Goal: Task Accomplishment & Management: Manage account settings

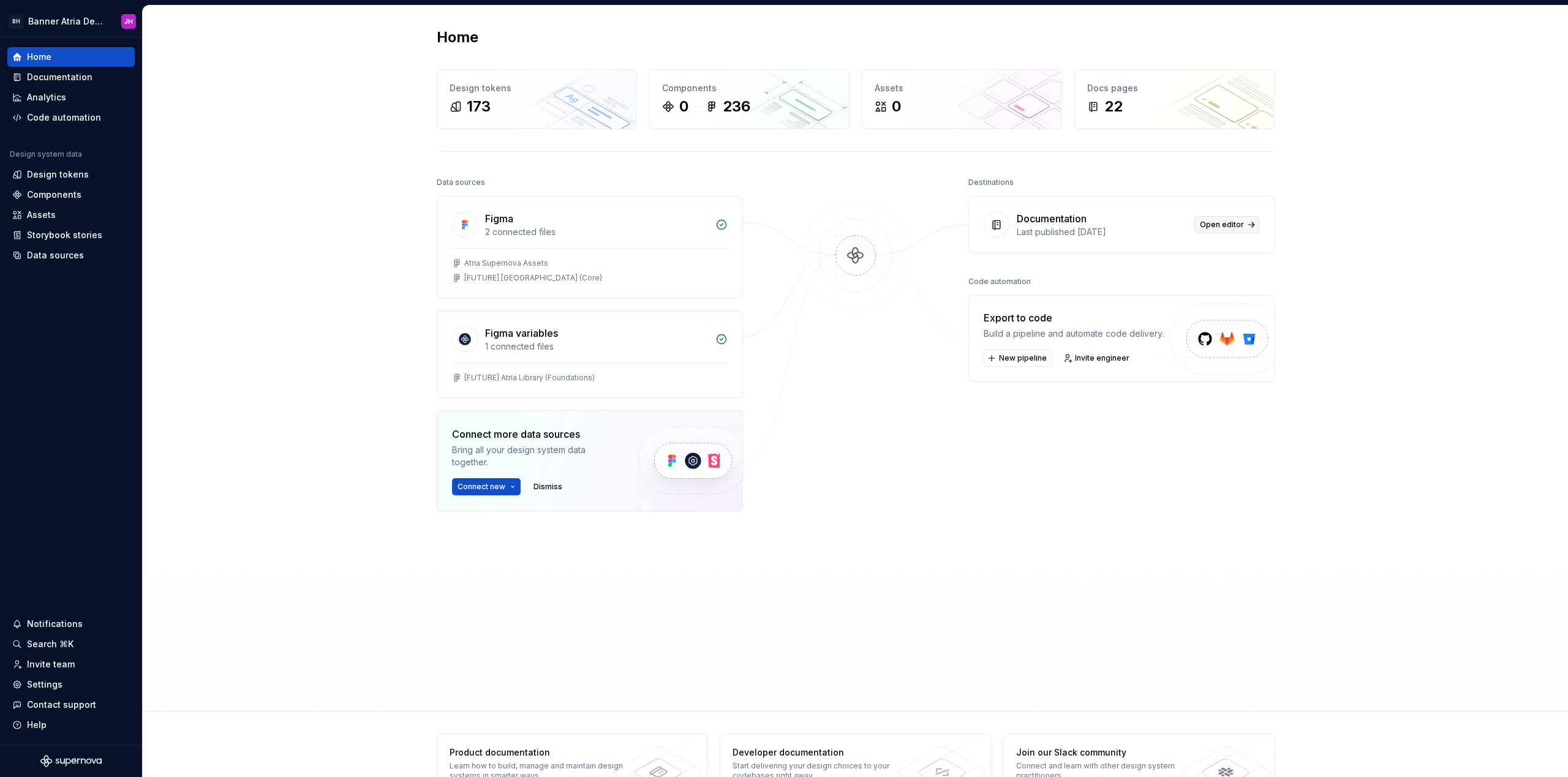
click at [1218, 231] on link "Open editor" at bounding box center [1226, 224] width 65 height 17
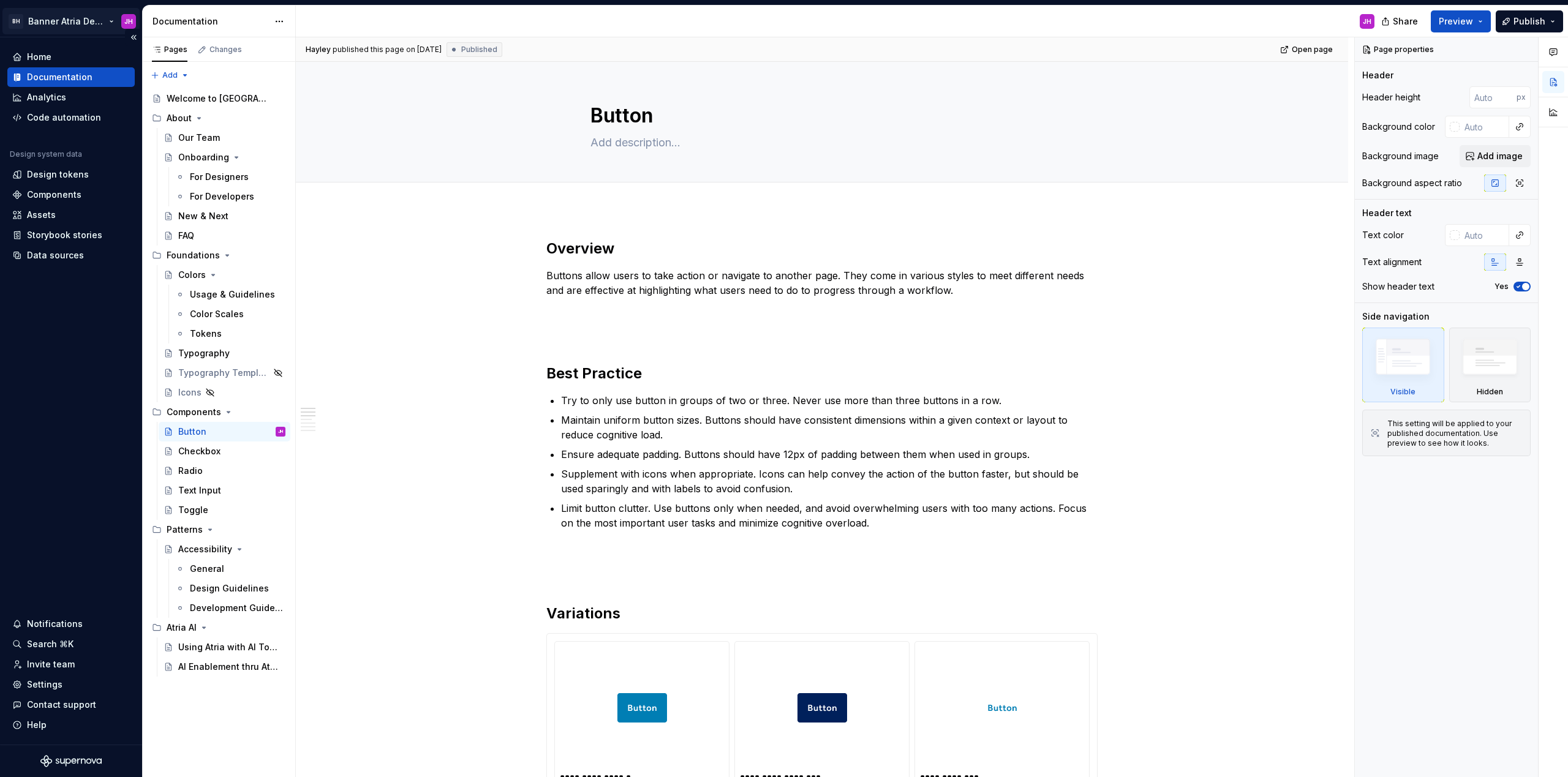
click at [56, 21] on html "BH Banner Atria Design System JH Home Documentation Analytics Code automation D…" at bounding box center [784, 388] width 1568 height 777
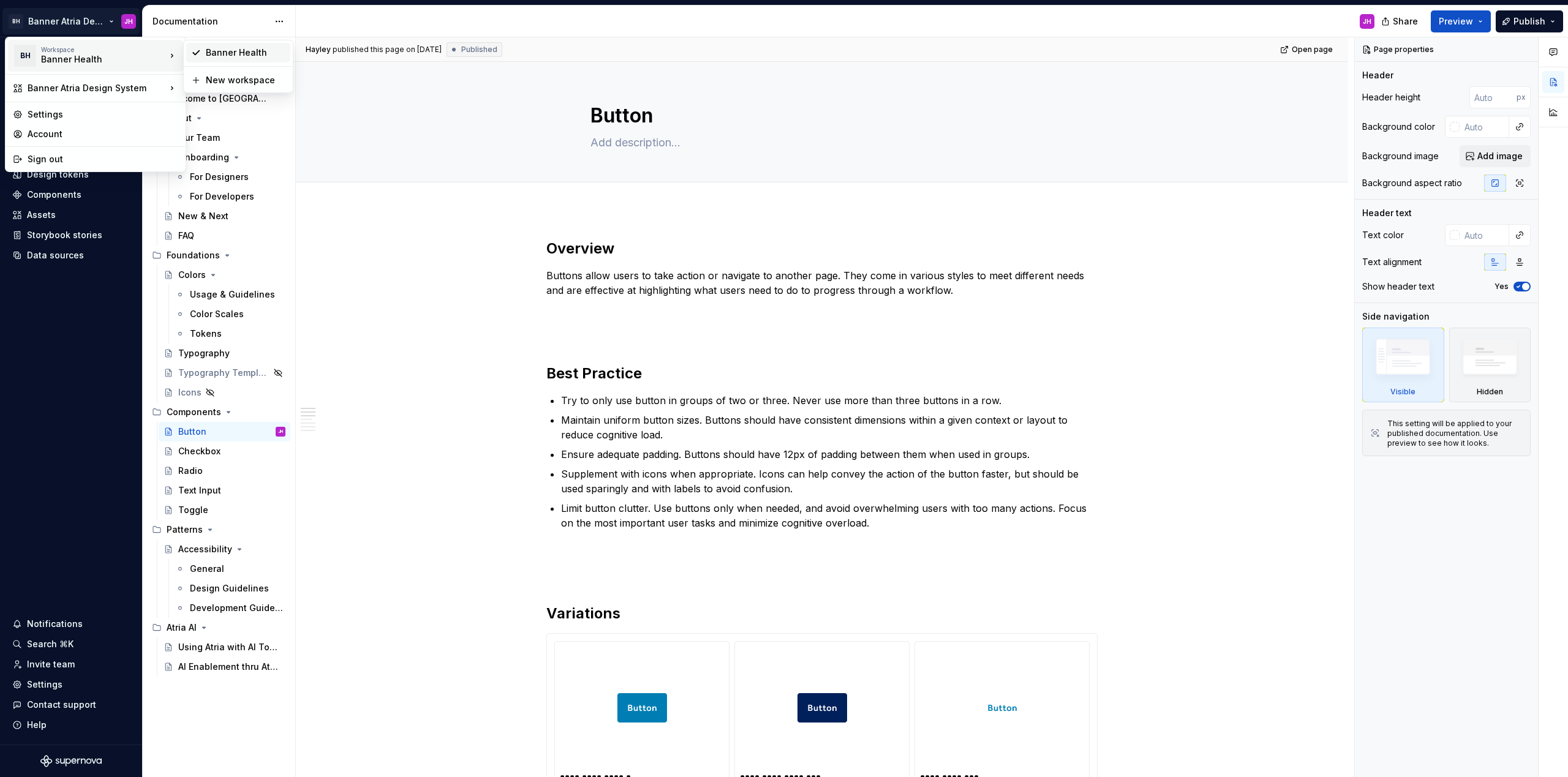
click at [207, 55] on div "Banner Health" at bounding box center [245, 52] width 80 height 12
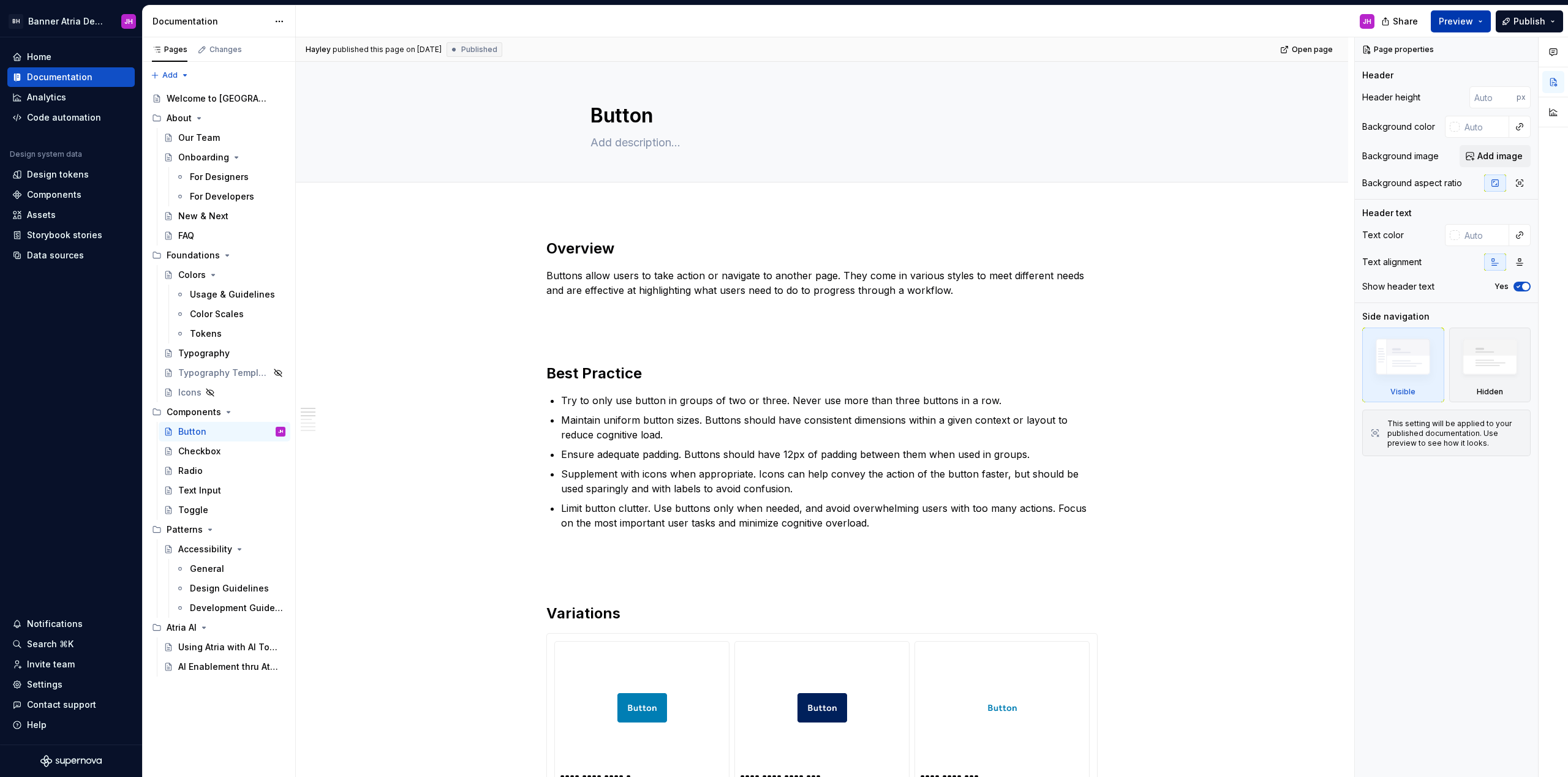
click at [1484, 22] on button "Preview" at bounding box center [1461, 21] width 60 height 22
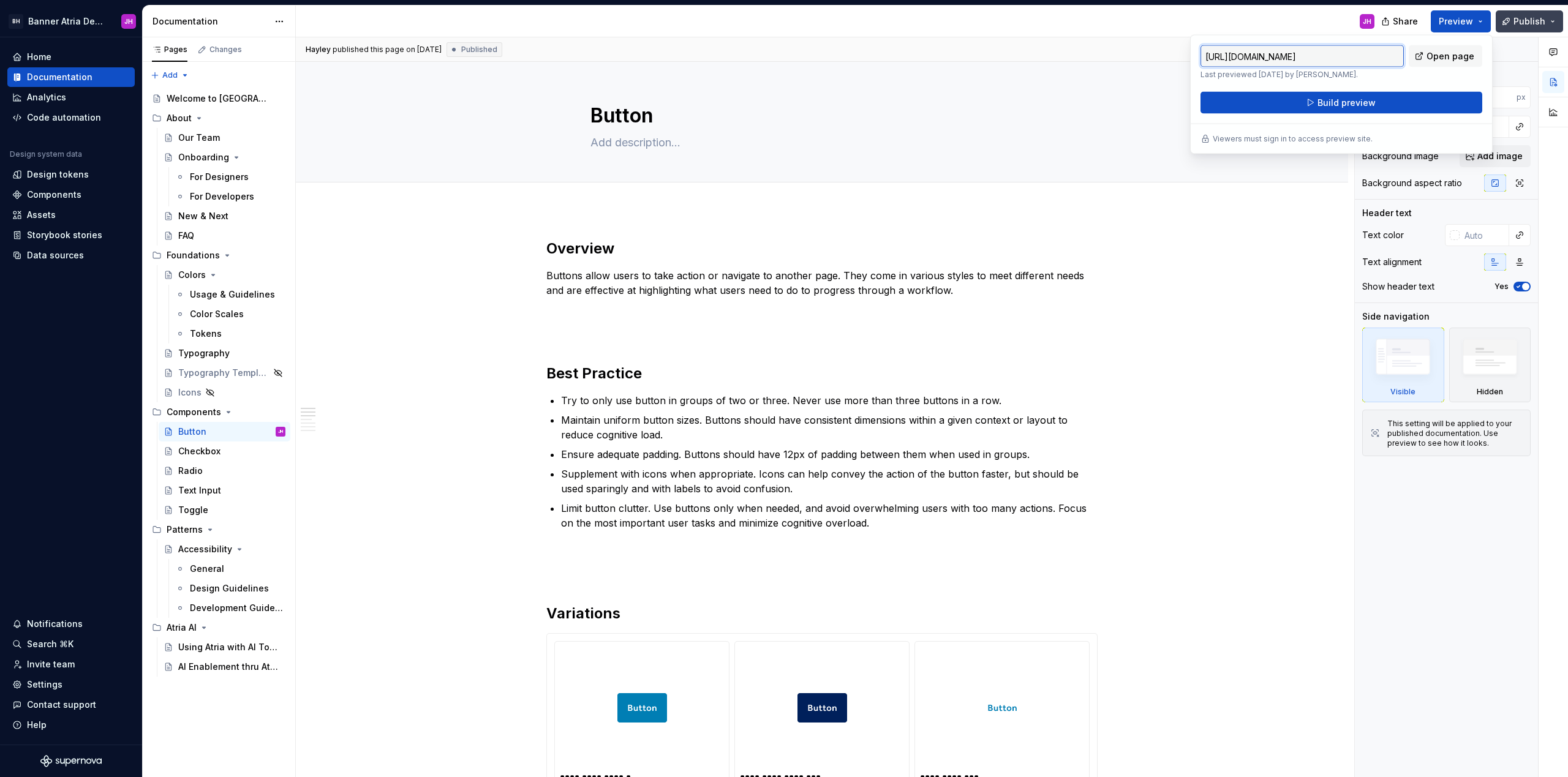
click at [1531, 20] on span "Publish" at bounding box center [1529, 22] width 32 height 12
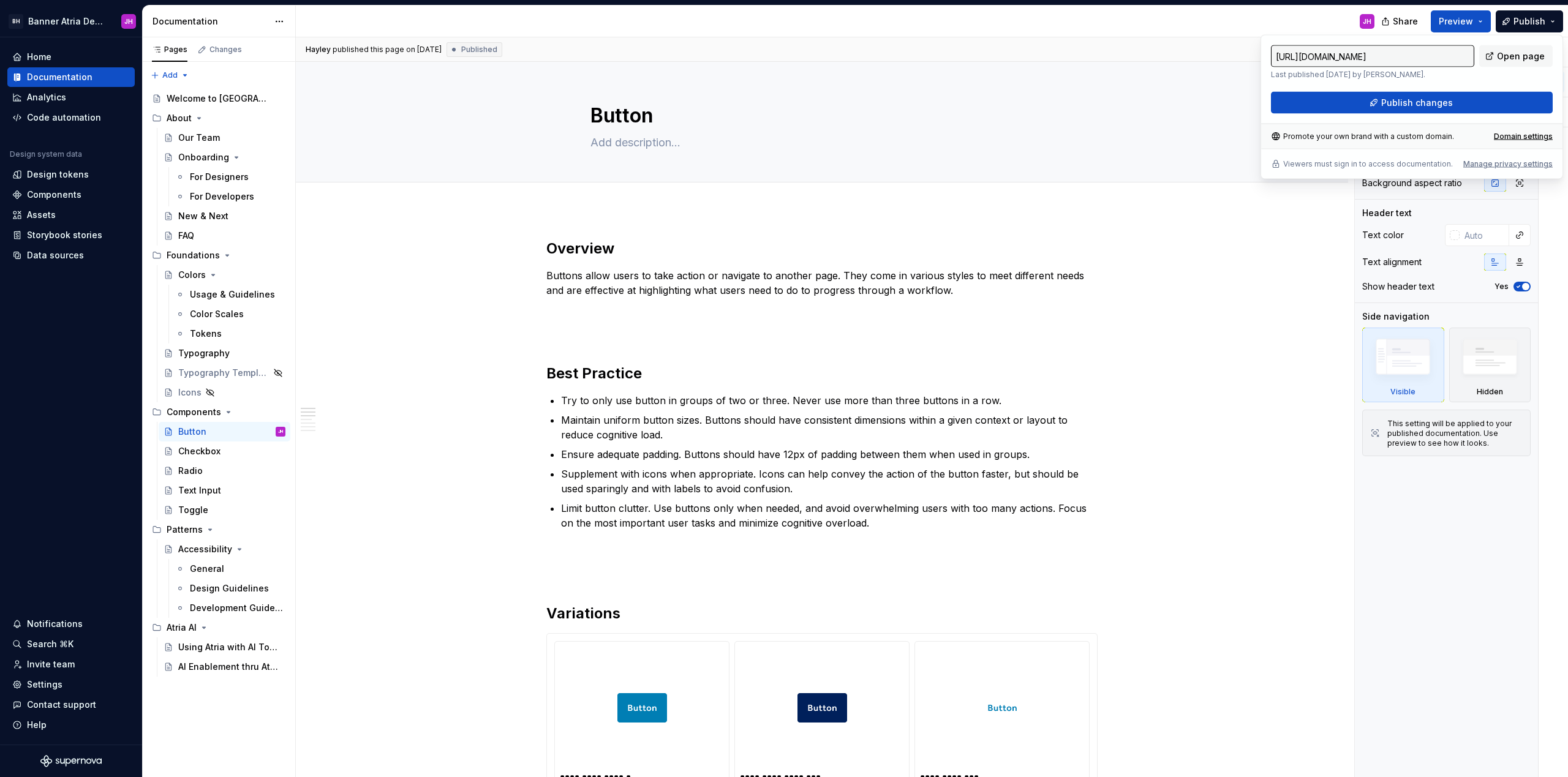
click at [718, 31] on div "JH" at bounding box center [840, 21] width 1088 height 32
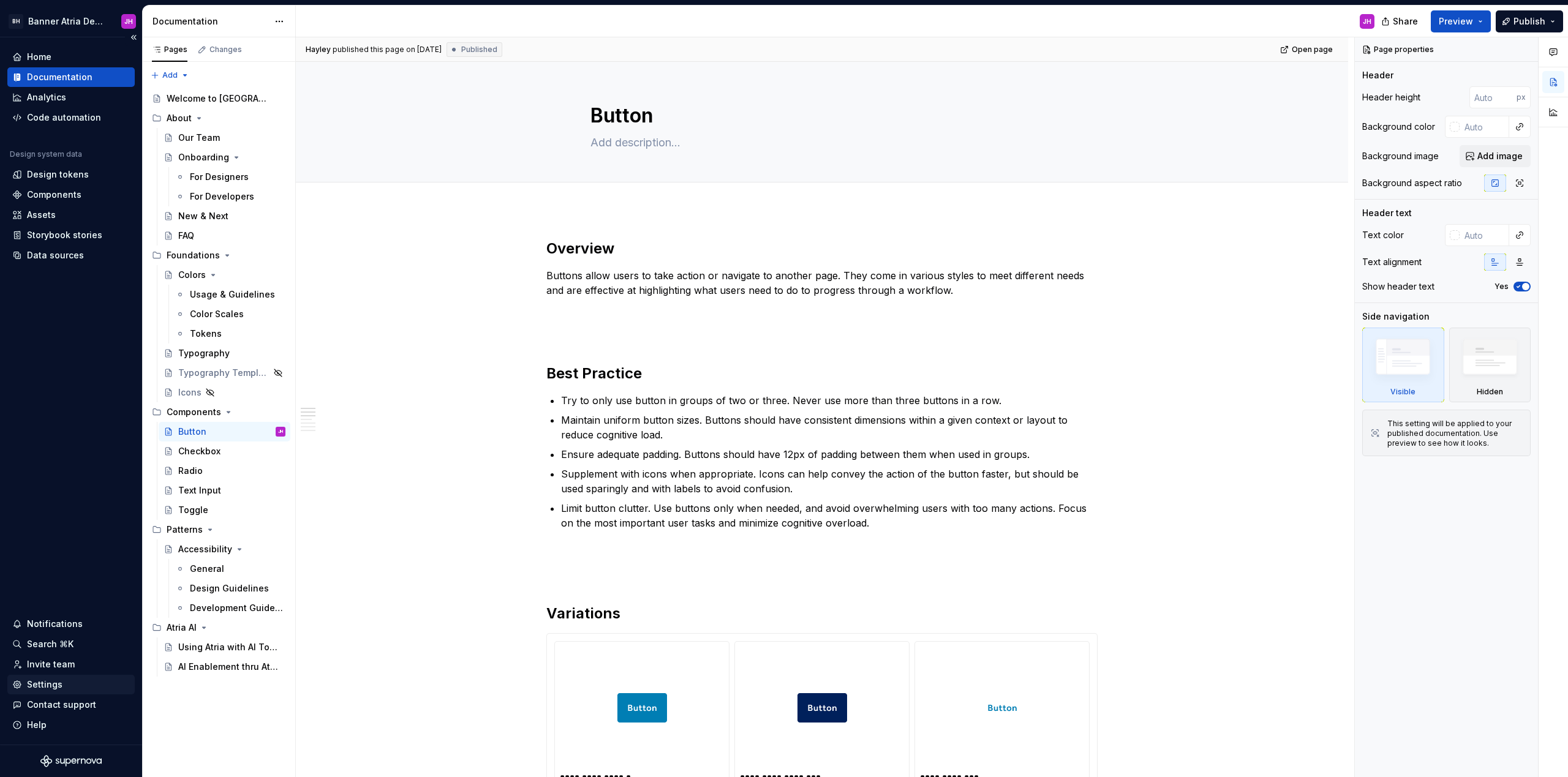
click at [67, 683] on div "Settings" at bounding box center [71, 685] width 118 height 12
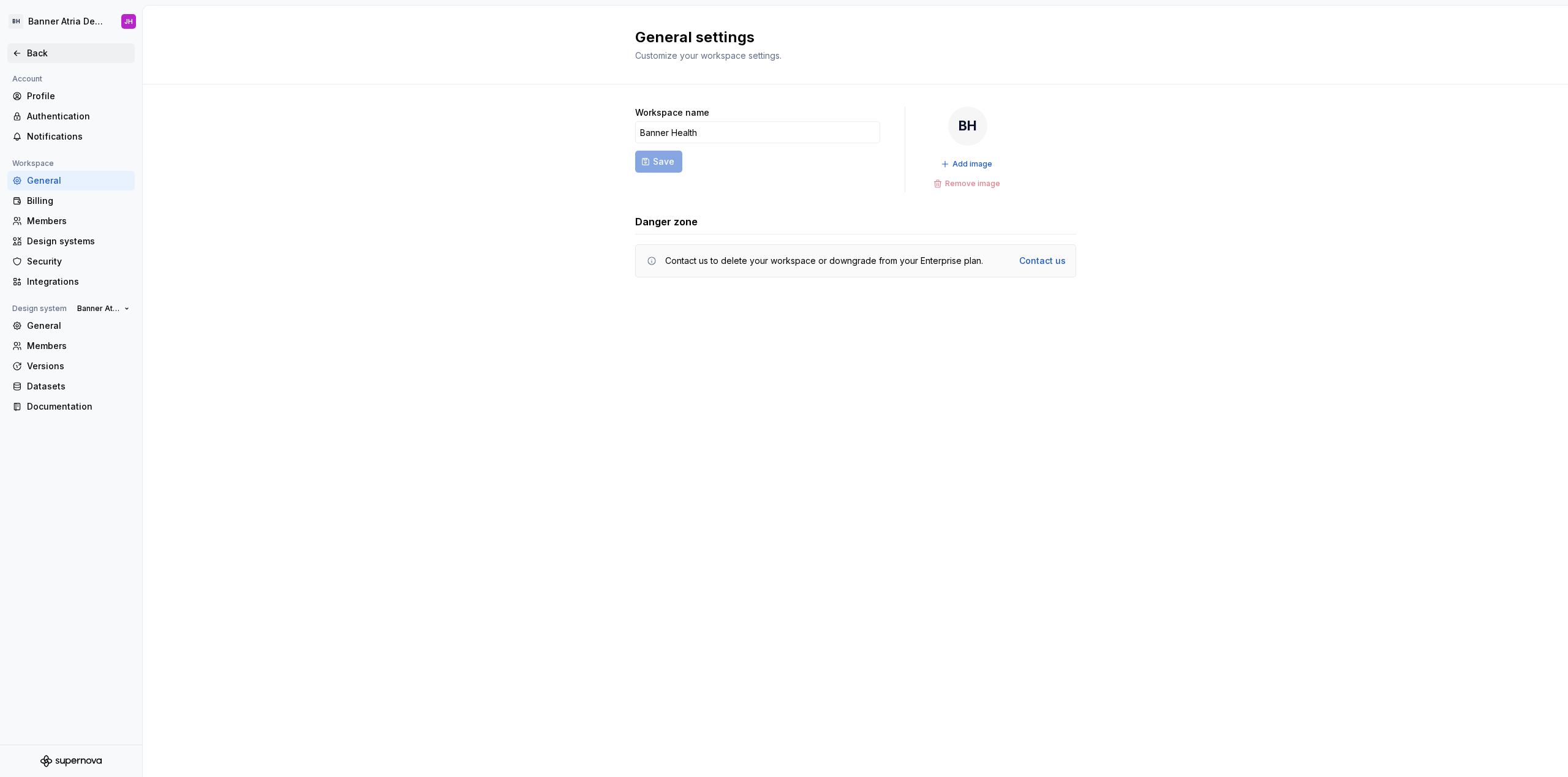
click at [25, 51] on div "Back" at bounding box center [71, 53] width 118 height 12
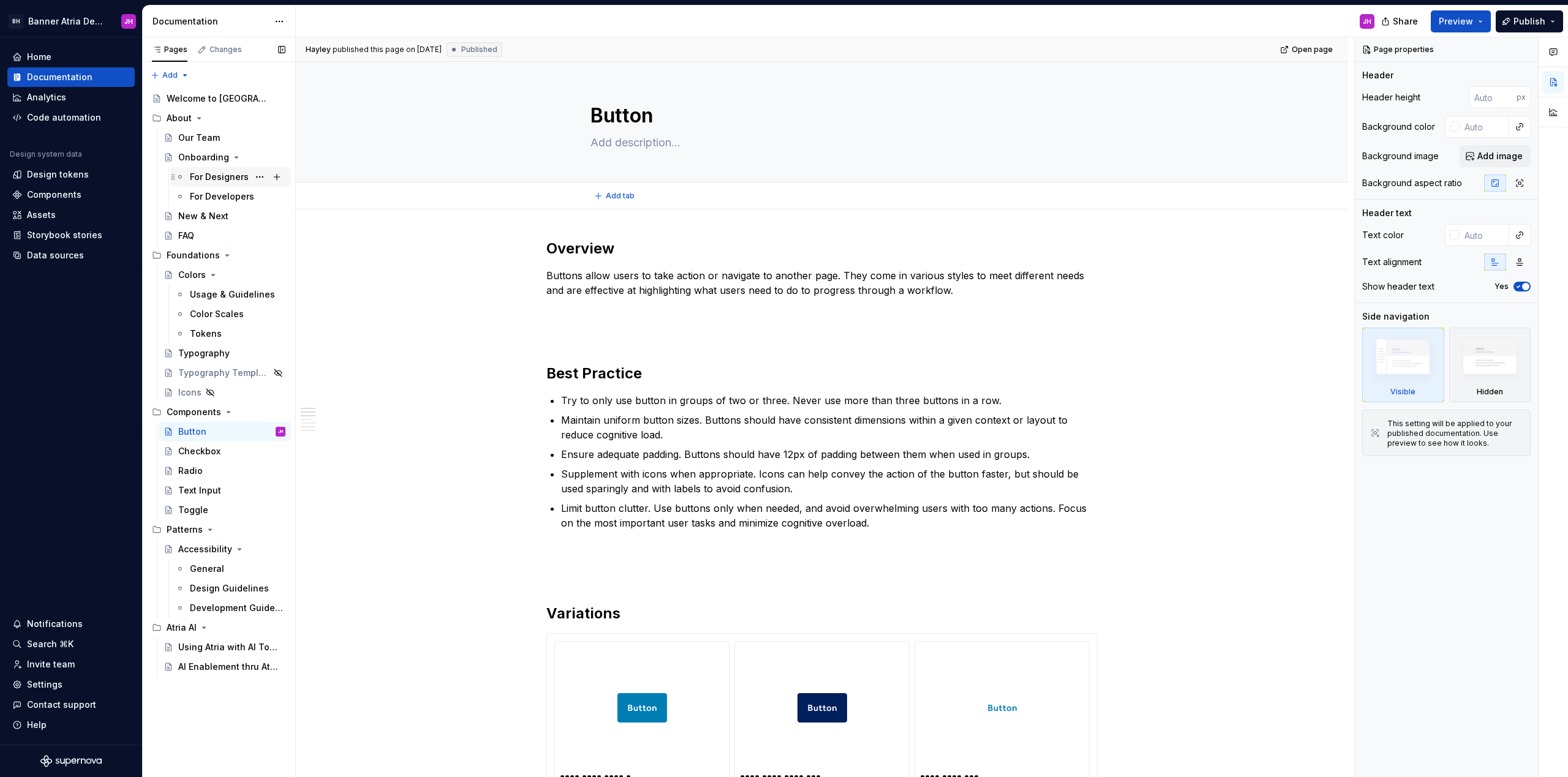
type textarea "*"
click at [65, 67] on div "Documentation" at bounding box center [71, 77] width 127 height 20
click at [68, 57] on div "Home" at bounding box center [71, 57] width 118 height 12
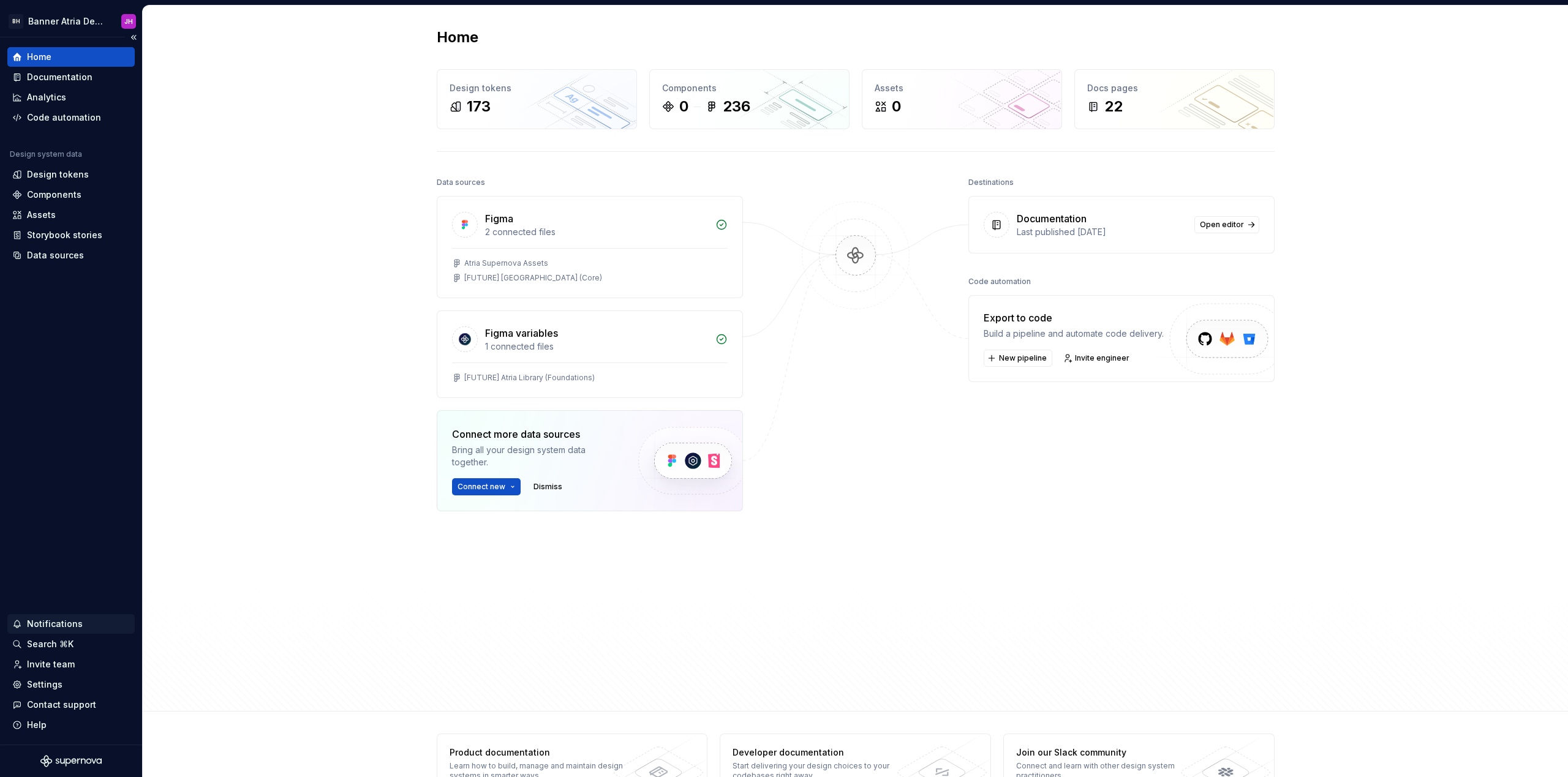
click at [61, 623] on div "Notifications" at bounding box center [55, 624] width 56 height 12
click at [65, 663] on html "BH Banner Atria Design System JH Home Documentation Analytics Code automation D…" at bounding box center [784, 388] width 1568 height 777
click at [65, 660] on div "Invite team" at bounding box center [51, 664] width 48 height 12
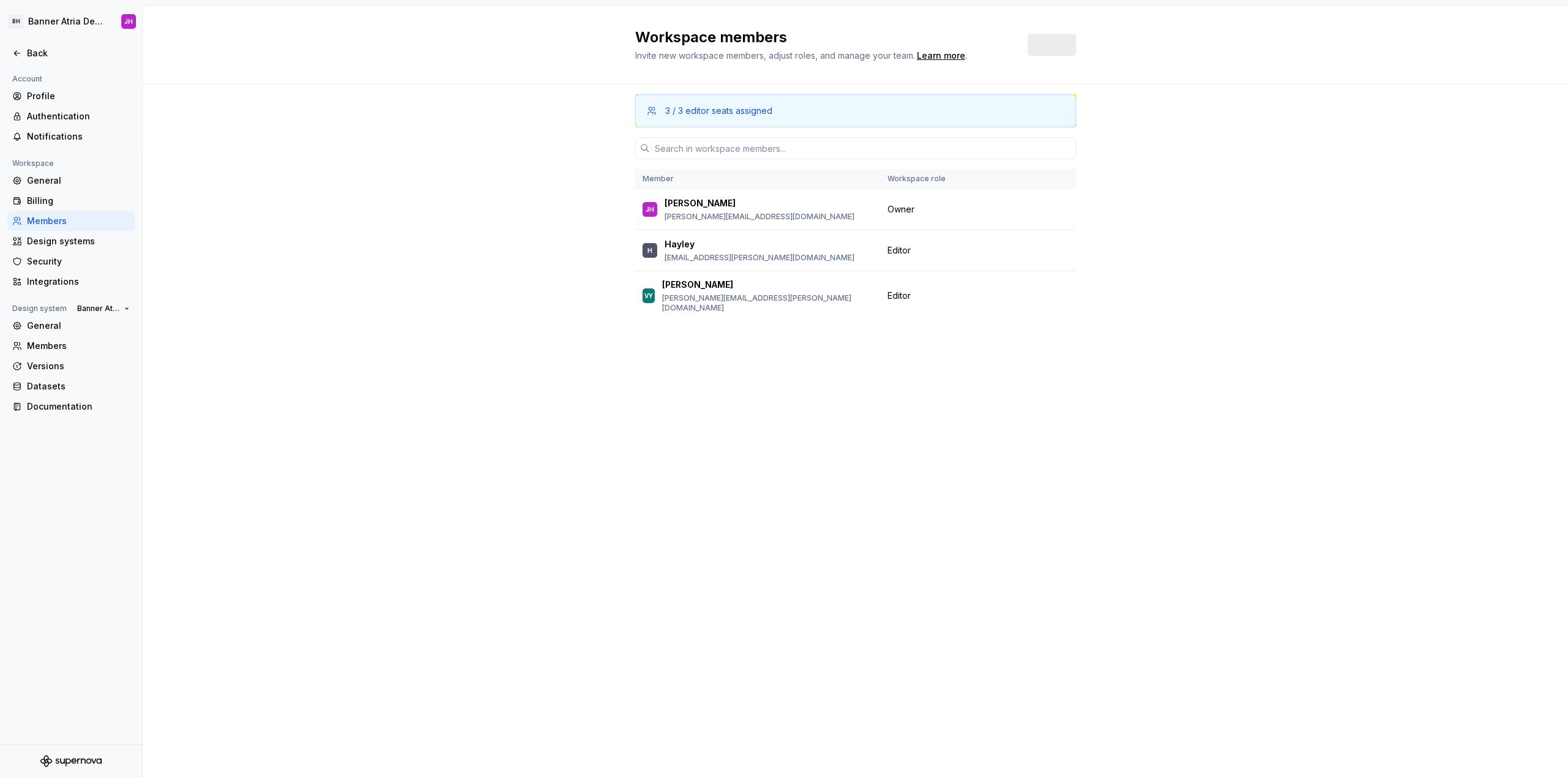
click at [68, 643] on div "Account Profile Authentication Notifications Workspace General Billing Members …" at bounding box center [71, 408] width 142 height 673
click at [389, 591] on div "3 / 3 editor seats assigned Member Workspace role JH John Huber john.huber2@ban…" at bounding box center [855, 430] width 1425 height 693
click at [641, 444] on div "3 / 3 editor seats assigned Member Workspace role JH John Huber john.huber2@ban…" at bounding box center [855, 407] width 441 height 646
click at [127, 21] on html "BH Banner Atria Design System JH Back Account Profile Authentication Notificati…" at bounding box center [784, 388] width 1568 height 777
click at [54, 84] on div "Sign out" at bounding box center [103, 88] width 151 height 12
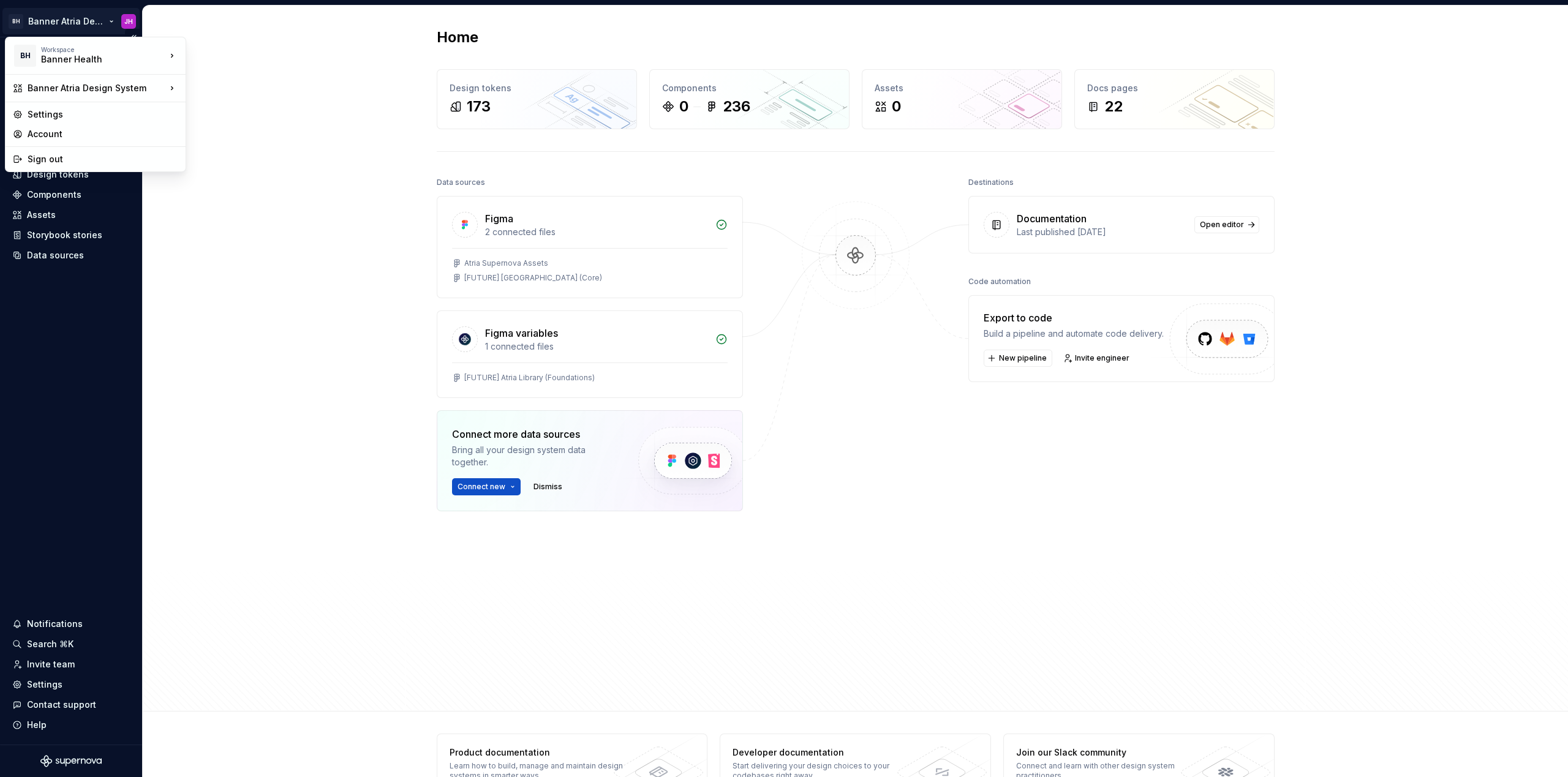
click at [124, 18] on html "BH Banner Atria Design System JH Home Documentation Analytics Code automation D…" at bounding box center [784, 388] width 1568 height 777
click at [40, 162] on div "Sign out" at bounding box center [103, 159] width 151 height 12
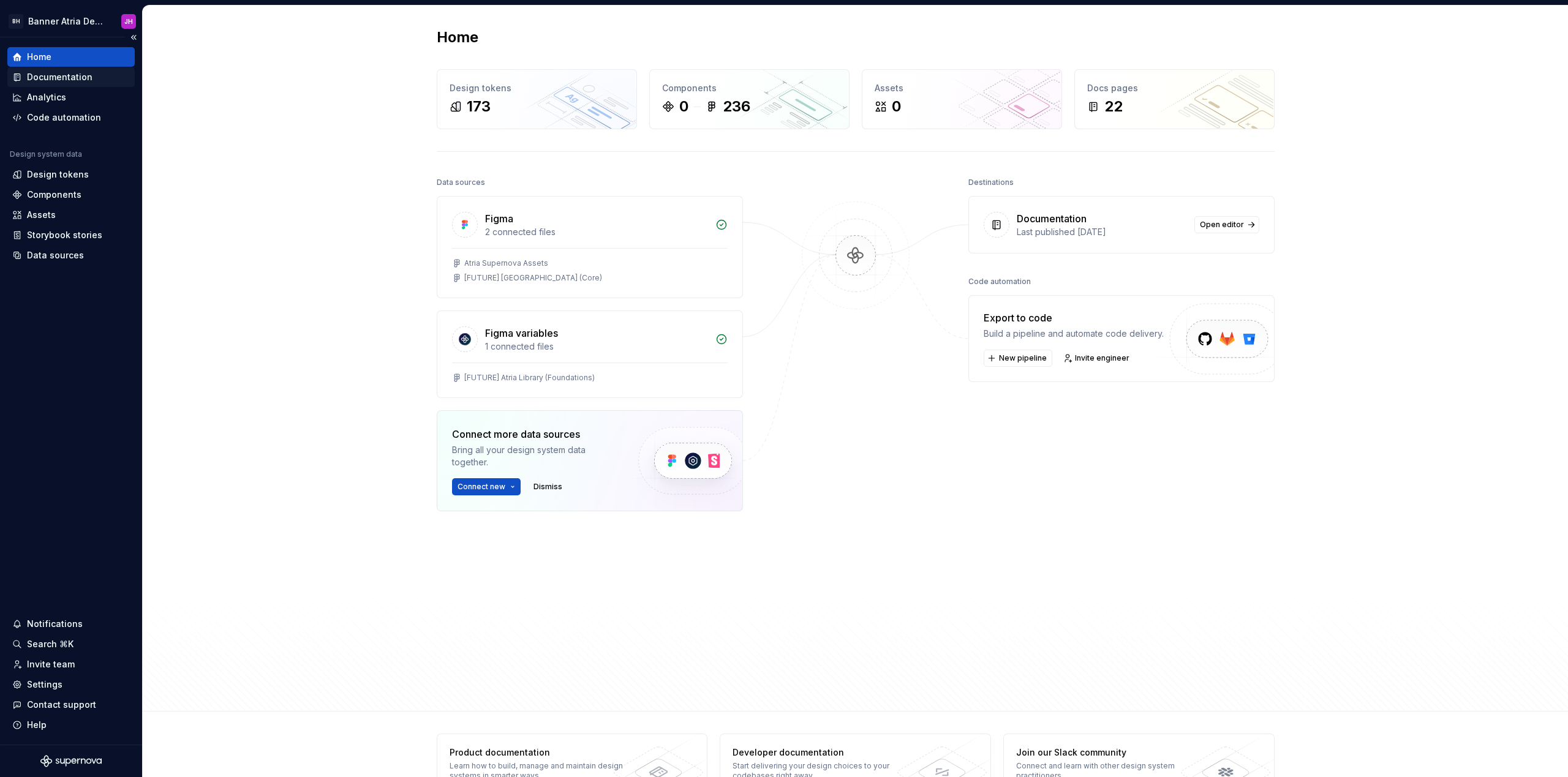
click at [63, 74] on div "Documentation" at bounding box center [60, 77] width 65 height 12
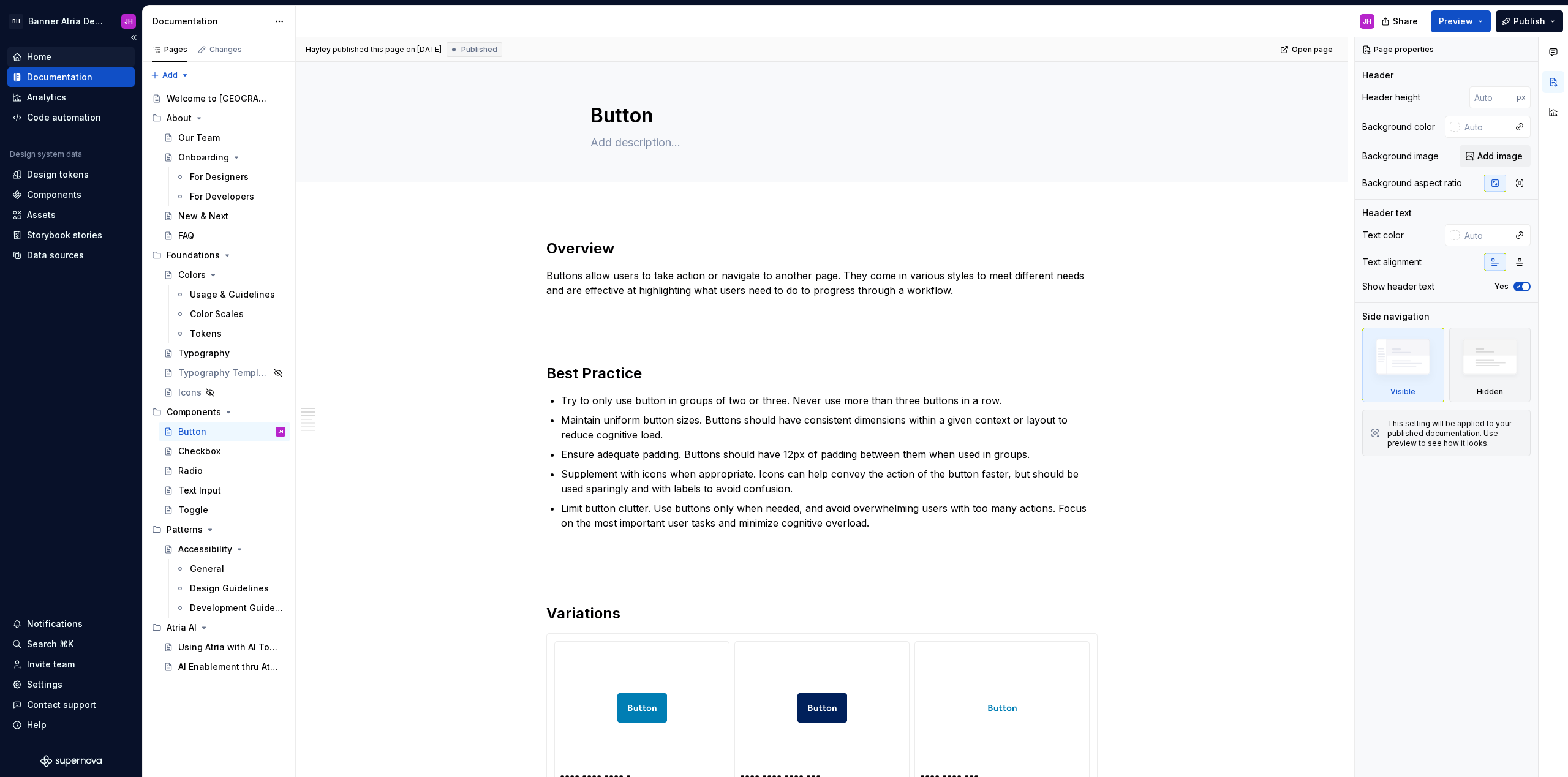
click at [83, 56] on div "Home" at bounding box center [71, 57] width 118 height 12
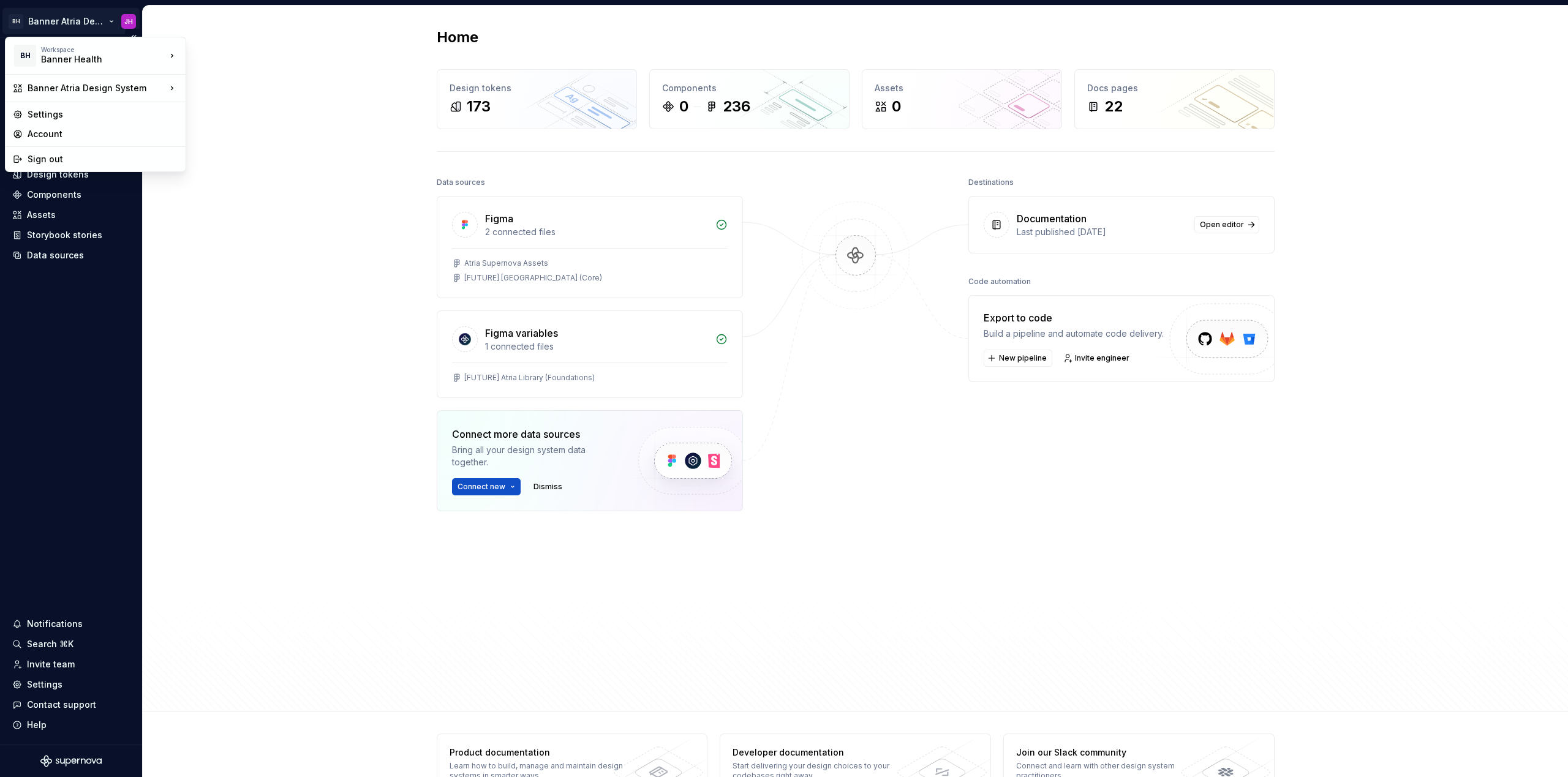
click at [44, 20] on html "BH Banner Atria Design System JH Home Documentation Analytics Code automation D…" at bounding box center [784, 388] width 1568 height 777
click at [235, 50] on div "Banner Health" at bounding box center [245, 52] width 80 height 12
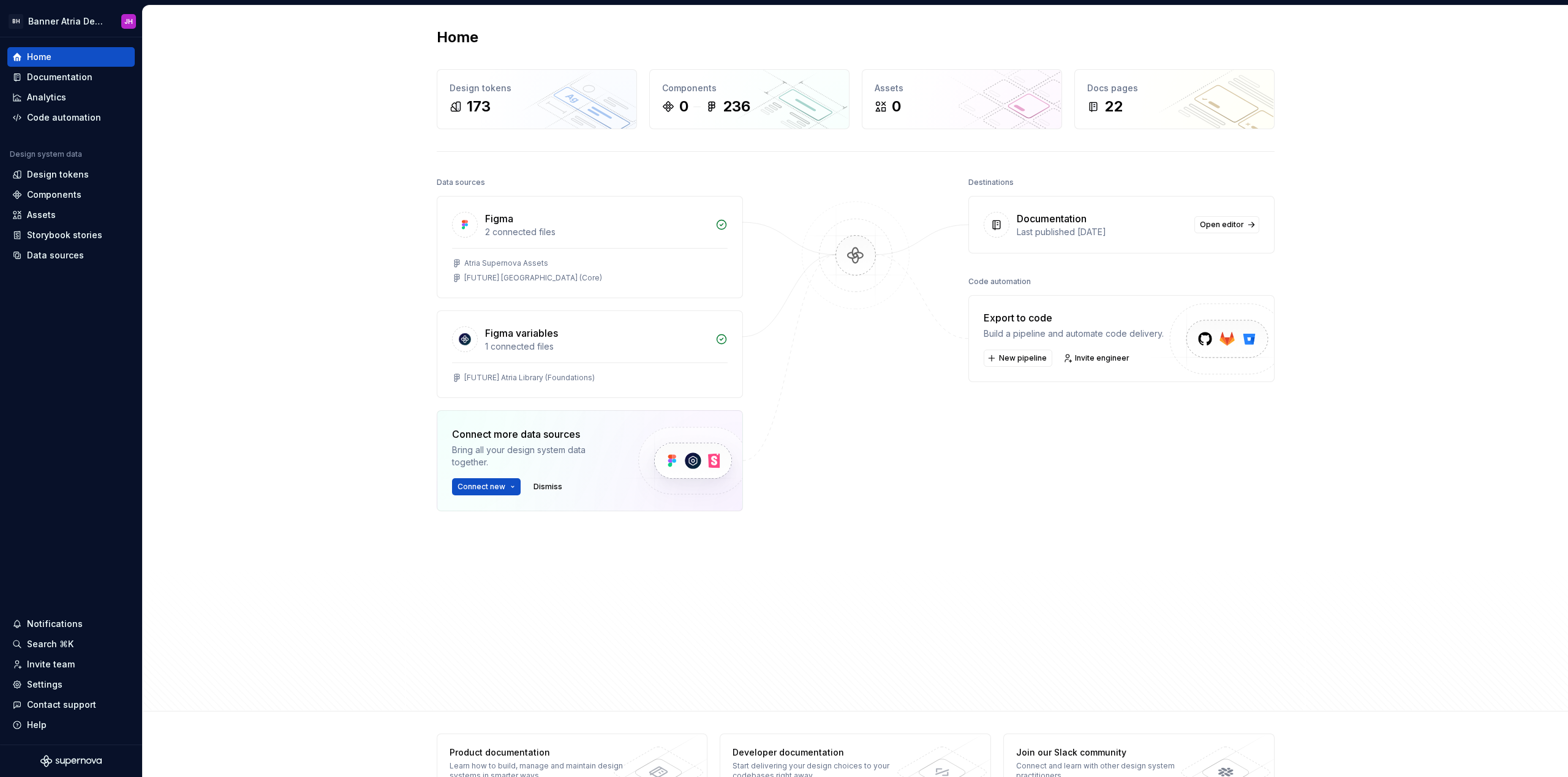
click at [336, 249] on div "Home Design tokens 173 Components 0 236 Assets 0 Docs pages 22 Data sources Fig…" at bounding box center [855, 358] width 1425 height 706
click at [59, 684] on div "Settings" at bounding box center [45, 685] width 35 height 12
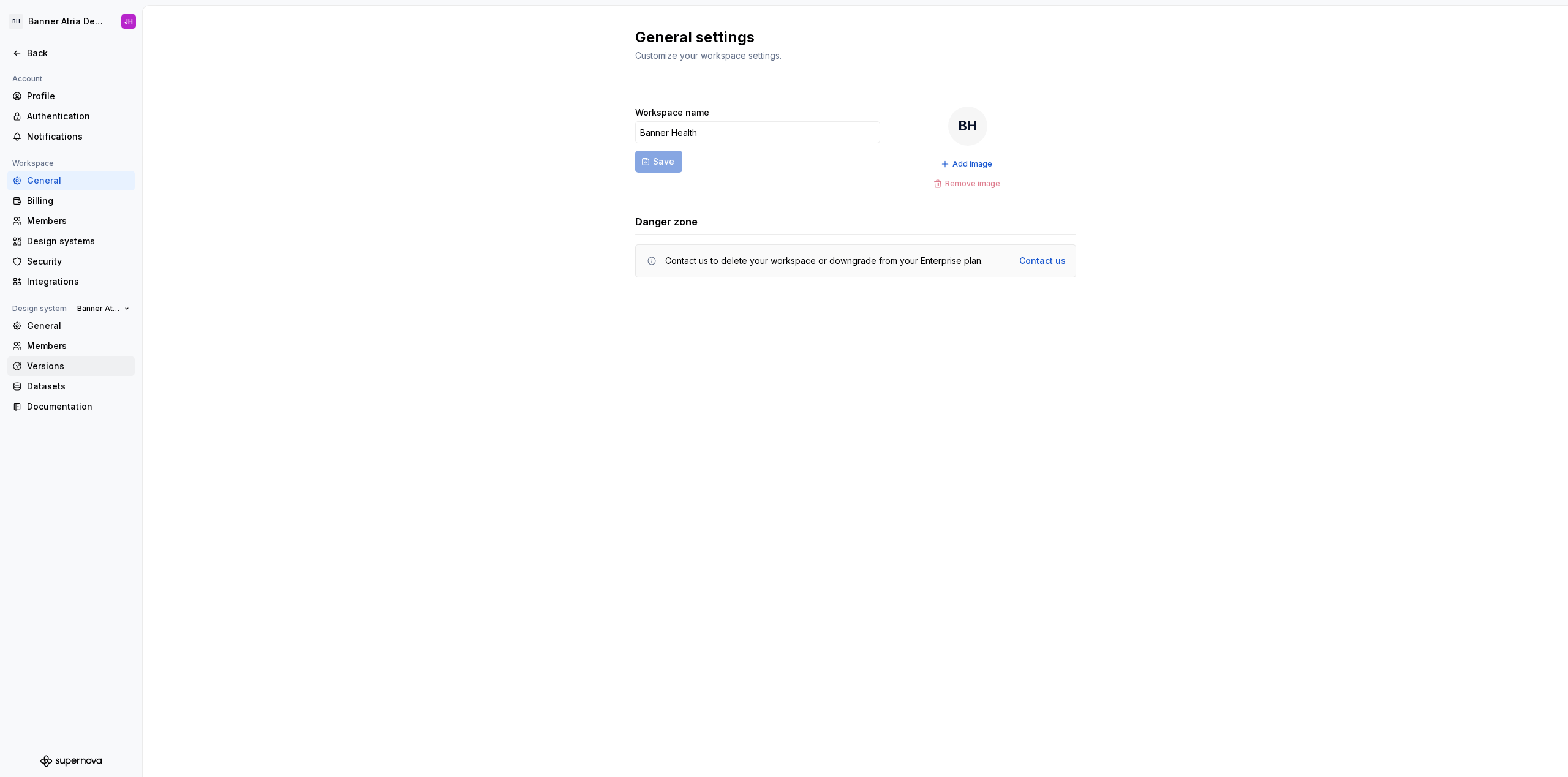
drag, startPoint x: 175, startPoint y: 397, endPoint x: 78, endPoint y: 367, distance: 101.5
click at [175, 397] on div "General settings Customize your workspace settings. Workspace name Banner Healt…" at bounding box center [855, 391] width 1425 height 772
click at [56, 366] on div "Versions" at bounding box center [78, 366] width 103 height 12
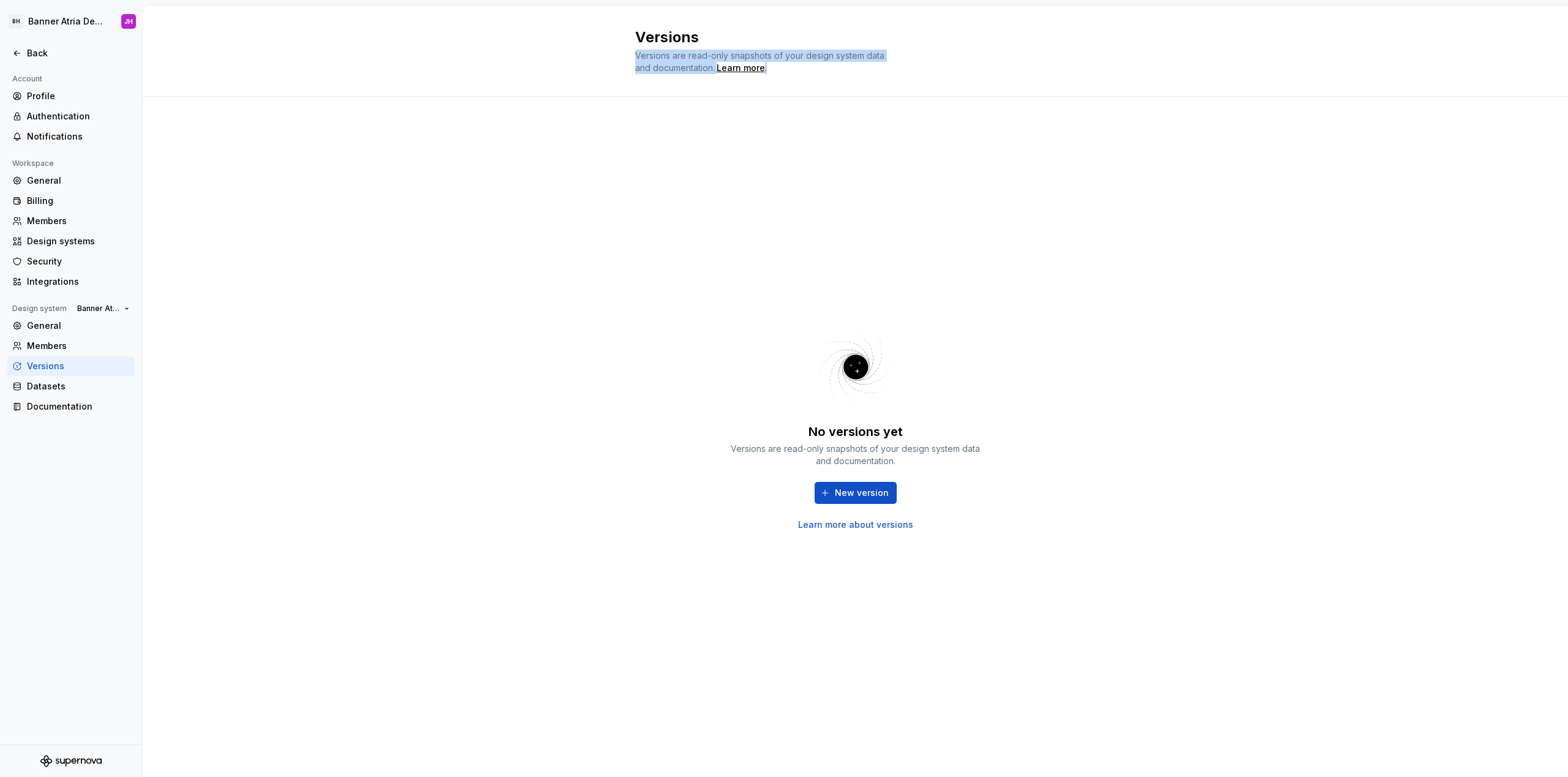
drag, startPoint x: 621, startPoint y: 49, endPoint x: 848, endPoint y: 72, distance: 228.2
click at [848, 72] on div "Versions Versions are read-only snapshots of your design system data and docume…" at bounding box center [855, 51] width 1425 height 91
drag, startPoint x: 1017, startPoint y: 311, endPoint x: 273, endPoint y: 351, distance: 745.1
click at [1017, 311] on div "No versions yet Versions are read-only snapshots of your design system data and…" at bounding box center [855, 425] width 441 height 612
click at [53, 347] on div "Members" at bounding box center [78, 346] width 103 height 12
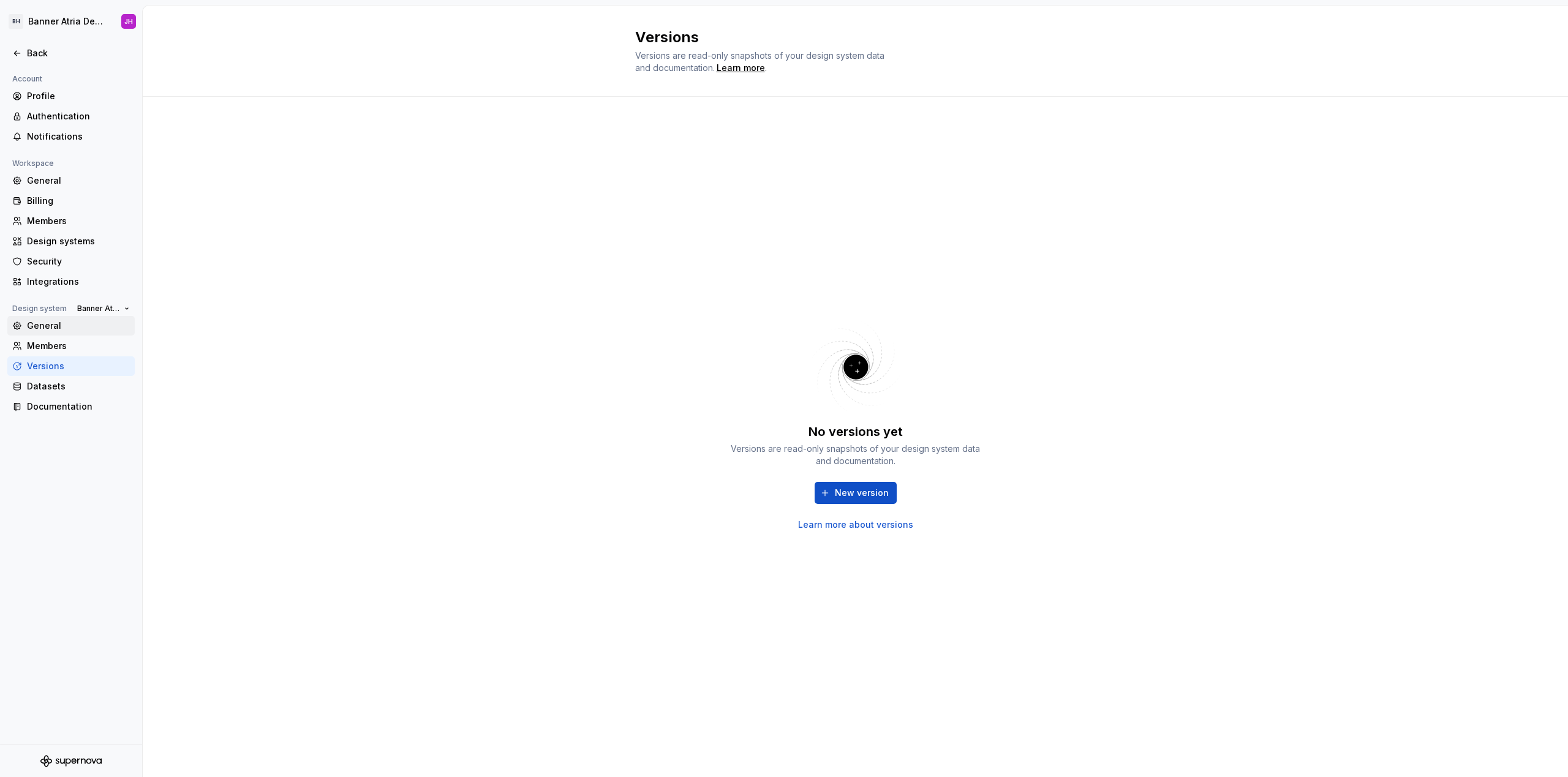
click at [58, 328] on div "General" at bounding box center [78, 326] width 103 height 12
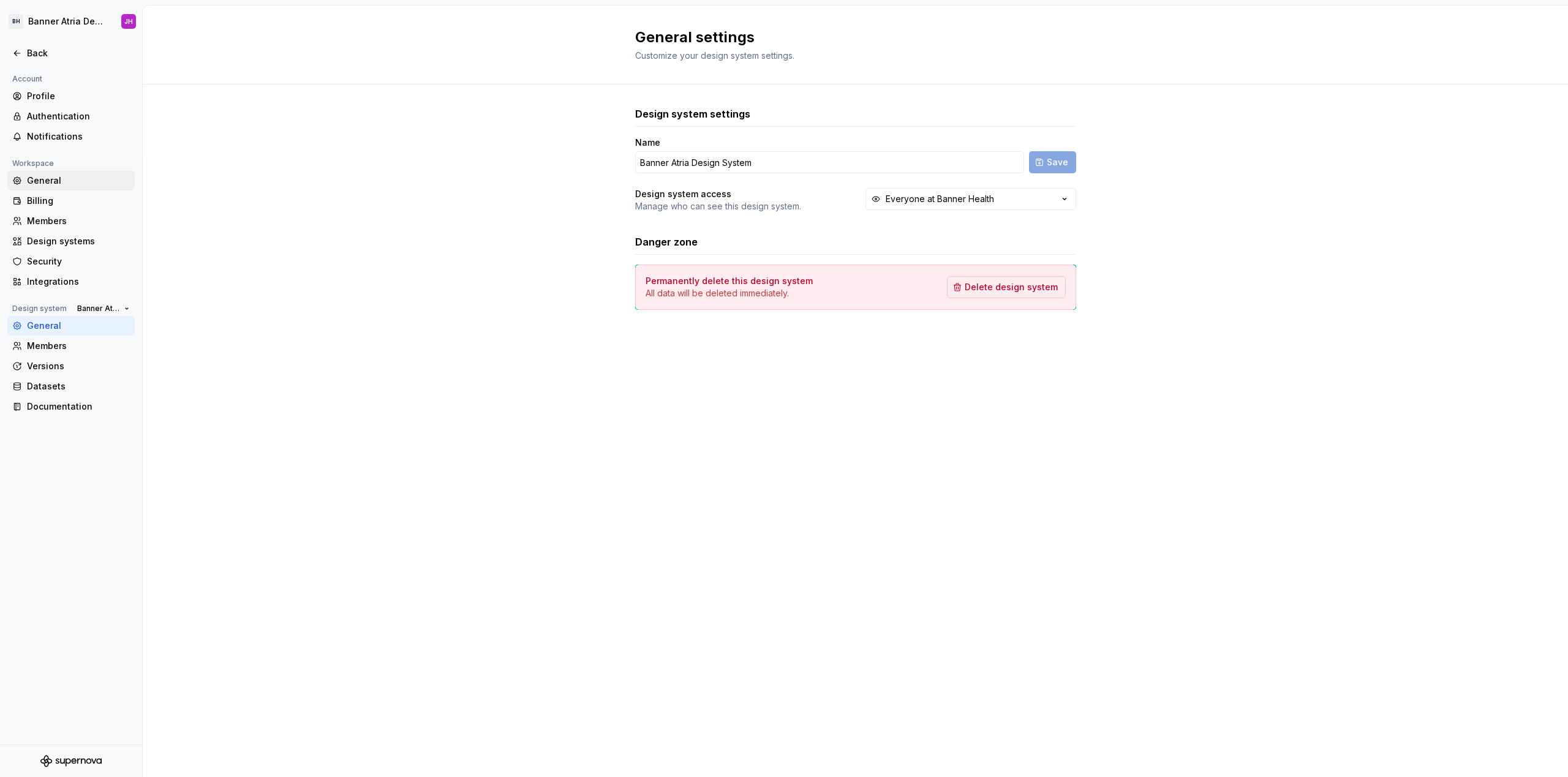
click at [65, 184] on div "General" at bounding box center [78, 181] width 103 height 12
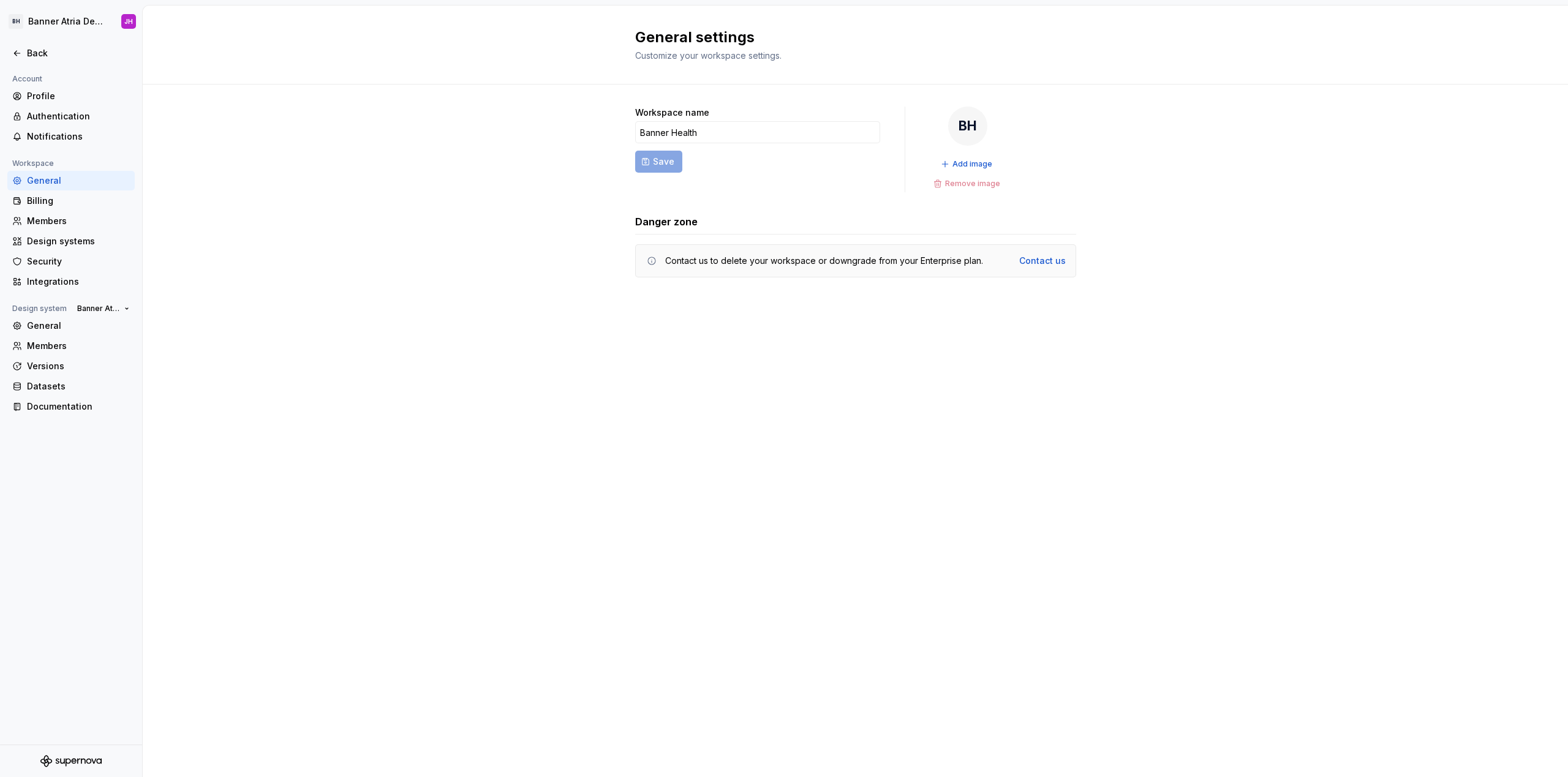
click at [550, 51] on div "General settings Customize your workspace settings." at bounding box center [855, 45] width 1425 height 79
click at [29, 46] on div "Back" at bounding box center [71, 53] width 127 height 20
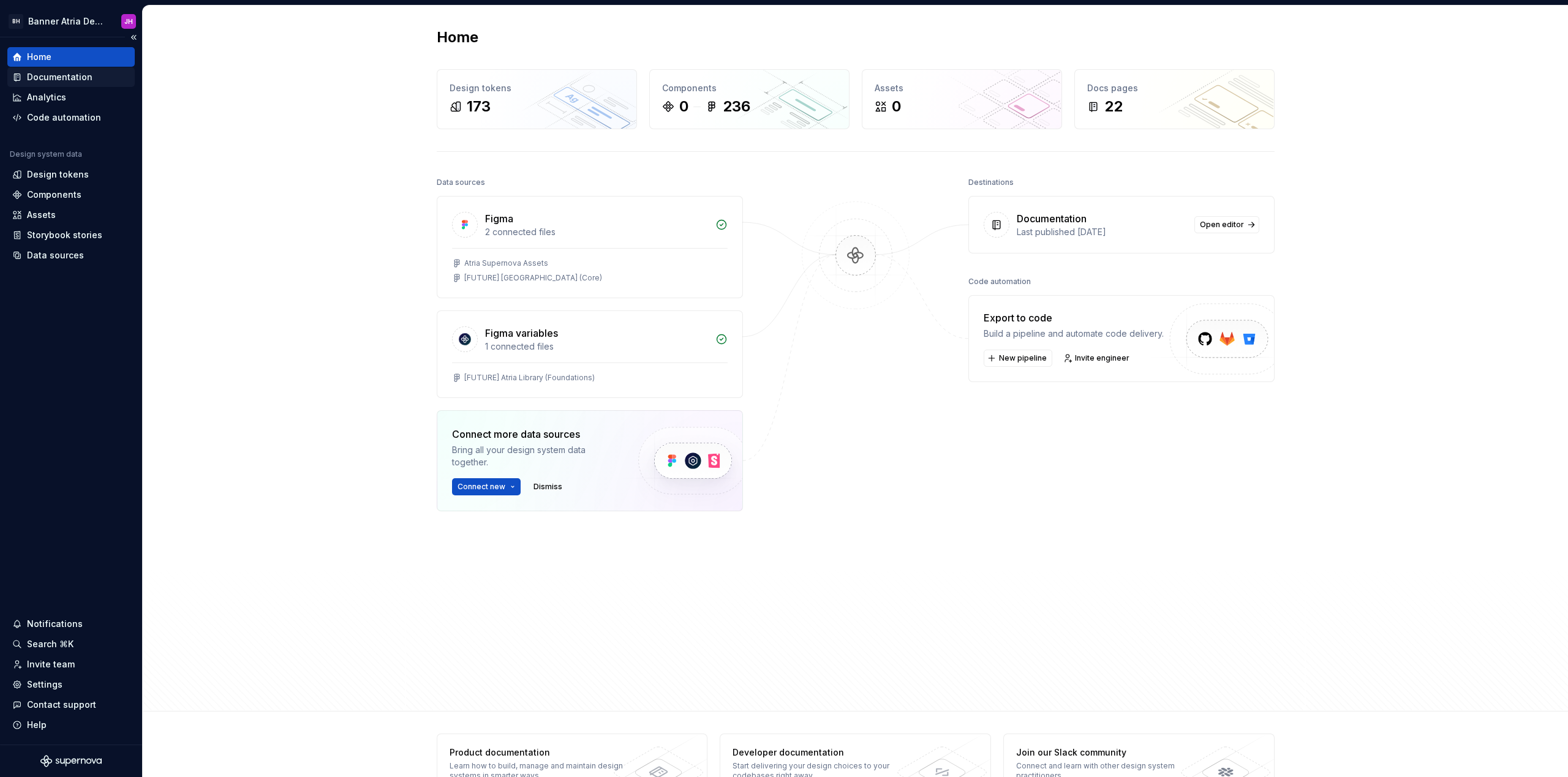
click at [86, 71] on div "Documentation" at bounding box center [60, 77] width 65 height 12
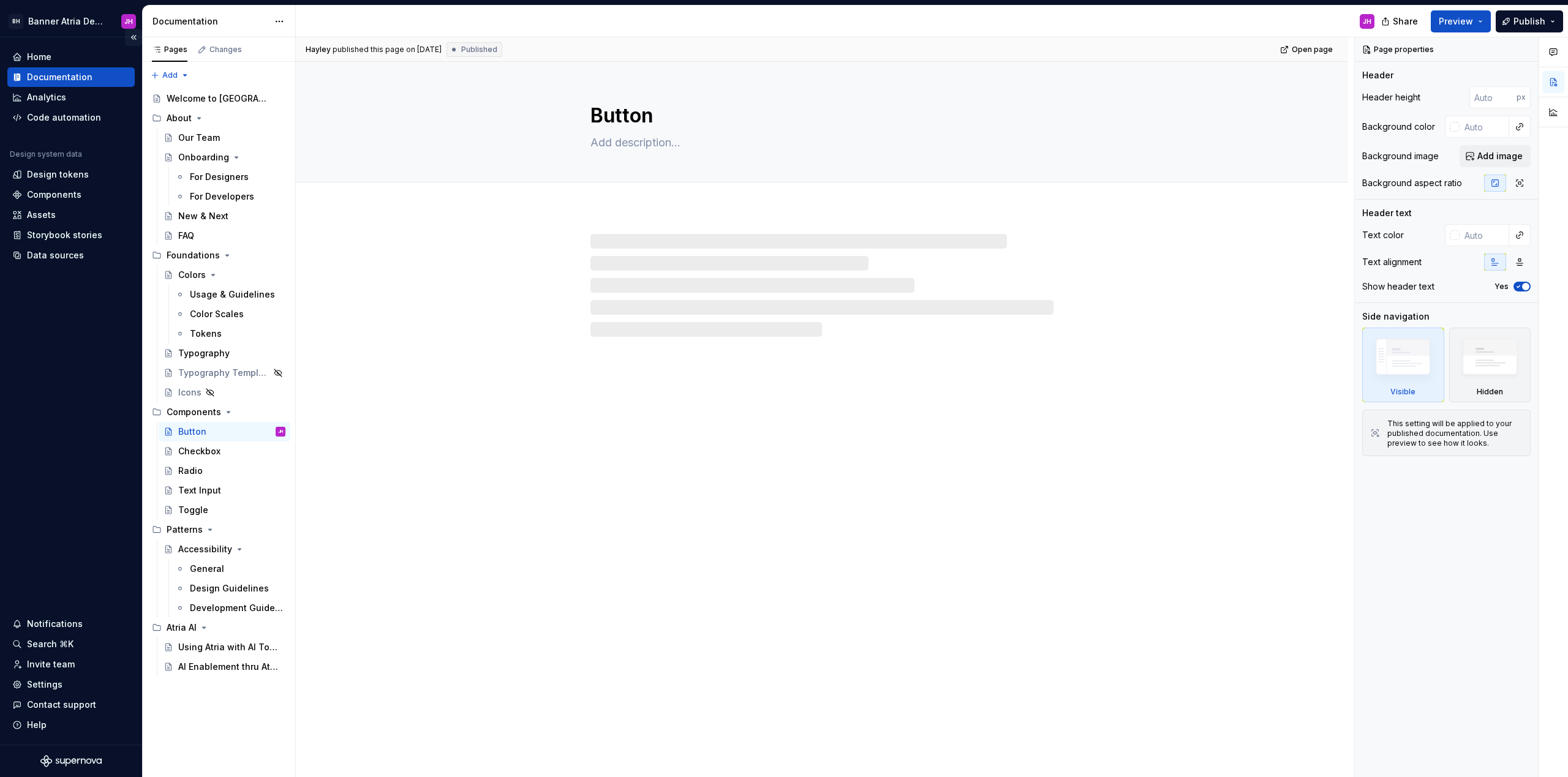
click at [136, 39] on button "Collapse sidebar" at bounding box center [133, 37] width 17 height 17
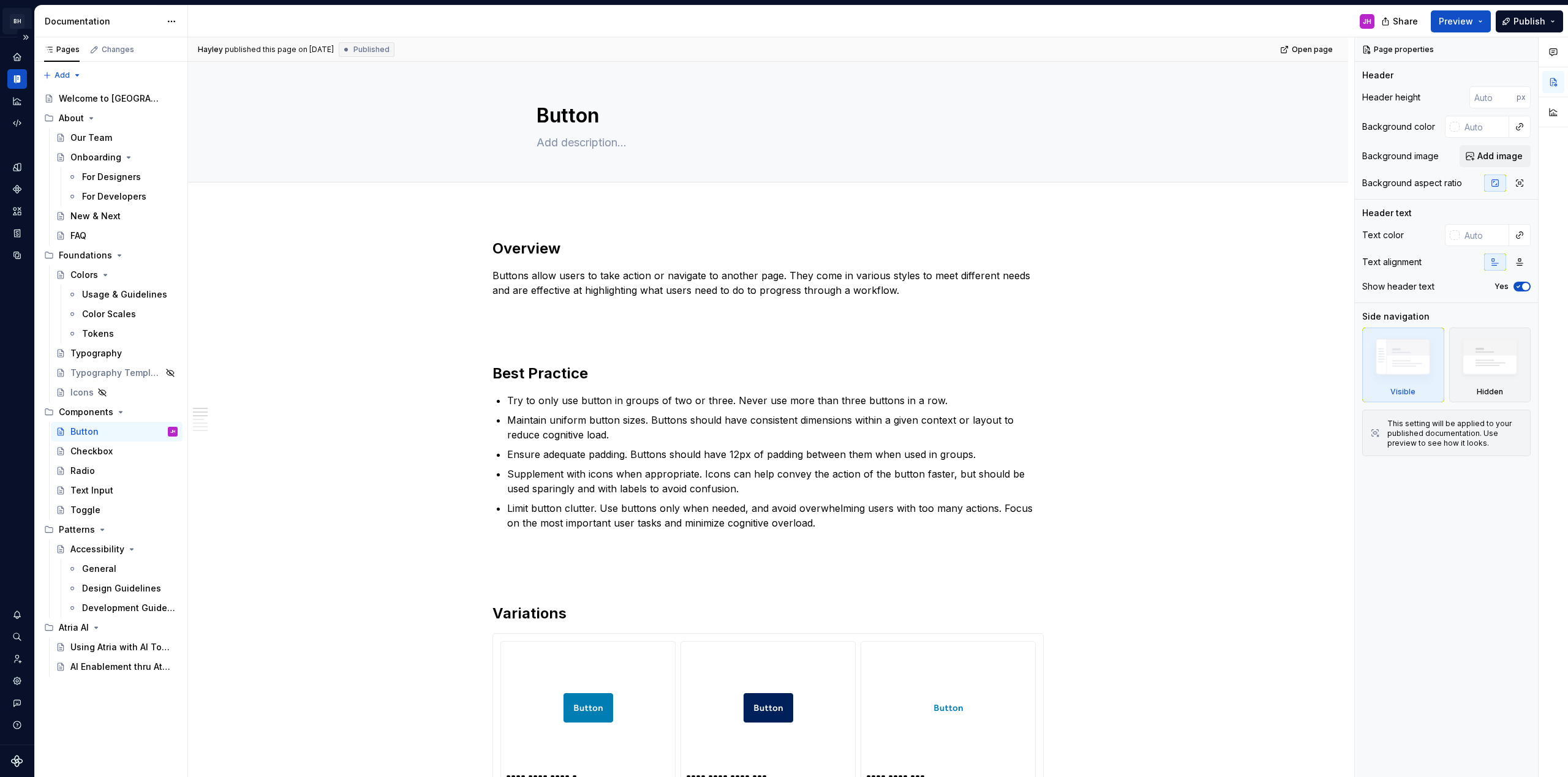
click at [17, 20] on html "BH Banner Atria Design System JH Design system data Documentation JH Share Prev…" at bounding box center [784, 388] width 1568 height 777
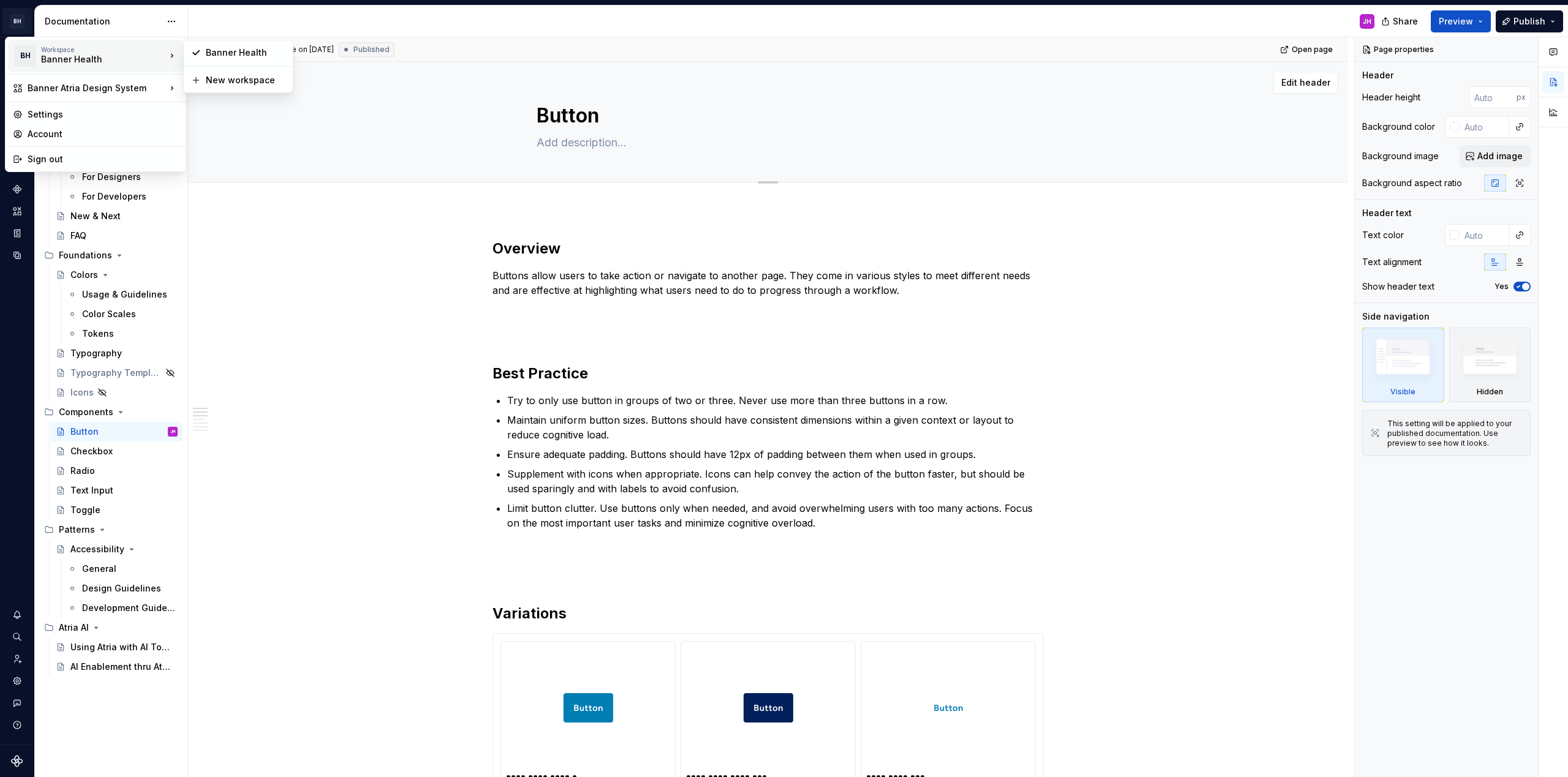
click at [438, 120] on html "BH Banner Atria Design System JH Design system data Documentation JH Share Prev…" at bounding box center [784, 388] width 1568 height 777
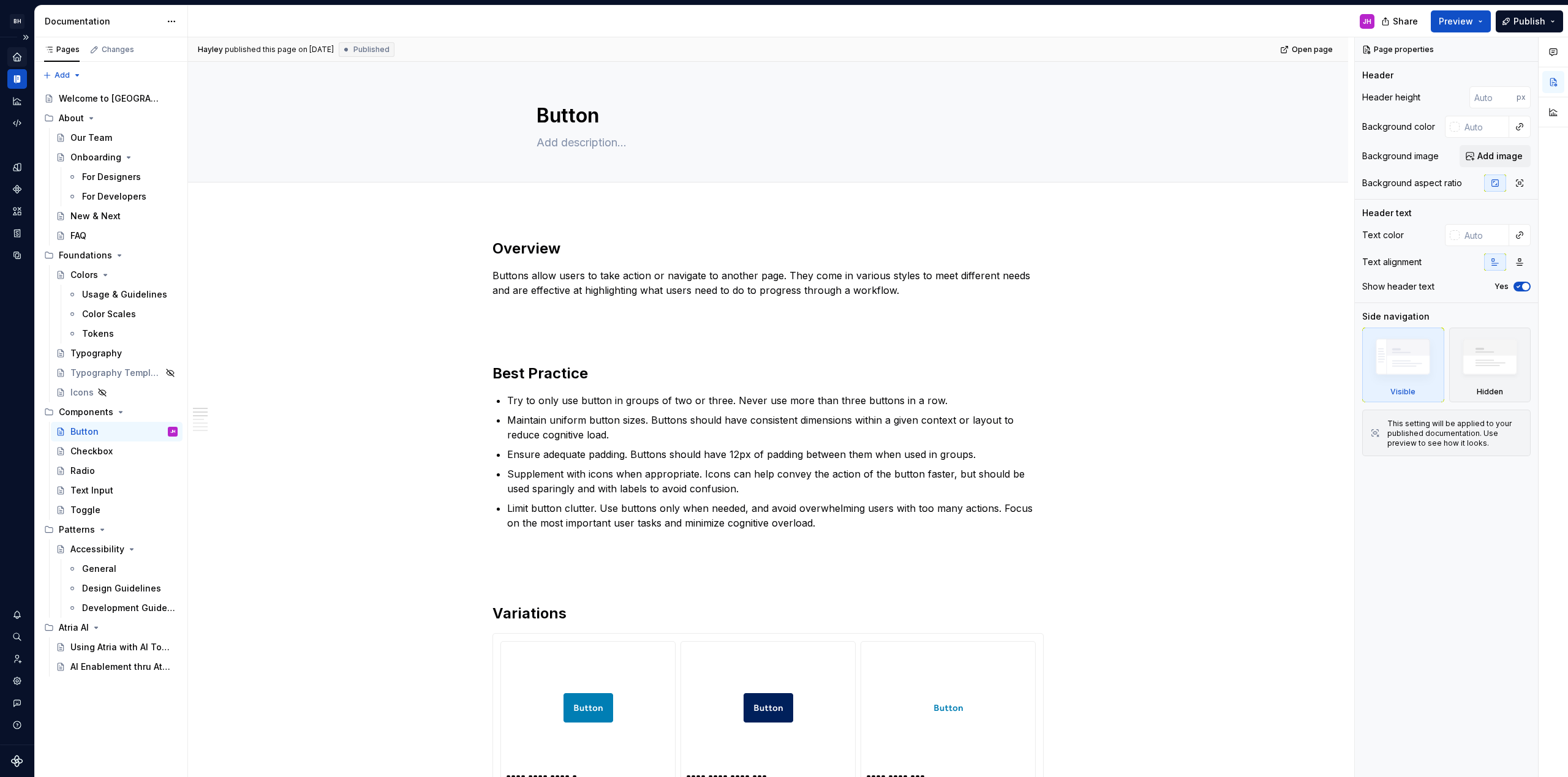
click at [15, 59] on icon "Home" at bounding box center [17, 56] width 8 height 8
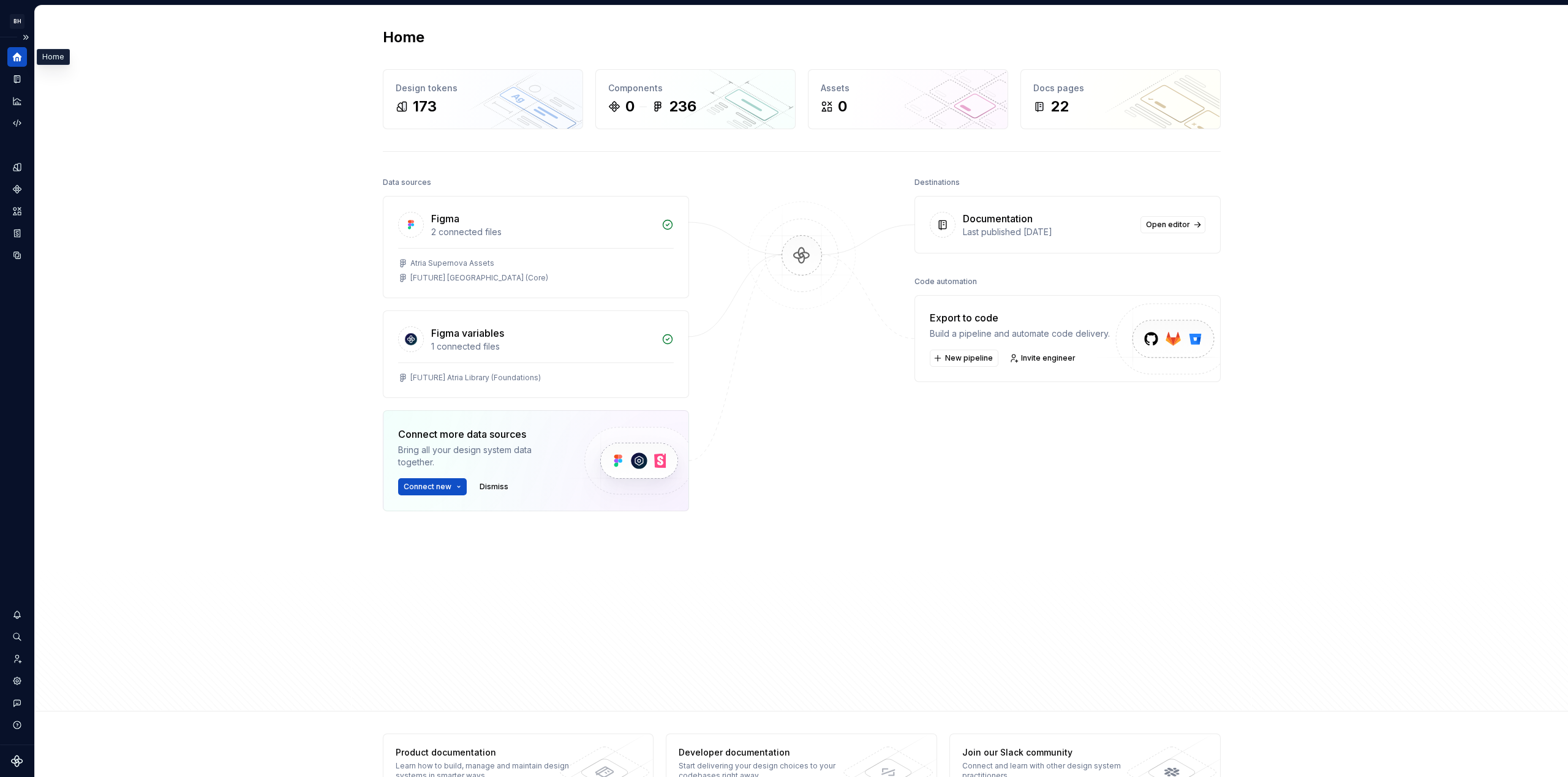
click at [19, 58] on icon "Home" at bounding box center [18, 57] width 10 height 10
click at [237, 181] on div "Home Design tokens 173 Components 0 236 Assets 0 Docs pages 22 Data sources Fig…" at bounding box center [801, 358] width 1533 height 706
click at [1176, 226] on span "Open editor" at bounding box center [1168, 224] width 44 height 10
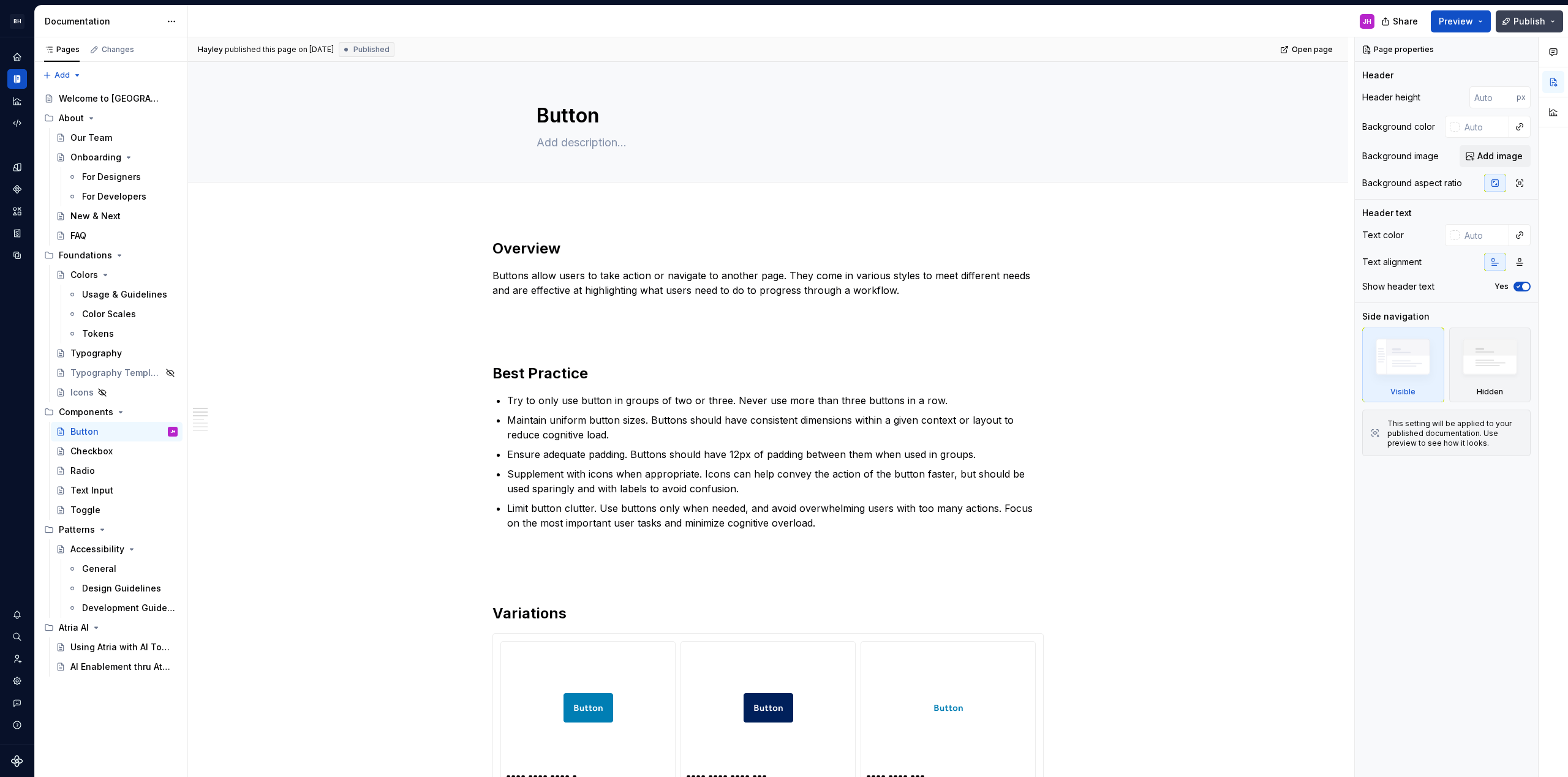
click at [1552, 21] on button "Publish" at bounding box center [1529, 21] width 67 height 22
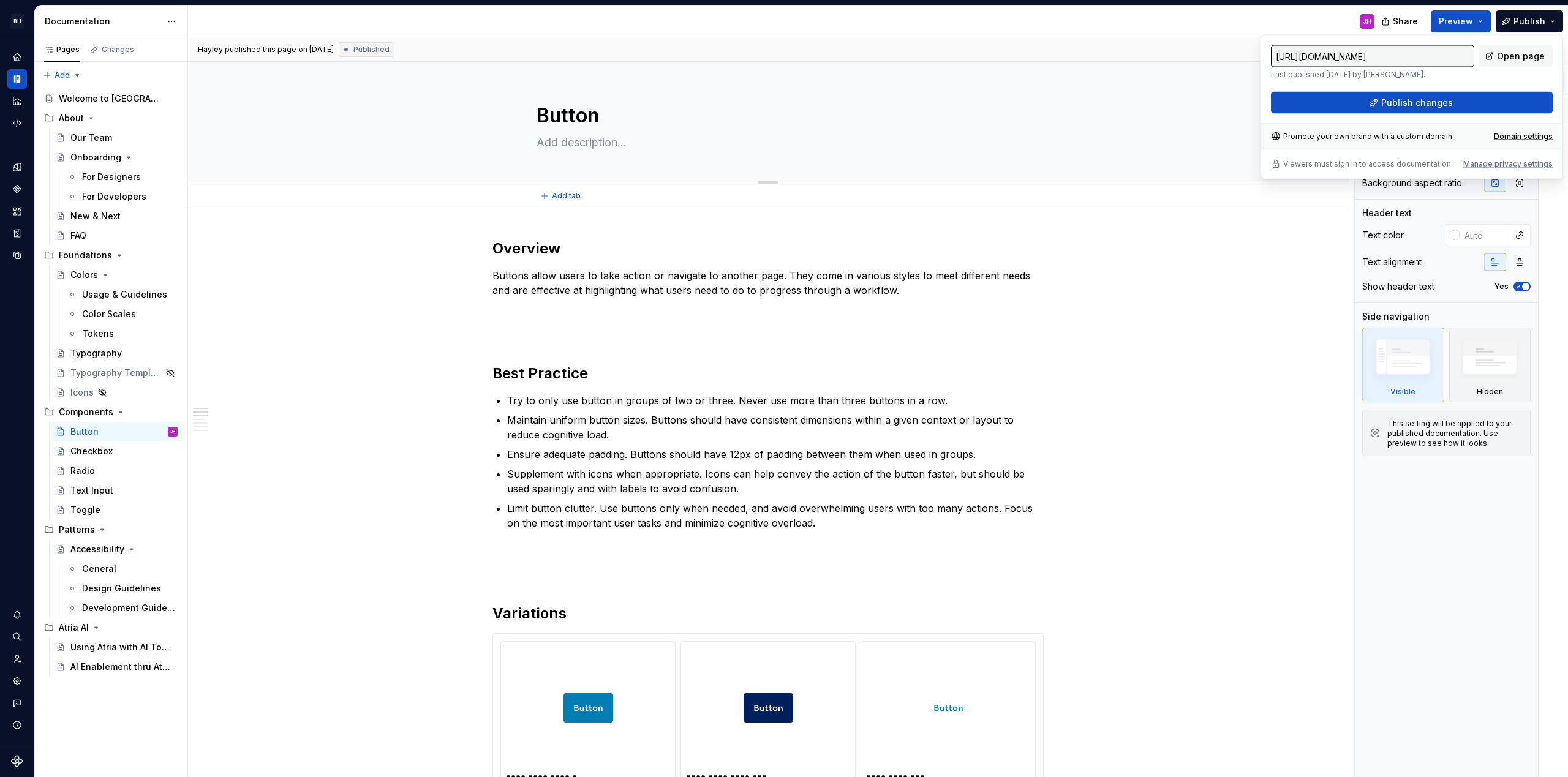
click at [1157, 94] on div "Button" at bounding box center [768, 122] width 1062 height 120
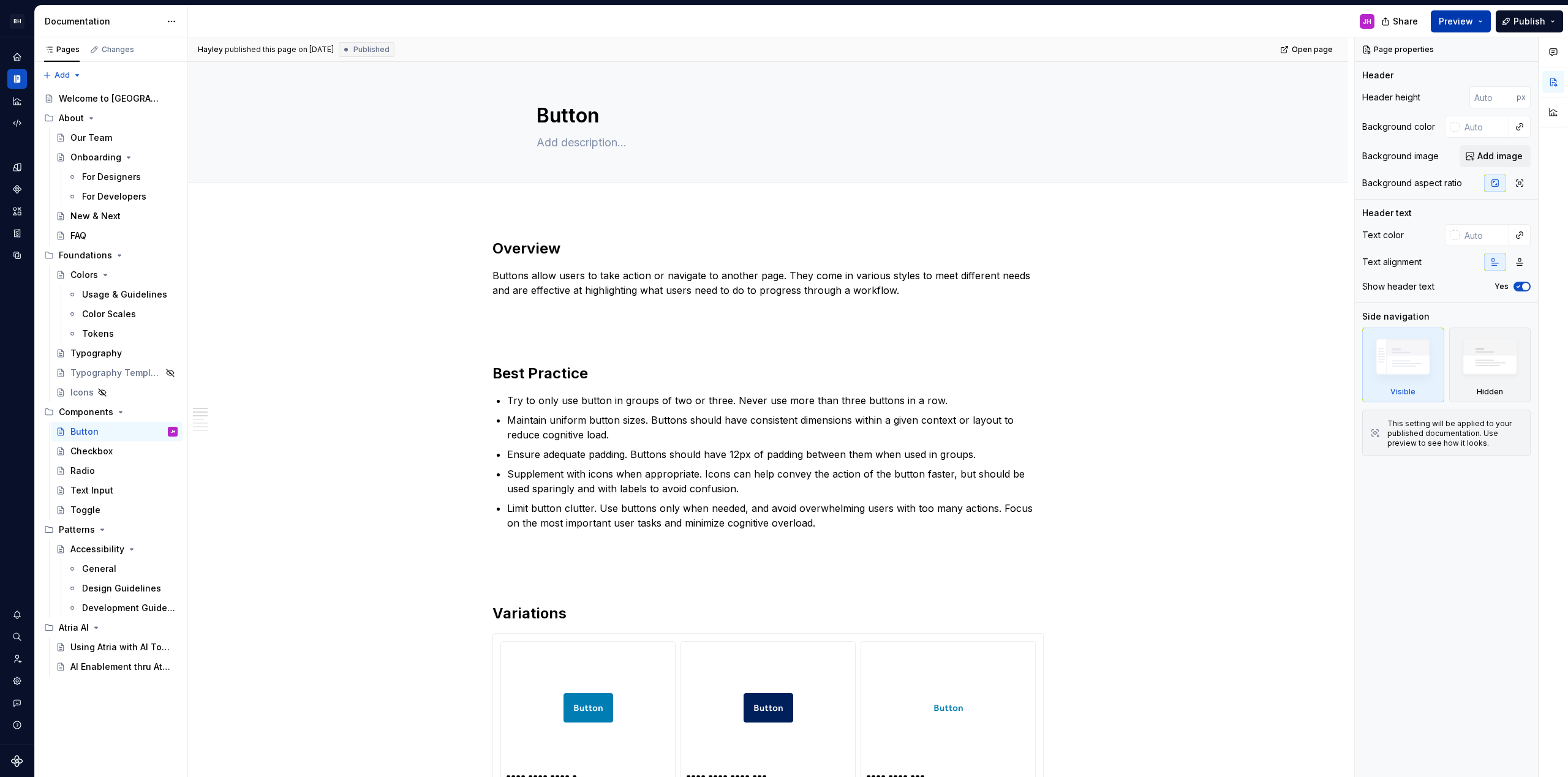
click at [1482, 22] on button "Preview" at bounding box center [1461, 21] width 60 height 22
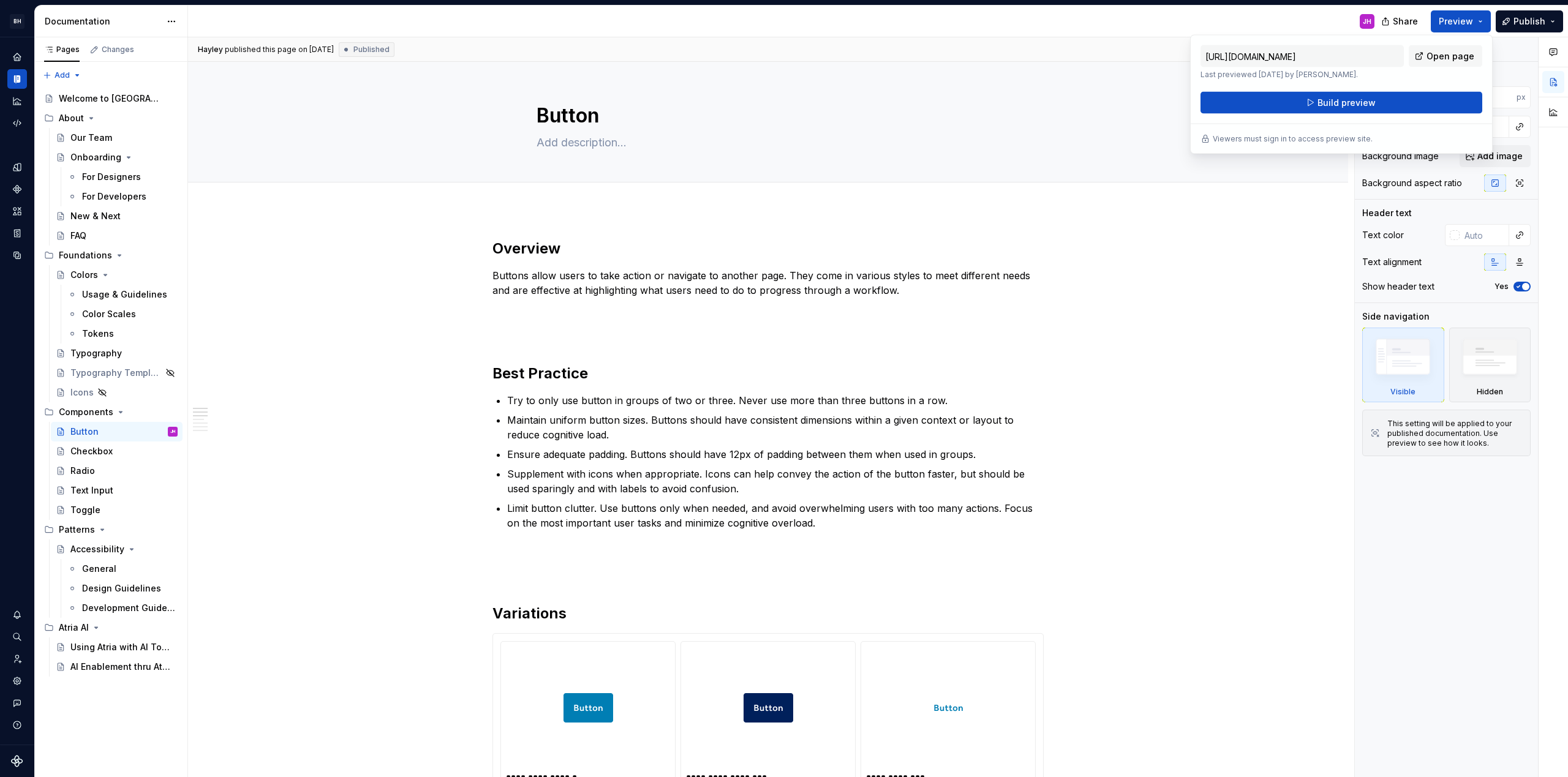
drag, startPoint x: 1201, startPoint y: 75, endPoint x: 1378, endPoint y: 84, distance: 177.2
click at [1378, 84] on div "[URL][DOMAIN_NAME] Last previewed [DATE] by [PERSON_NAME]. Open page Build prev…" at bounding box center [1341, 80] width 282 height 69
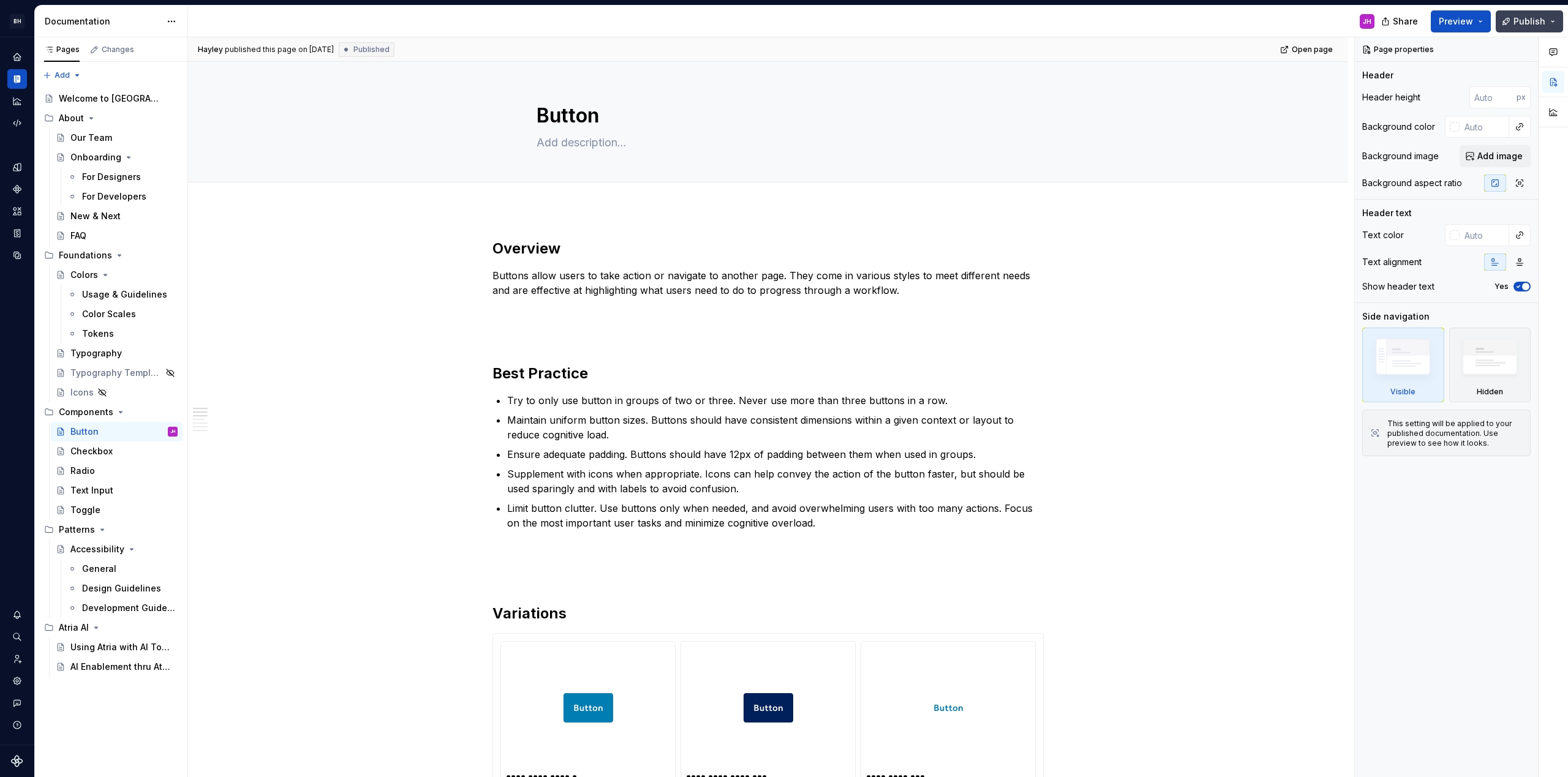
click at [1553, 22] on button "Publish" at bounding box center [1529, 21] width 67 height 22
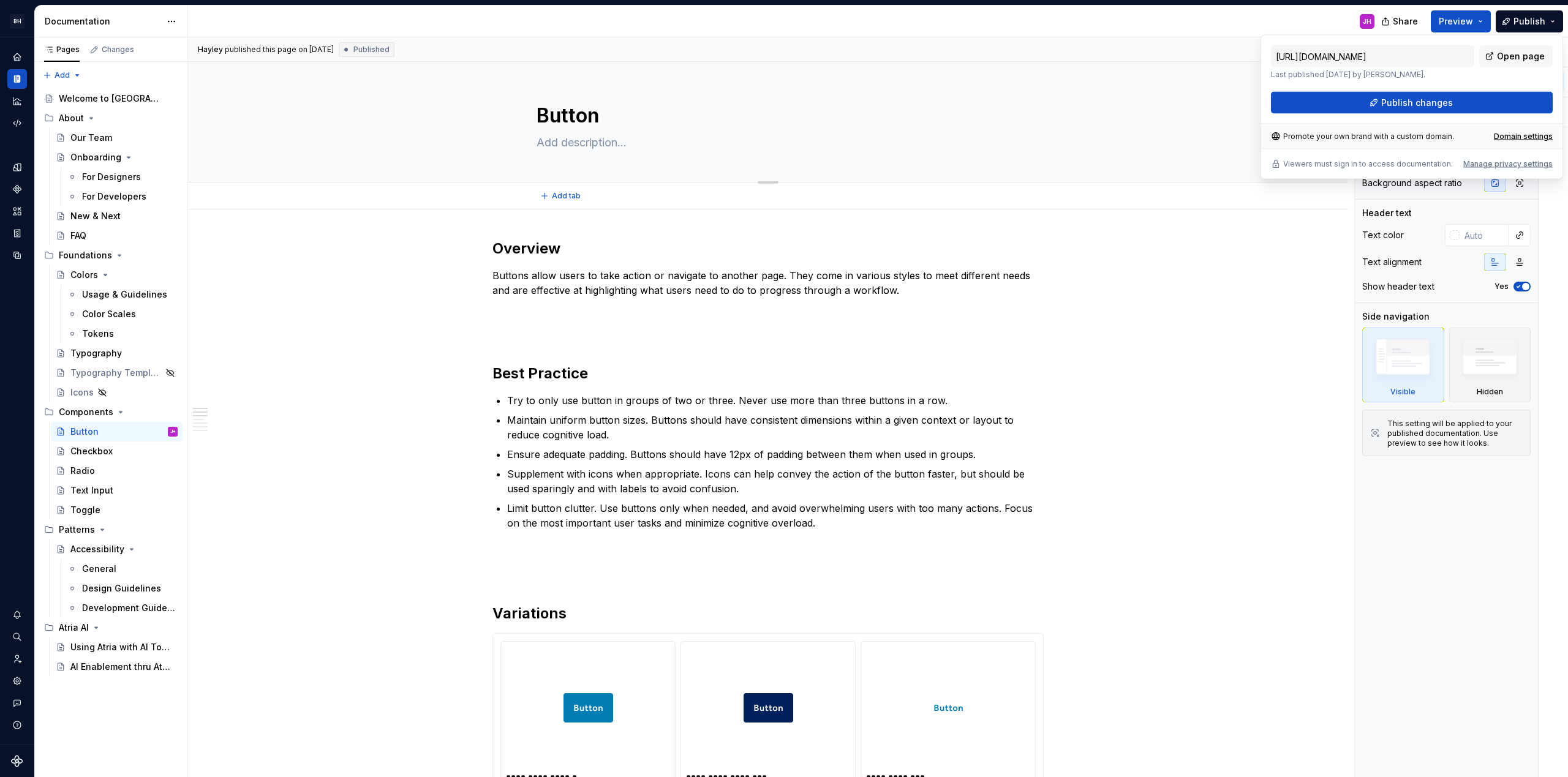
drag, startPoint x: 1445, startPoint y: 67, endPoint x: 1252, endPoint y: 67, distance: 193.0
click at [1252, 67] on body "BH Banner Atria Design System JH Design system data Documentation JH Share Prev…" at bounding box center [784, 388] width 1568 height 777
drag, startPoint x: 1267, startPoint y: 71, endPoint x: 1464, endPoint y: 80, distance: 197.2
click at [1452, 80] on div "[URL][DOMAIN_NAME] Last published [DATE] by [PERSON_NAME]. Open page Publish ch…" at bounding box center [1412, 107] width 303 height 145
click at [1493, 76] on div "[URL][DOMAIN_NAME] Last published [DATE] by [PERSON_NAME]. Open page" at bounding box center [1412, 63] width 282 height 34
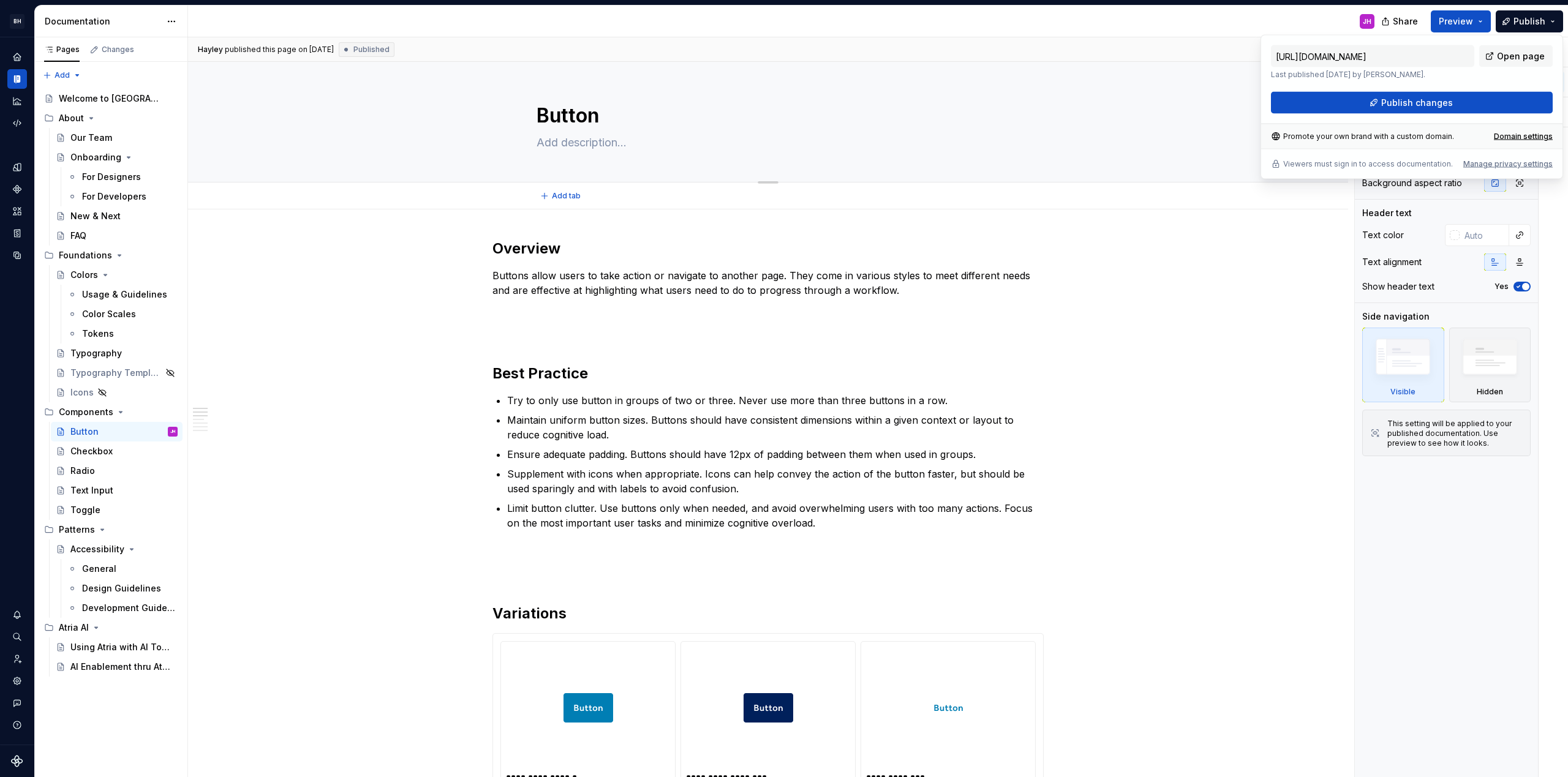
click at [430, 99] on div "Button" at bounding box center [768, 122] width 1062 height 120
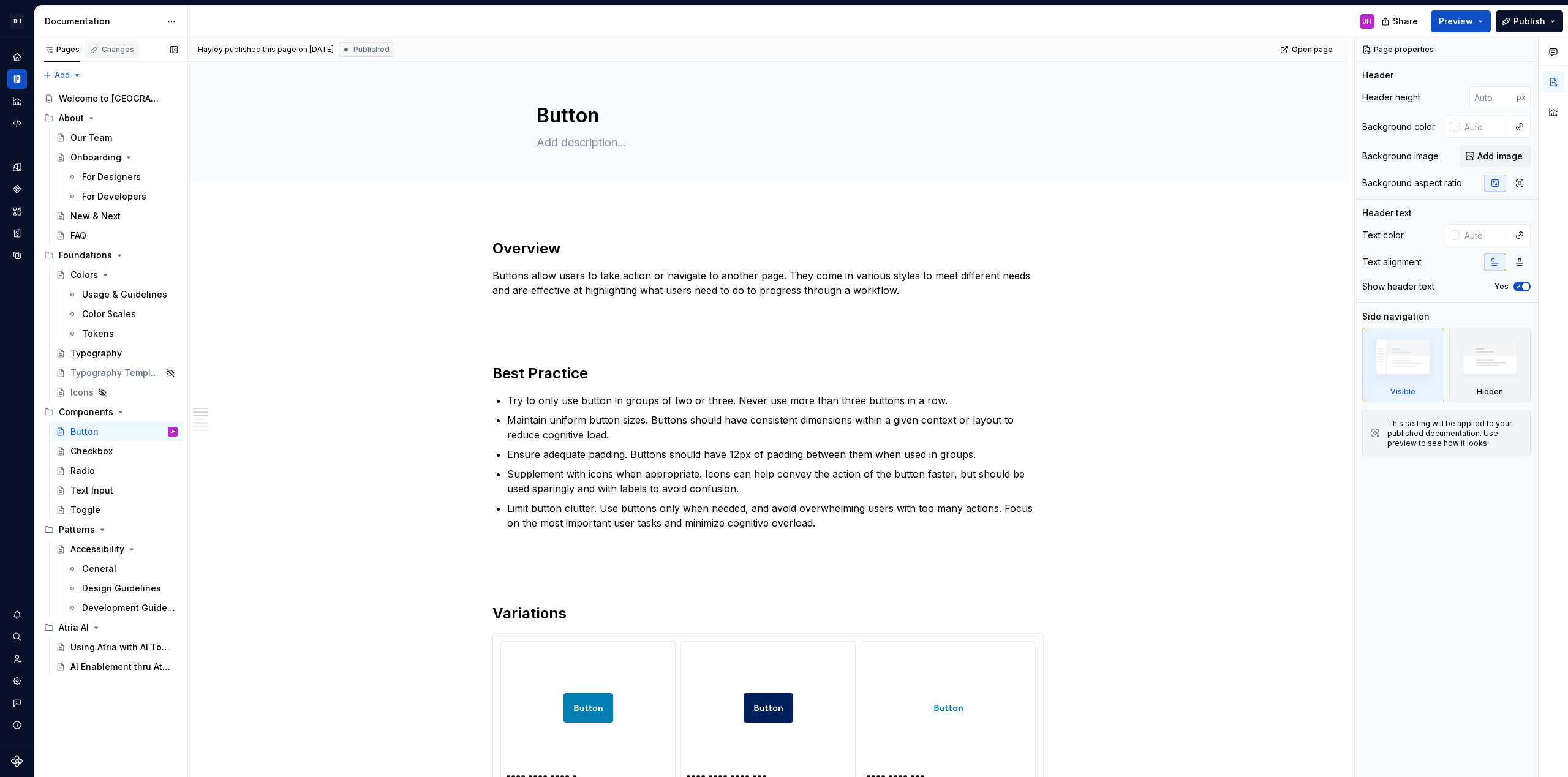
click at [112, 49] on div "Changes" at bounding box center [118, 50] width 33 height 10
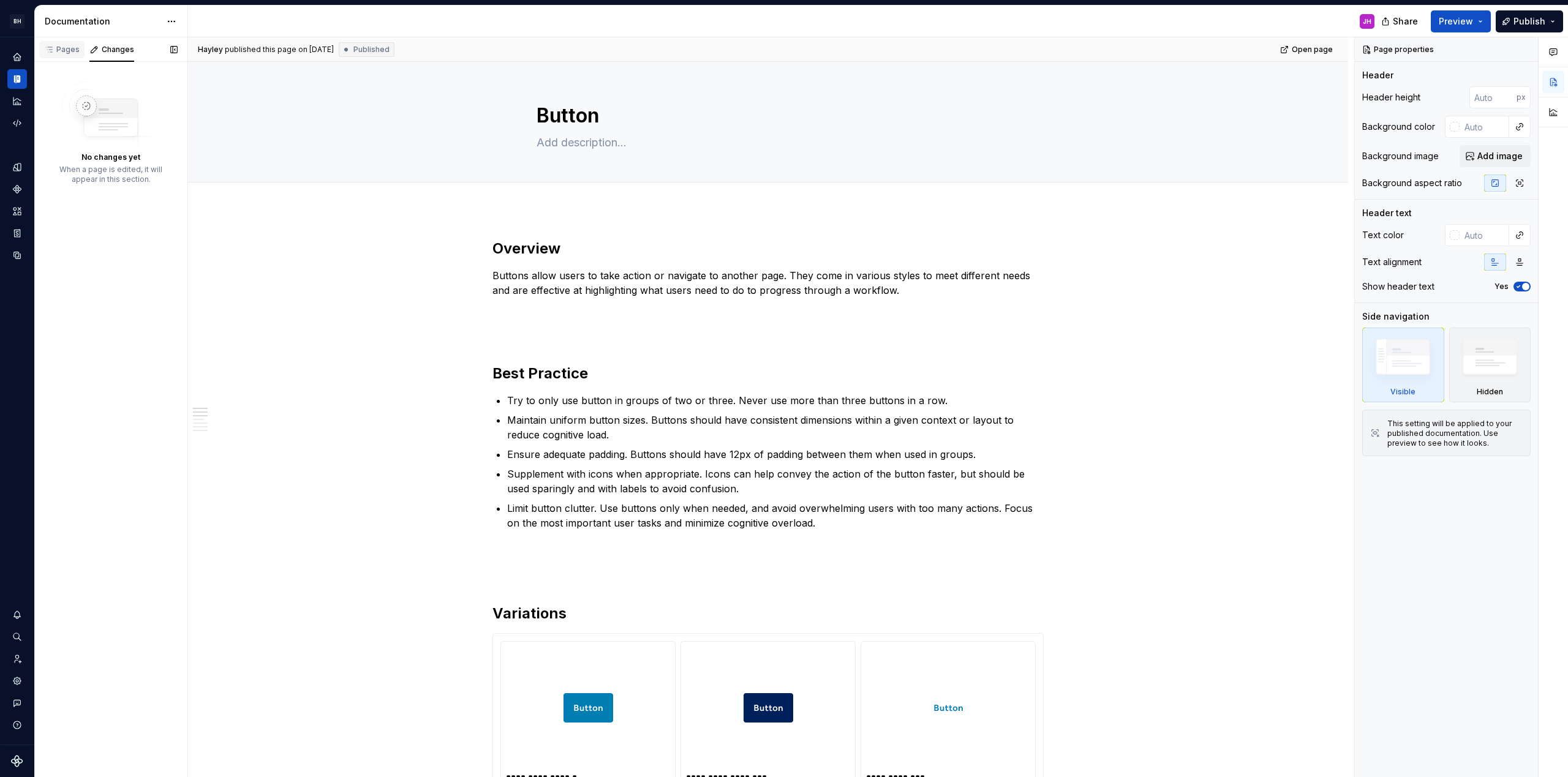
click at [68, 49] on div "Pages" at bounding box center [62, 50] width 35 height 10
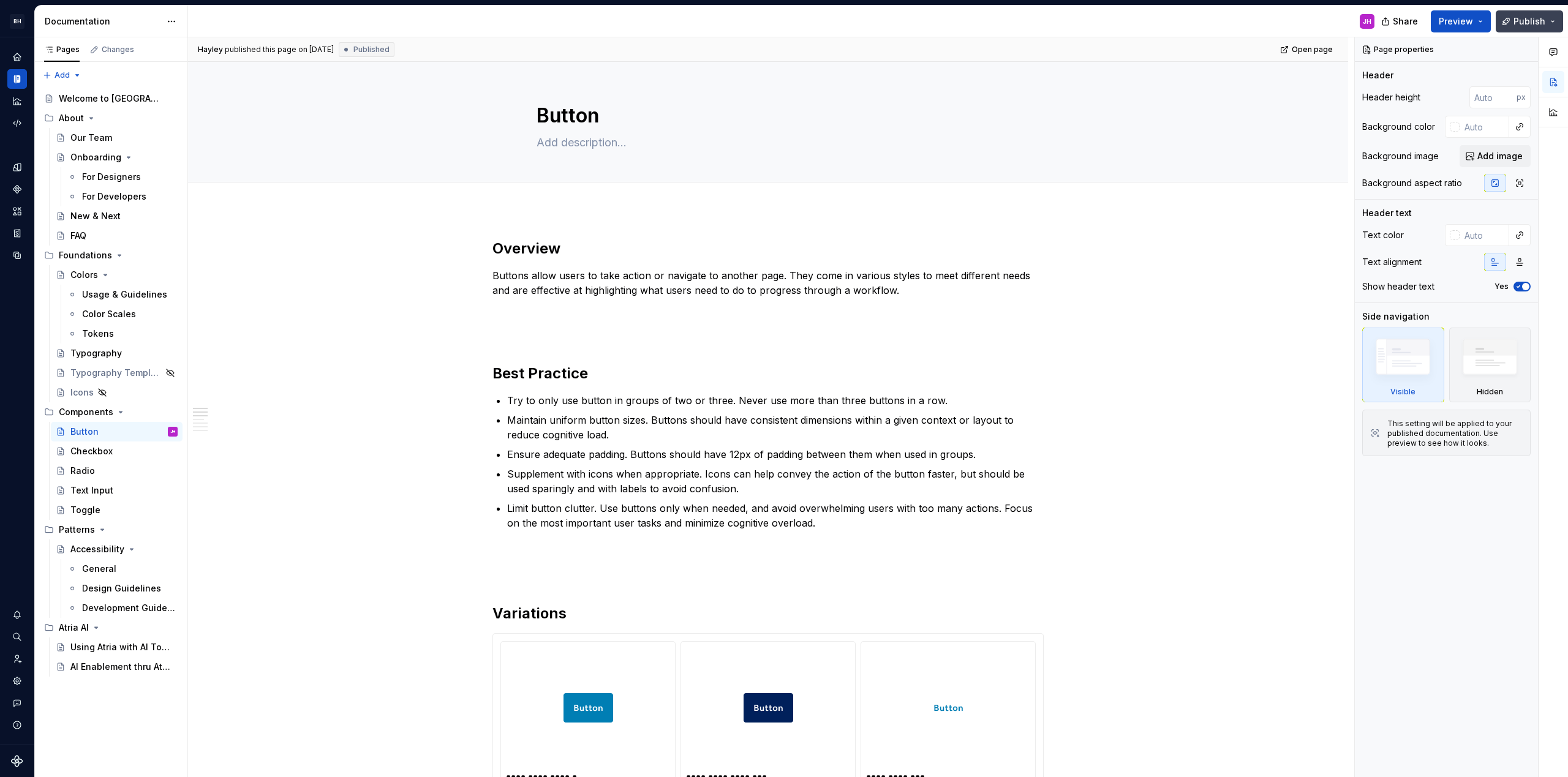
click at [1552, 19] on button "Publish" at bounding box center [1529, 21] width 67 height 22
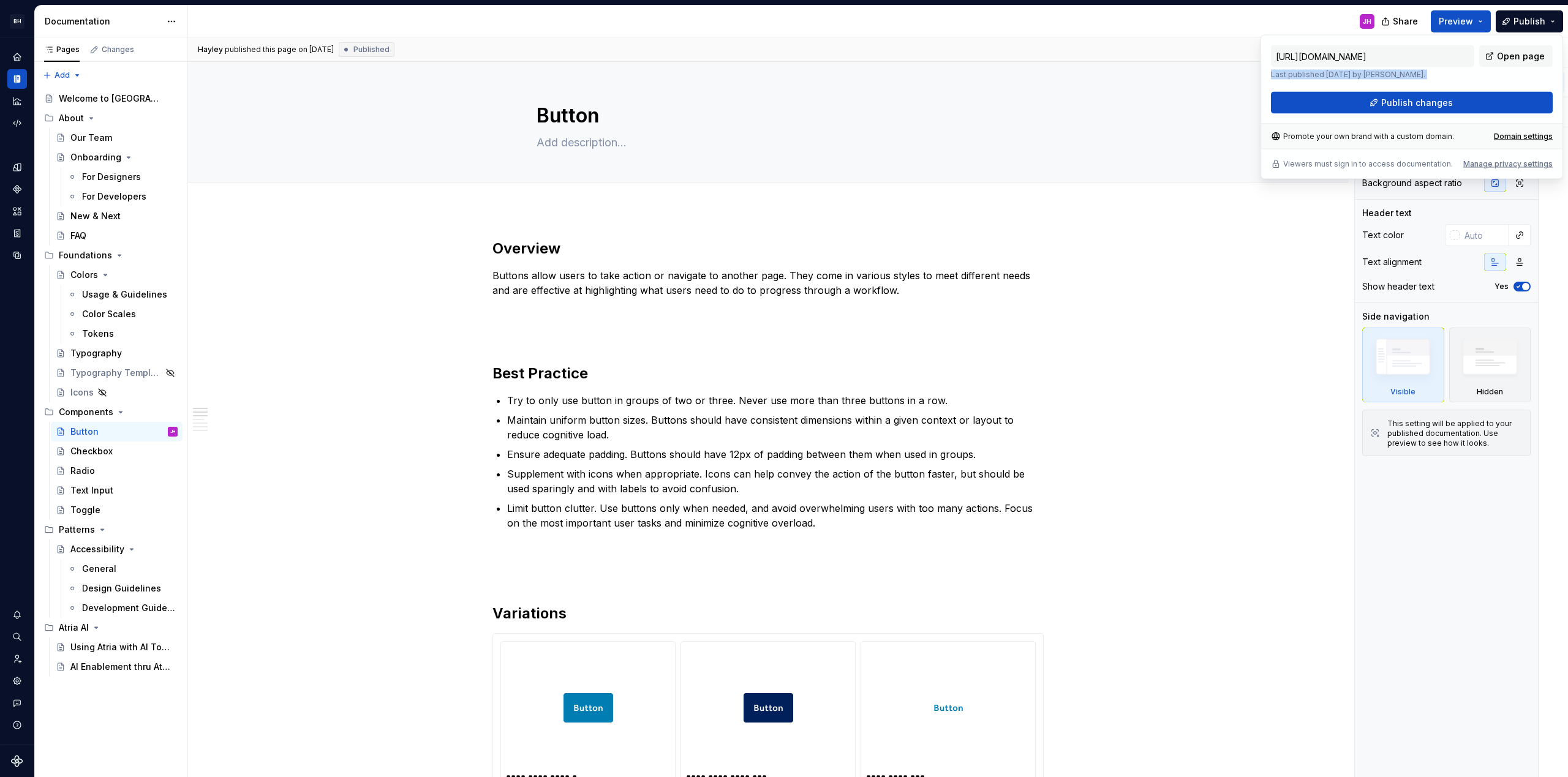
drag, startPoint x: 1265, startPoint y: 73, endPoint x: 1505, endPoint y: 82, distance: 240.2
click at [1503, 83] on div "[URL][DOMAIN_NAME] Last published [DATE] by [PERSON_NAME]. Open page Publish ch…" at bounding box center [1412, 107] width 303 height 145
click at [959, 108] on textarea "Button" at bounding box center [765, 116] width 463 height 29
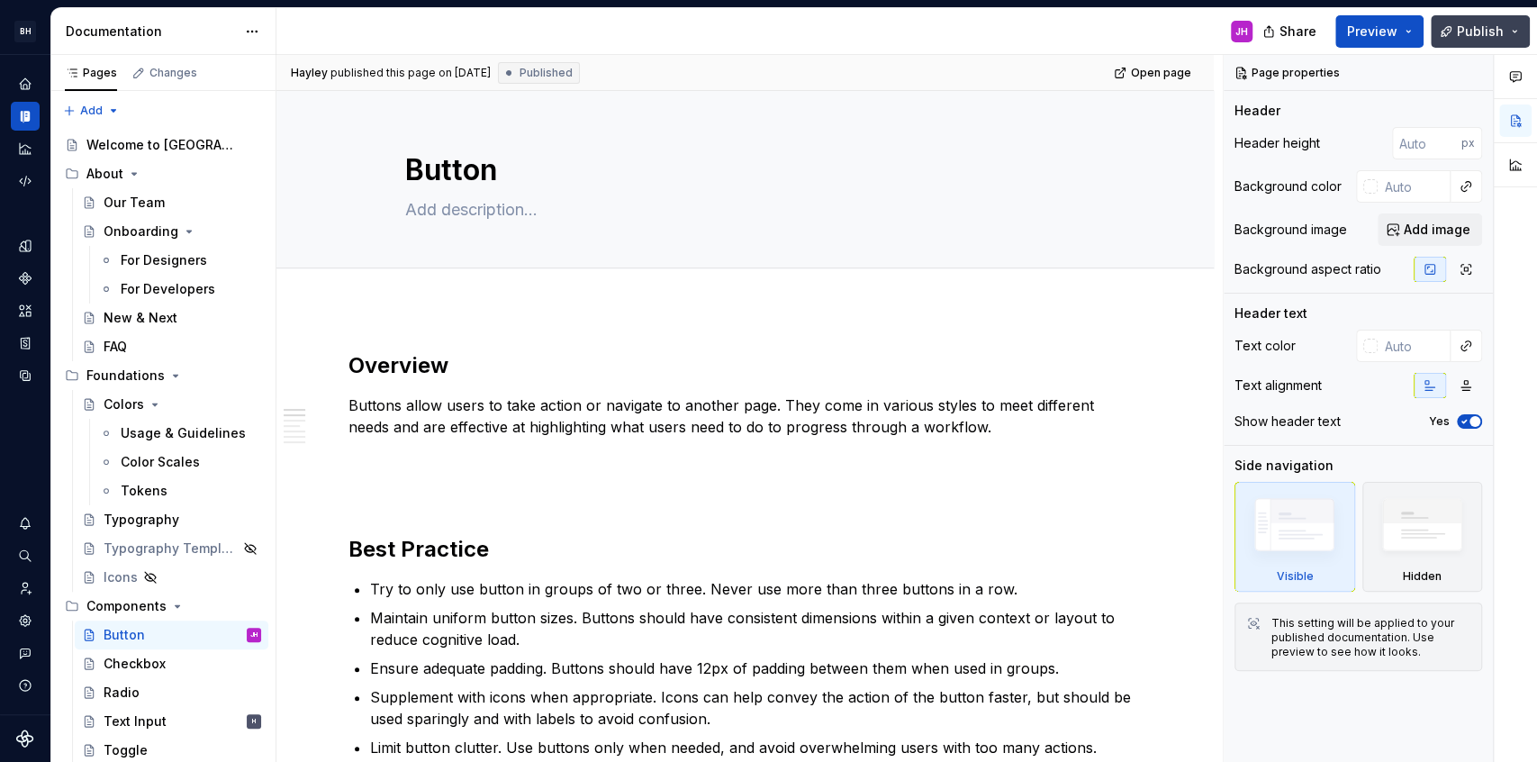
click at [1520, 32] on button "Publish" at bounding box center [1480, 31] width 99 height 32
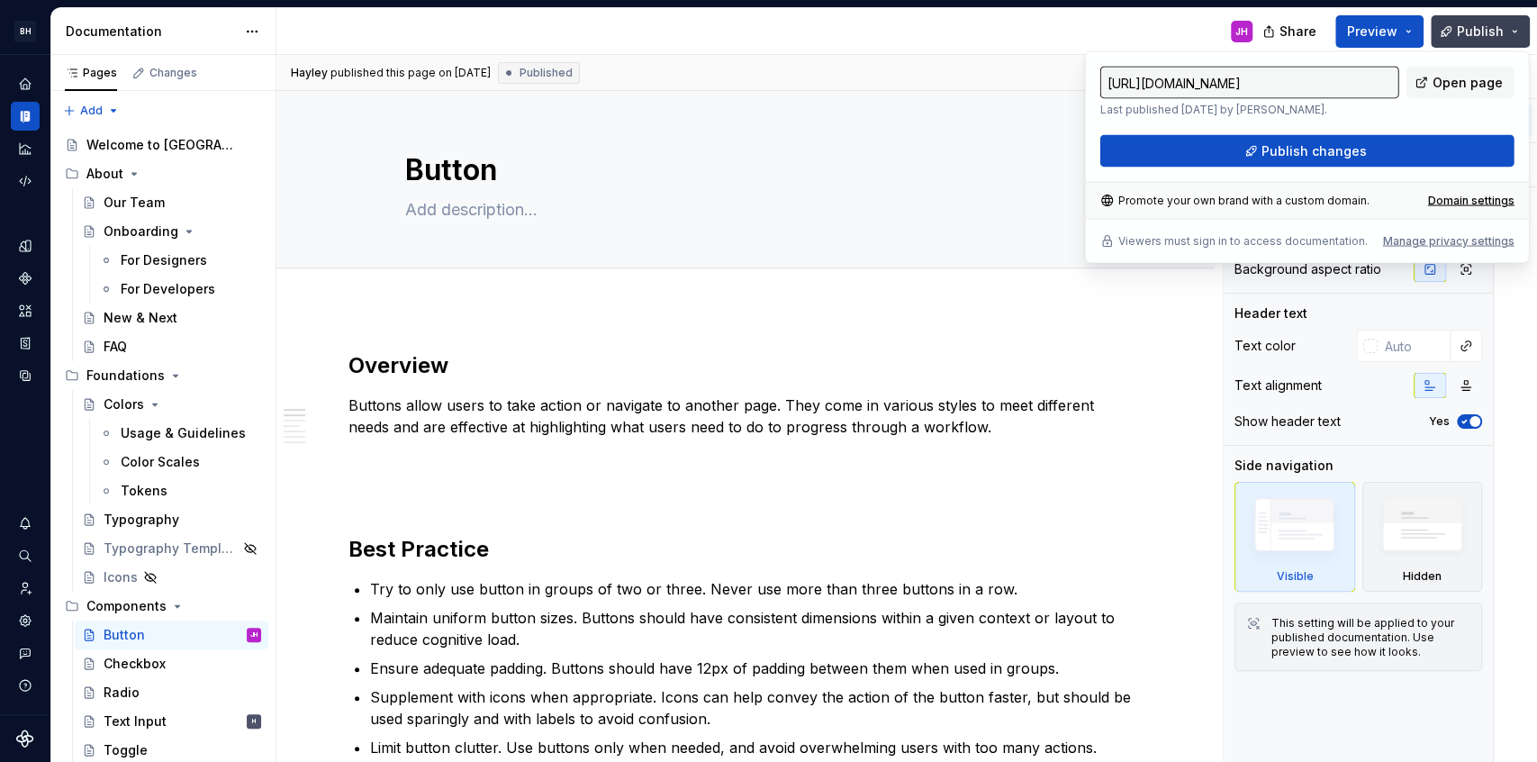
click at [1520, 32] on button "Publish" at bounding box center [1480, 31] width 99 height 32
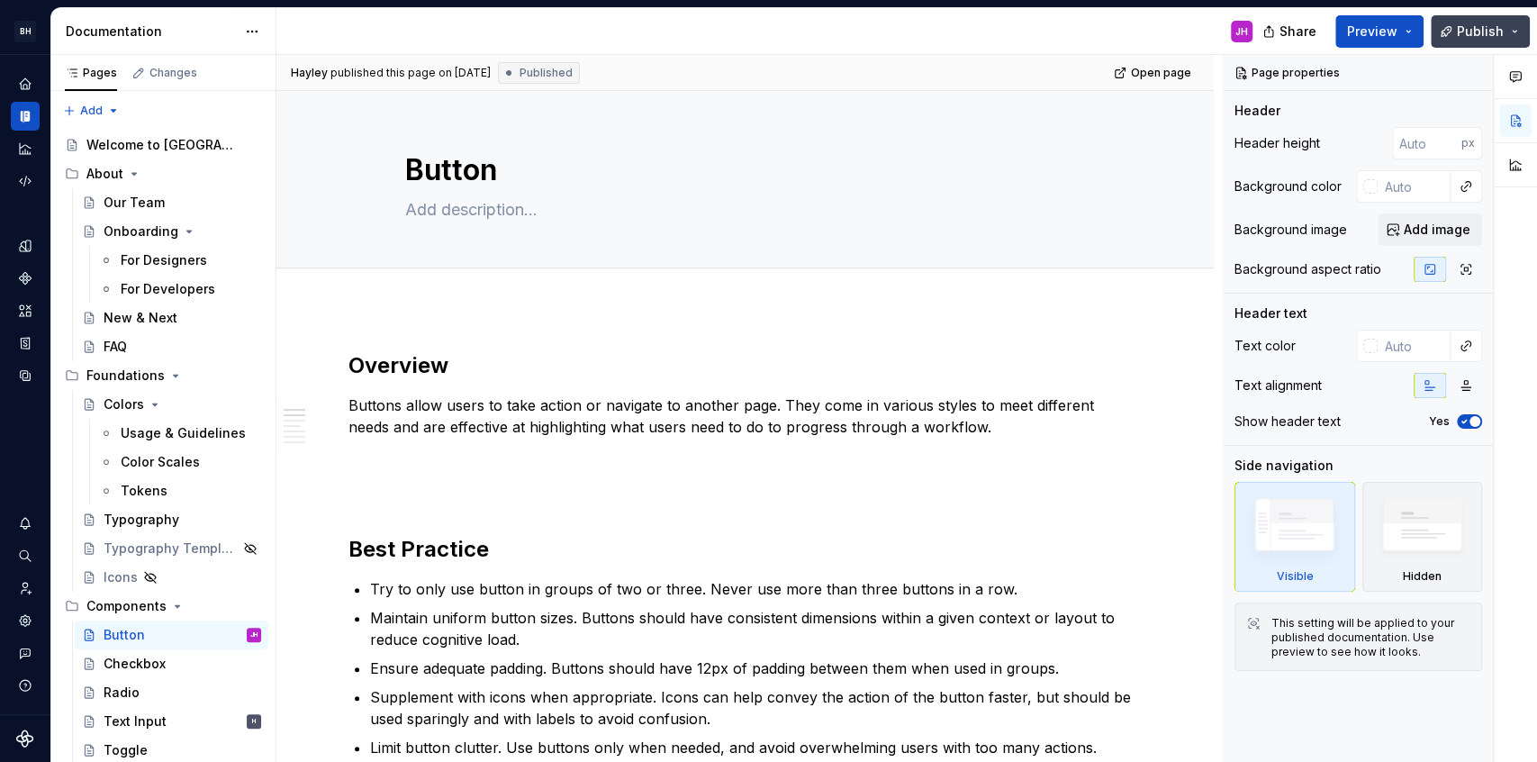
click at [1513, 28] on button "Publish" at bounding box center [1480, 31] width 99 height 32
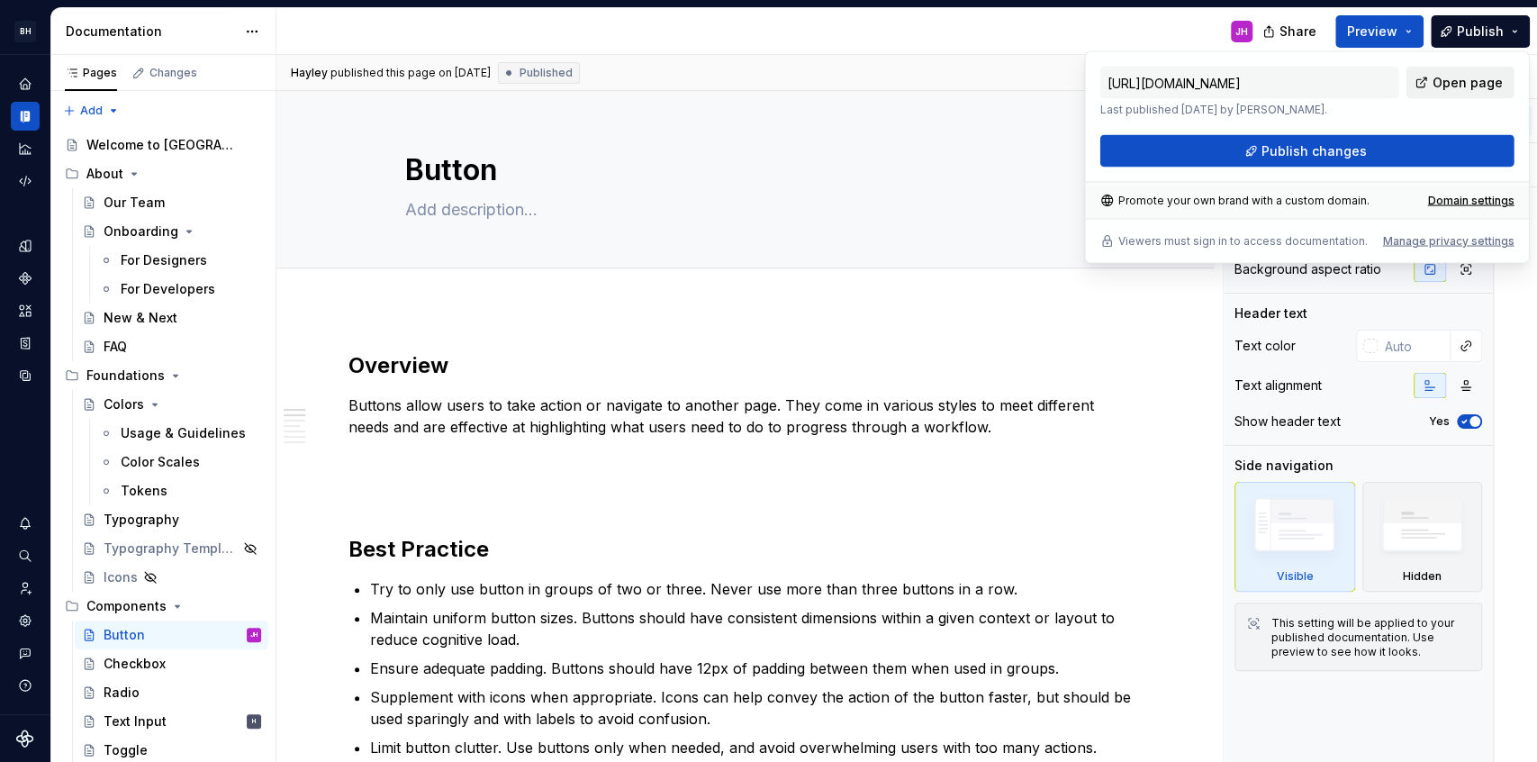
click at [1490, 81] on span "Open page" at bounding box center [1468, 83] width 70 height 18
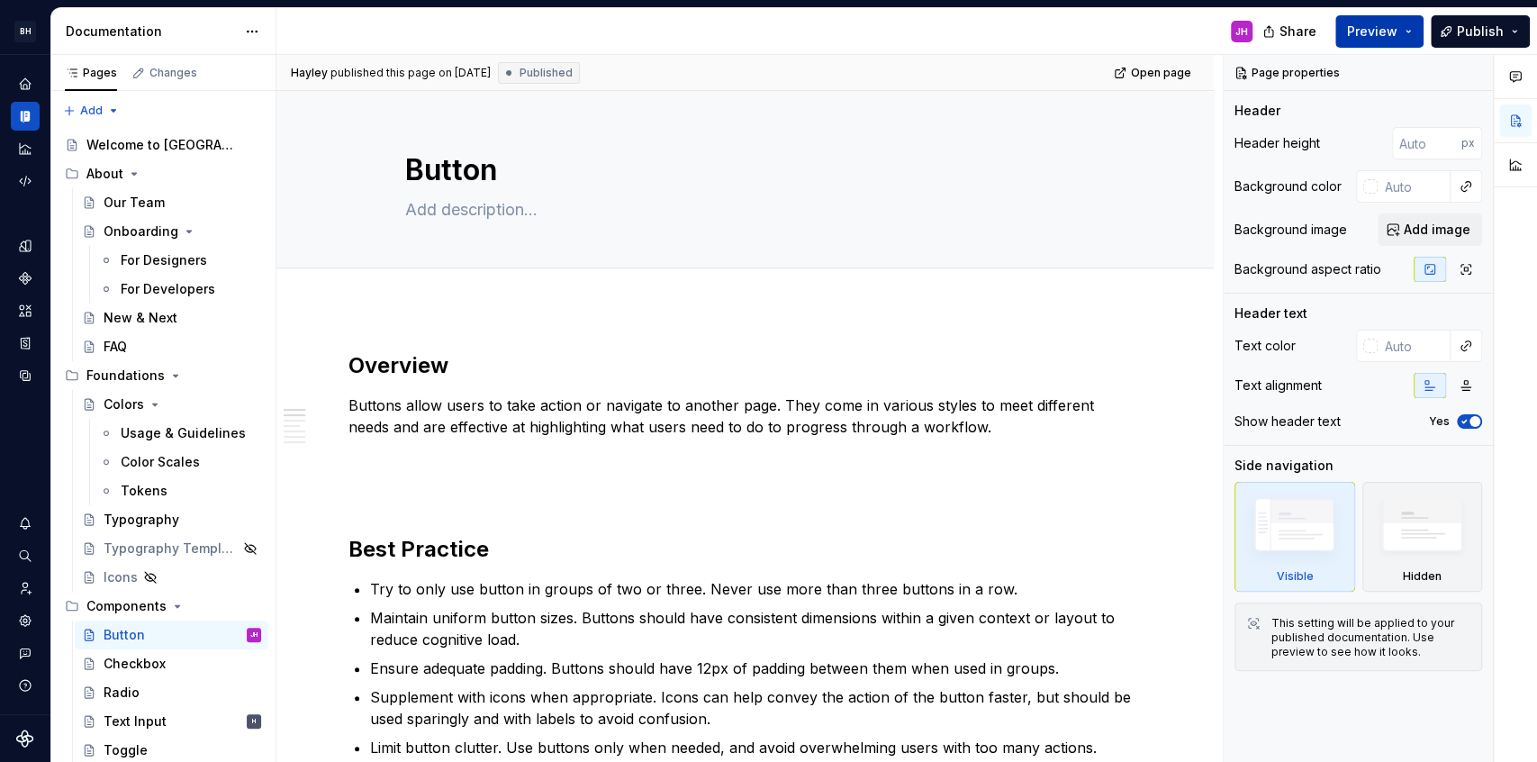
click at [1410, 31] on button "Preview" at bounding box center [1380, 31] width 88 height 32
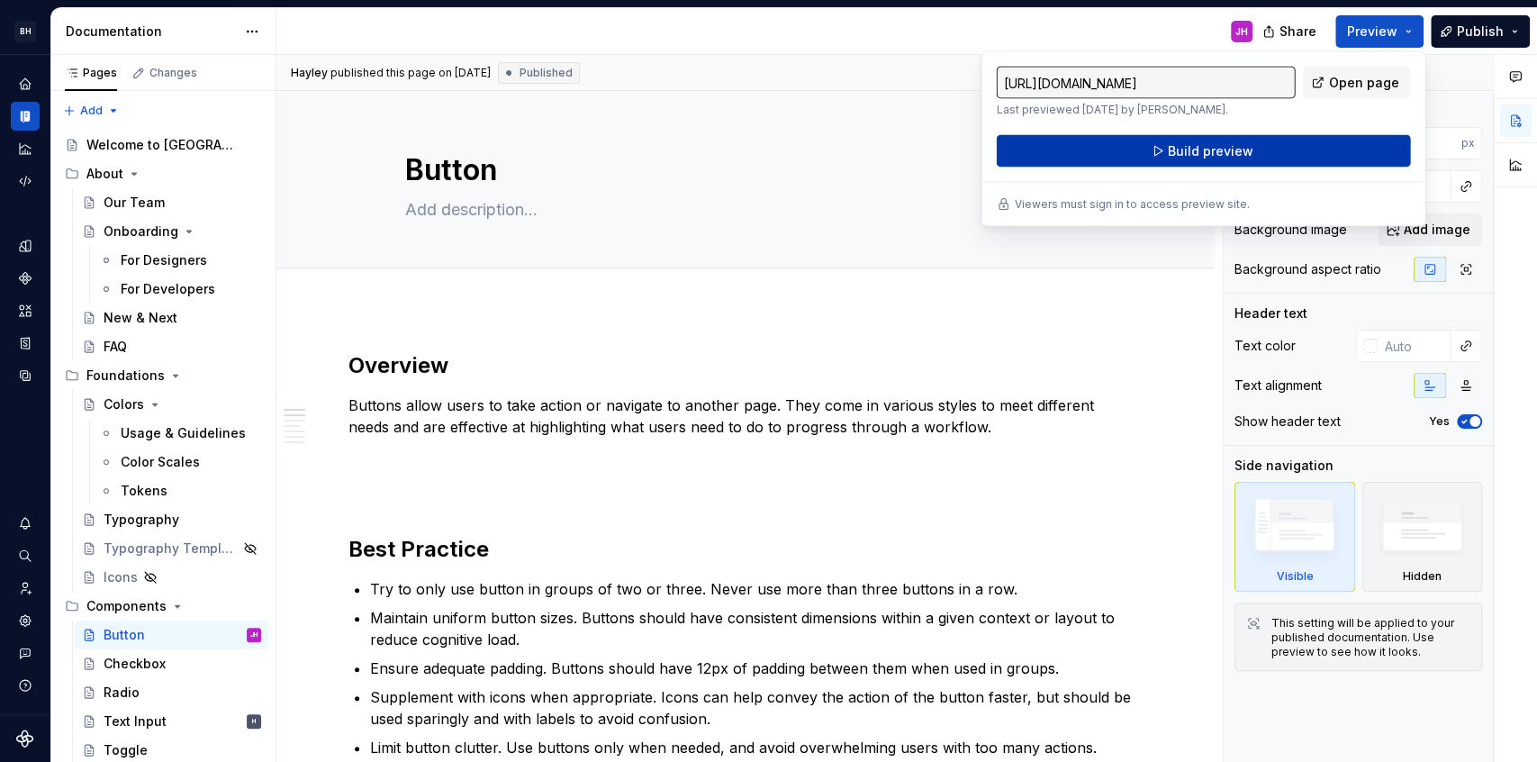
click at [1250, 154] on span "Build preview" at bounding box center [1211, 151] width 86 height 18
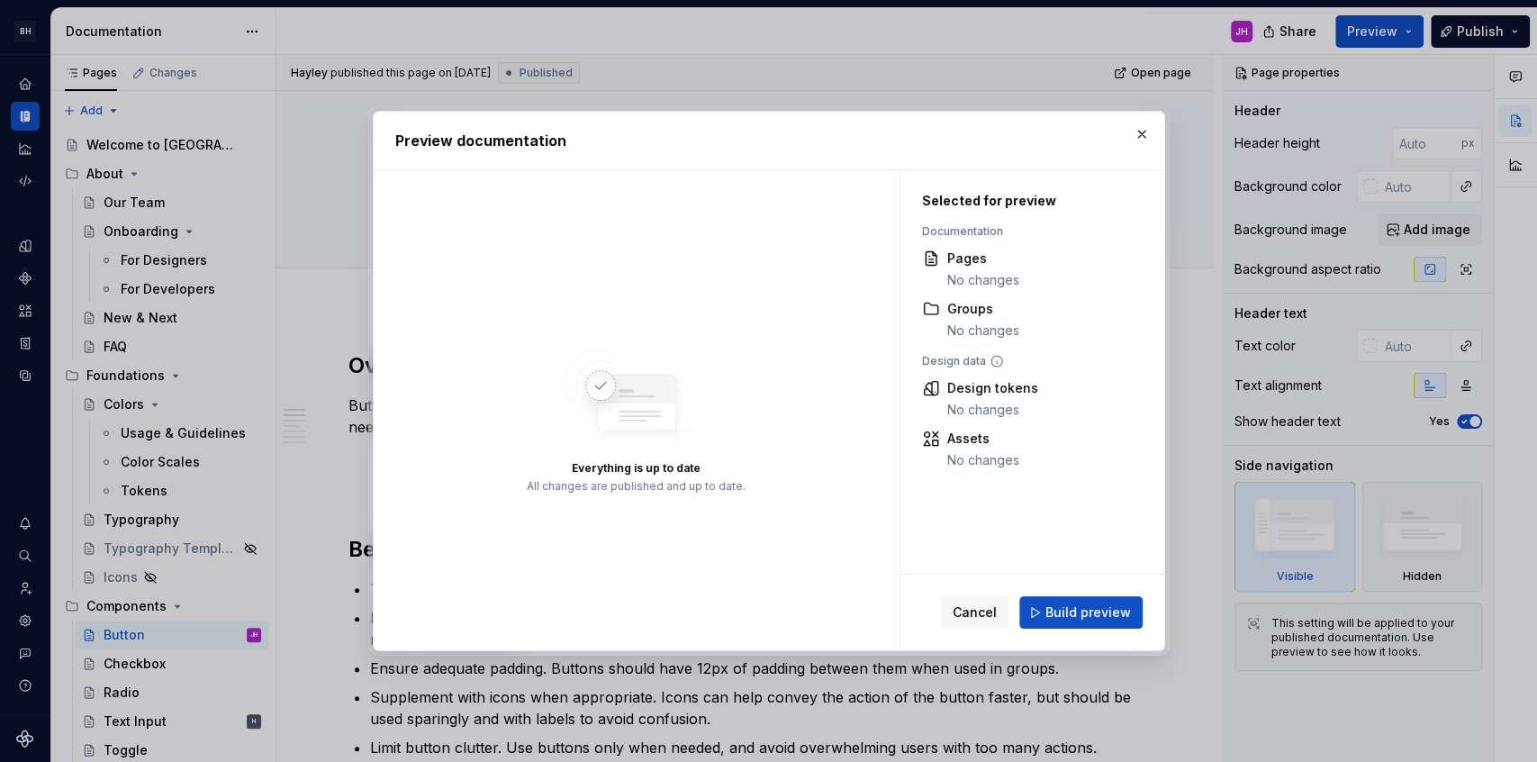
click at [1105, 618] on span "Build preview" at bounding box center [1089, 612] width 86 height 18
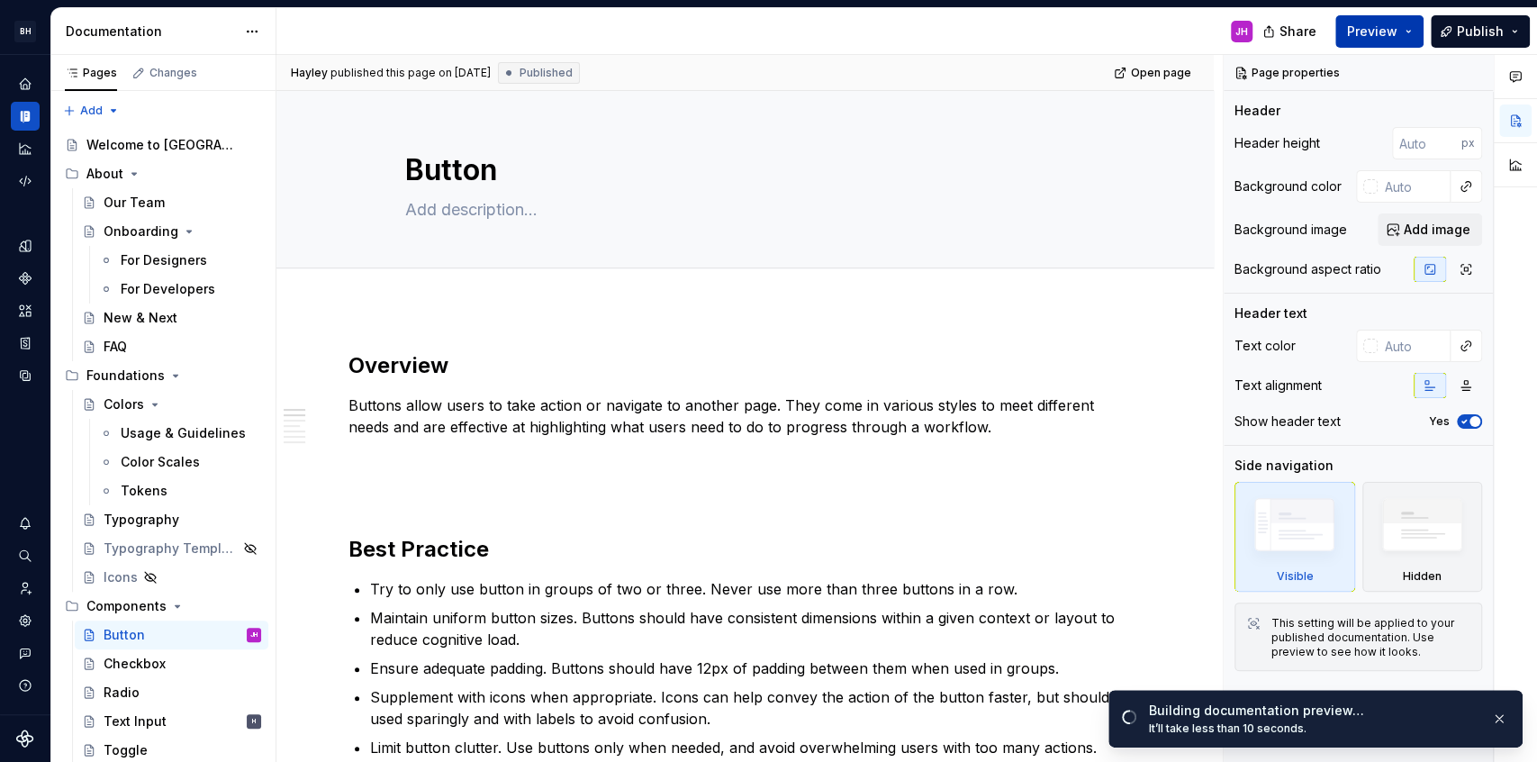
click at [1415, 28] on button "Preview" at bounding box center [1380, 31] width 88 height 32
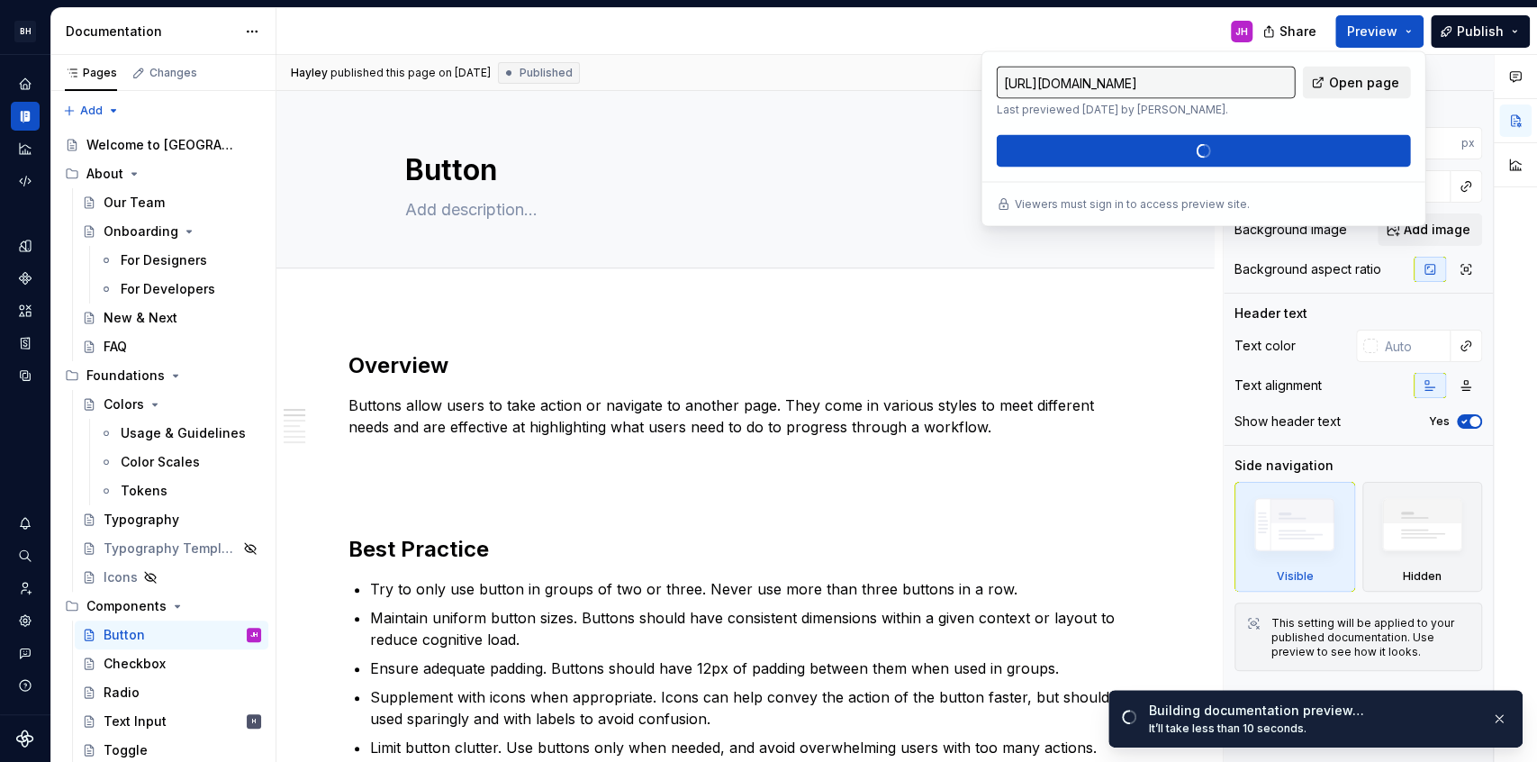
click at [1359, 78] on span "Open page" at bounding box center [1364, 83] width 70 height 18
type textarea "*"
type input "[URL][DOMAIN_NAME]"
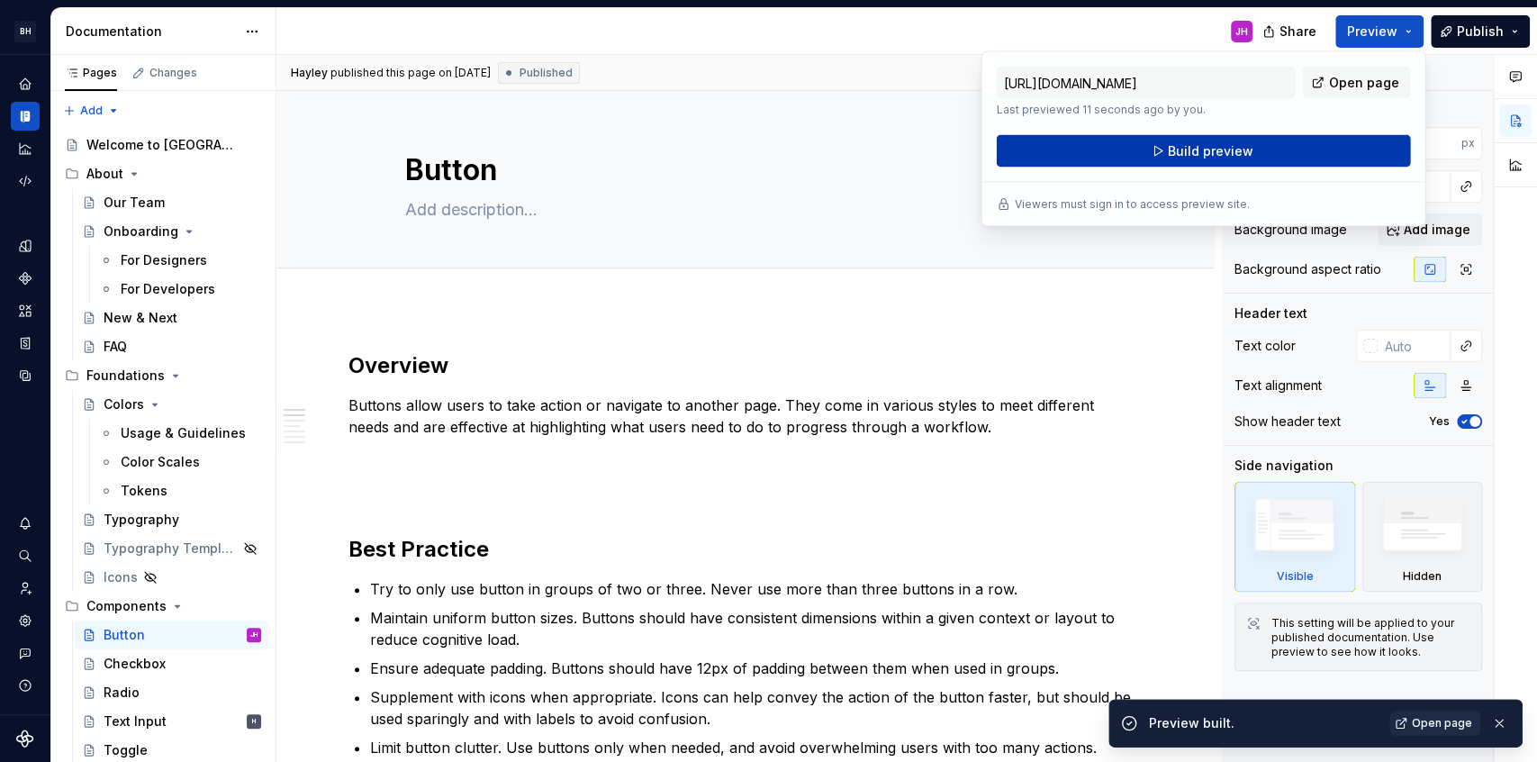
click at [1267, 156] on button "Build preview" at bounding box center [1204, 151] width 414 height 32
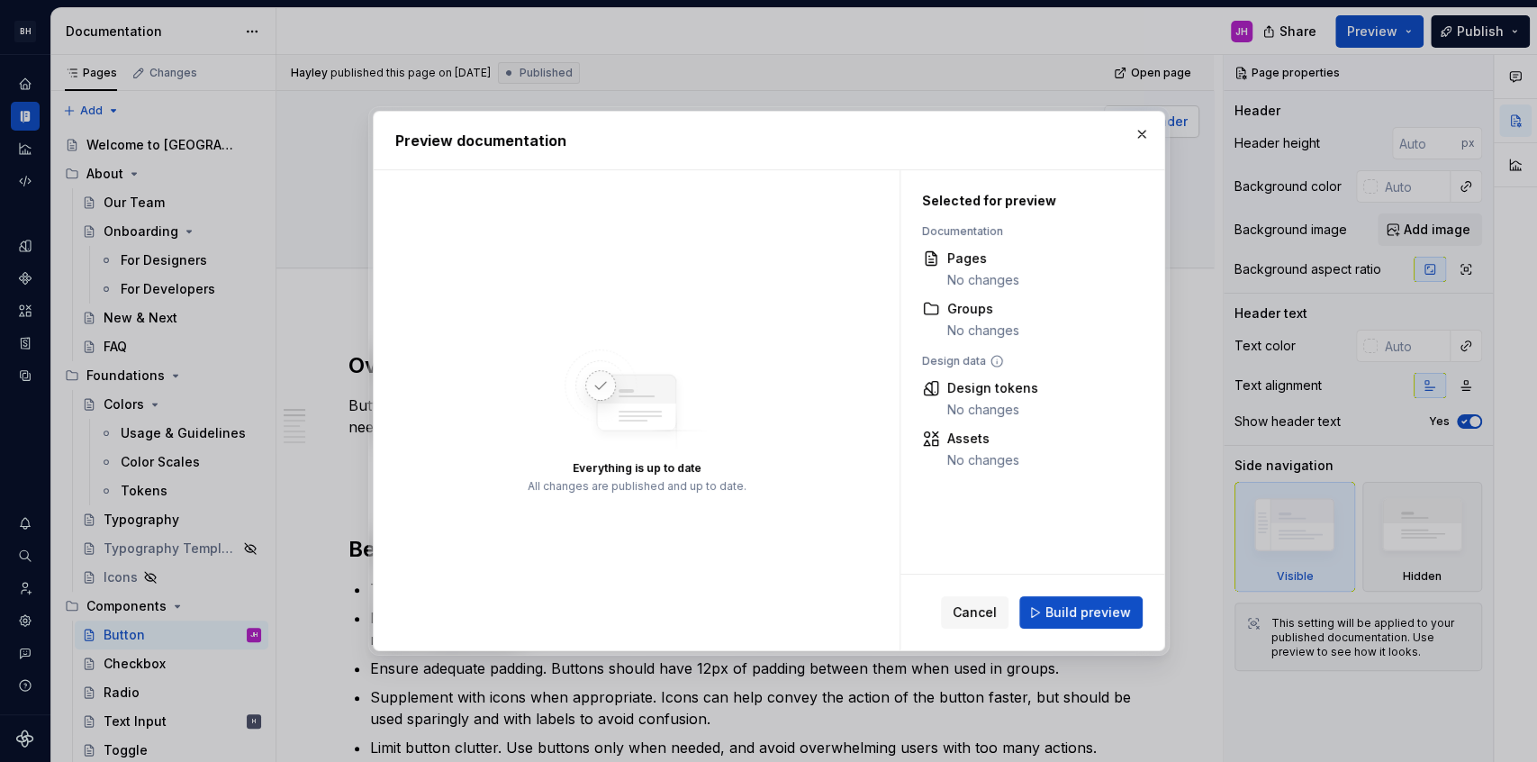
drag, startPoint x: 1140, startPoint y: 133, endPoint x: 1195, endPoint y: 116, distance: 57.5
click at [1145, 131] on button "button" at bounding box center [1141, 134] width 25 height 25
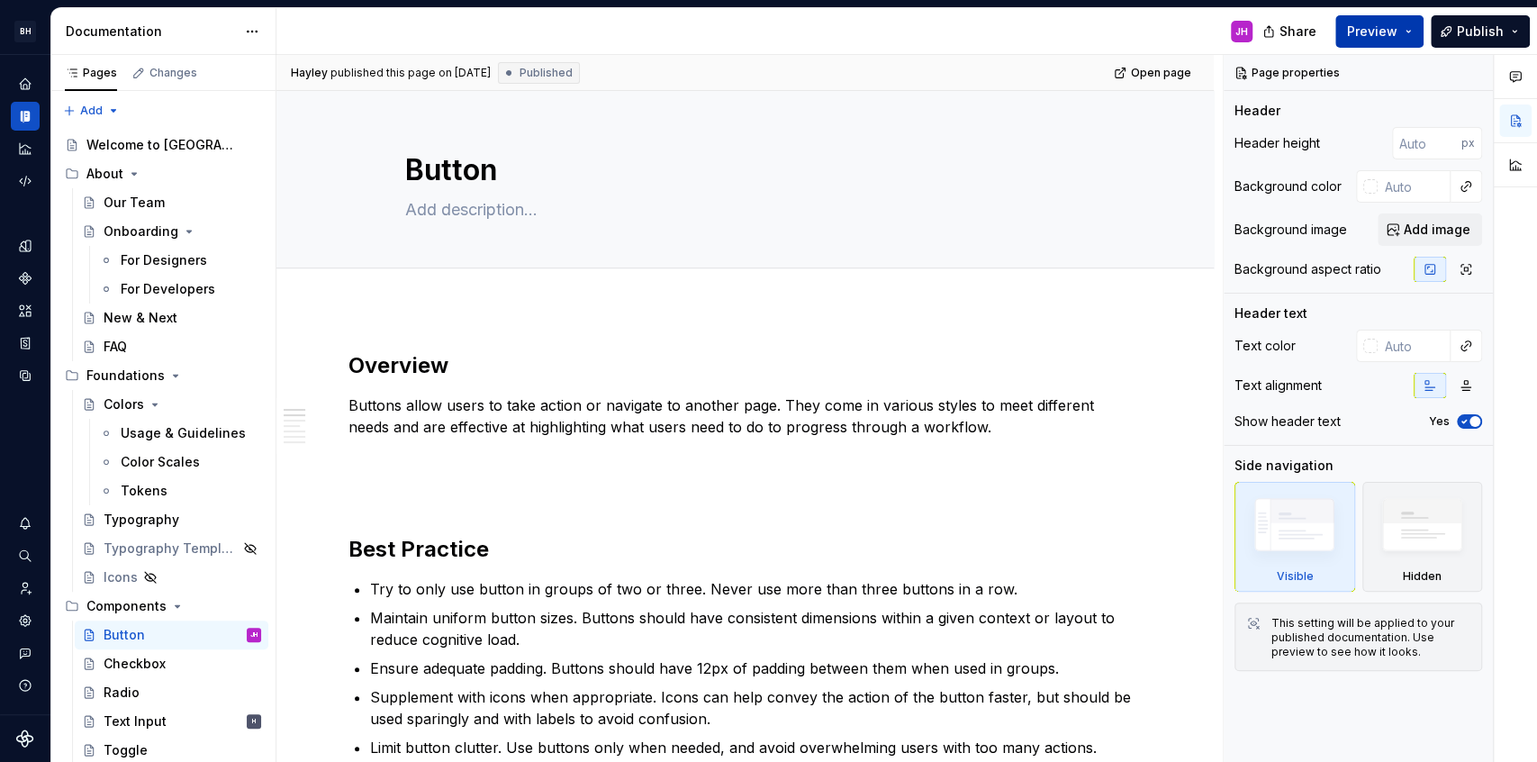
click at [1390, 31] on span "Preview" at bounding box center [1372, 32] width 50 height 18
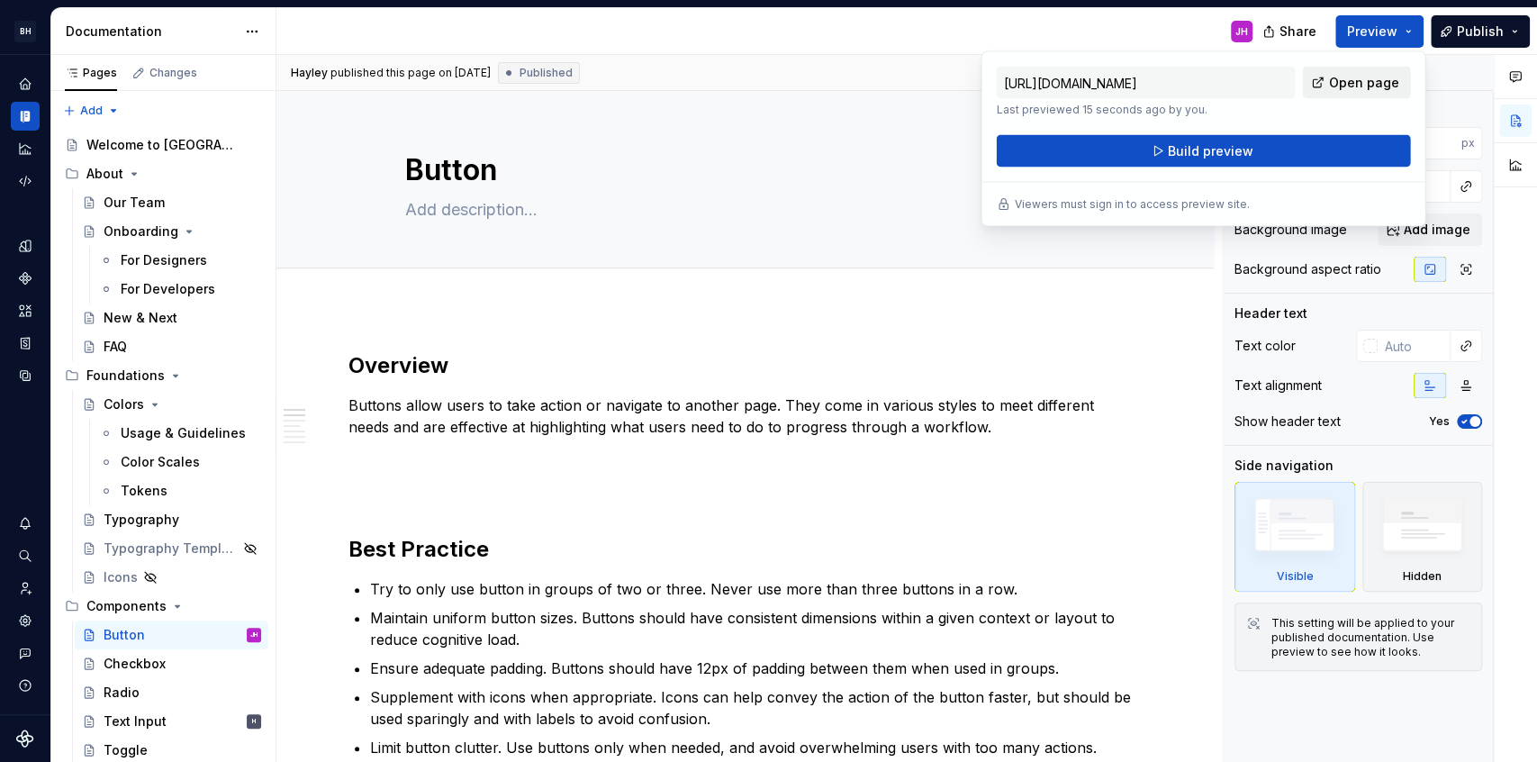
click at [1362, 79] on span "Open page" at bounding box center [1364, 83] width 70 height 18
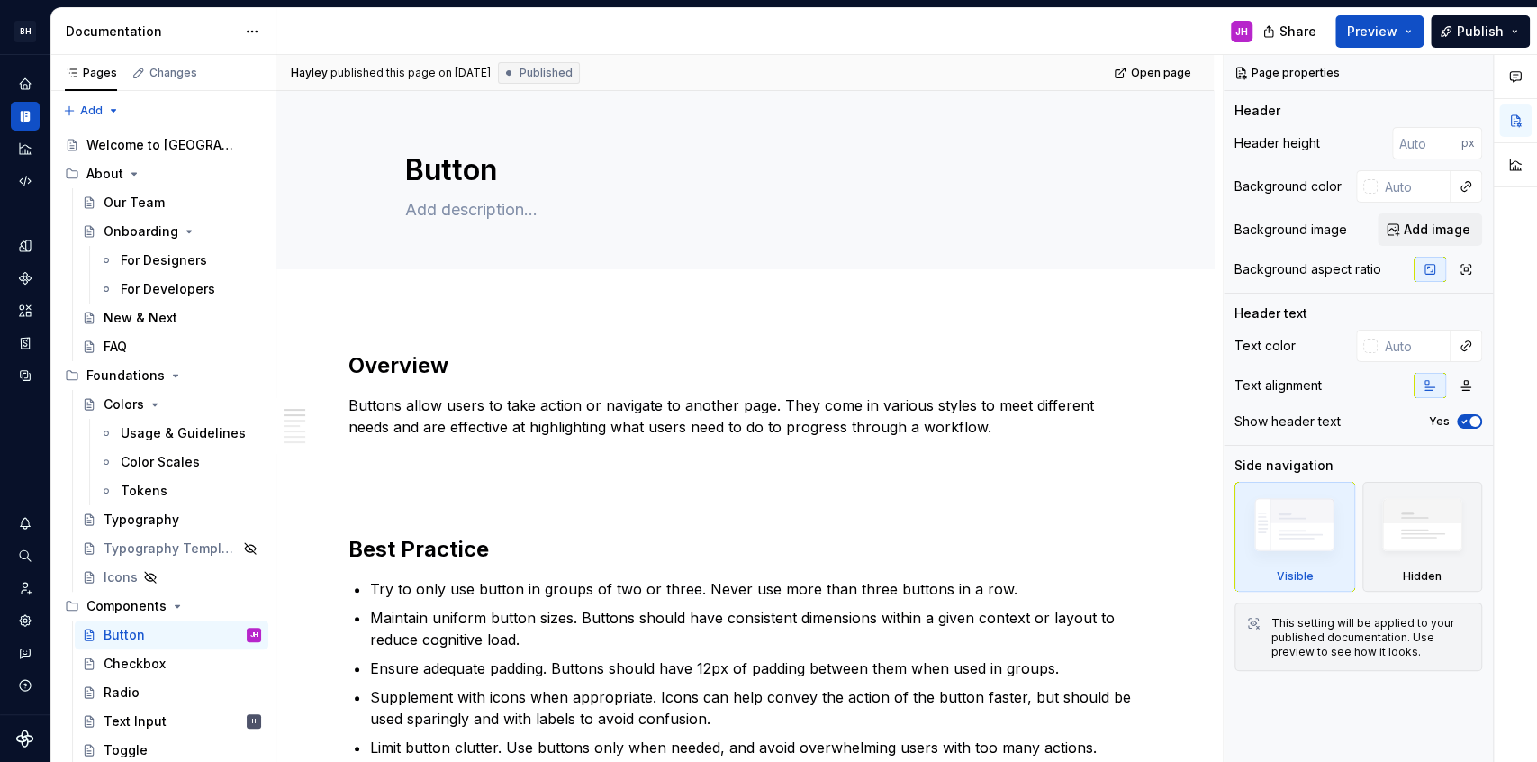
drag, startPoint x: 902, startPoint y: 82, endPoint x: 924, endPoint y: 79, distance: 21.8
click at [902, 82] on div "[PERSON_NAME] published this page on [DATE] Published Open page" at bounding box center [746, 73] width 938 height 36
click at [1371, 25] on span "Preview" at bounding box center [1372, 32] width 50 height 18
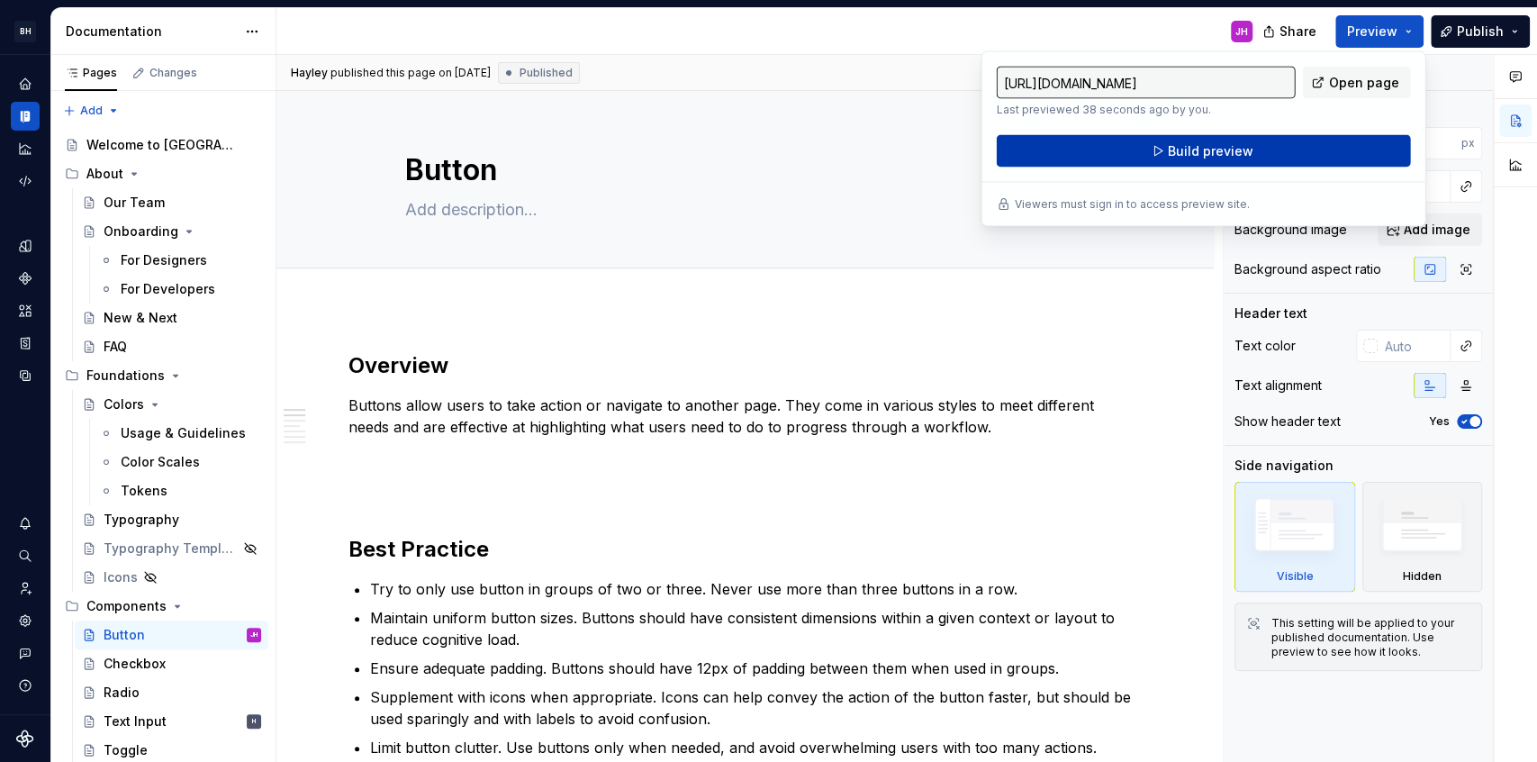
click at [1275, 150] on button "Build preview" at bounding box center [1204, 151] width 414 height 32
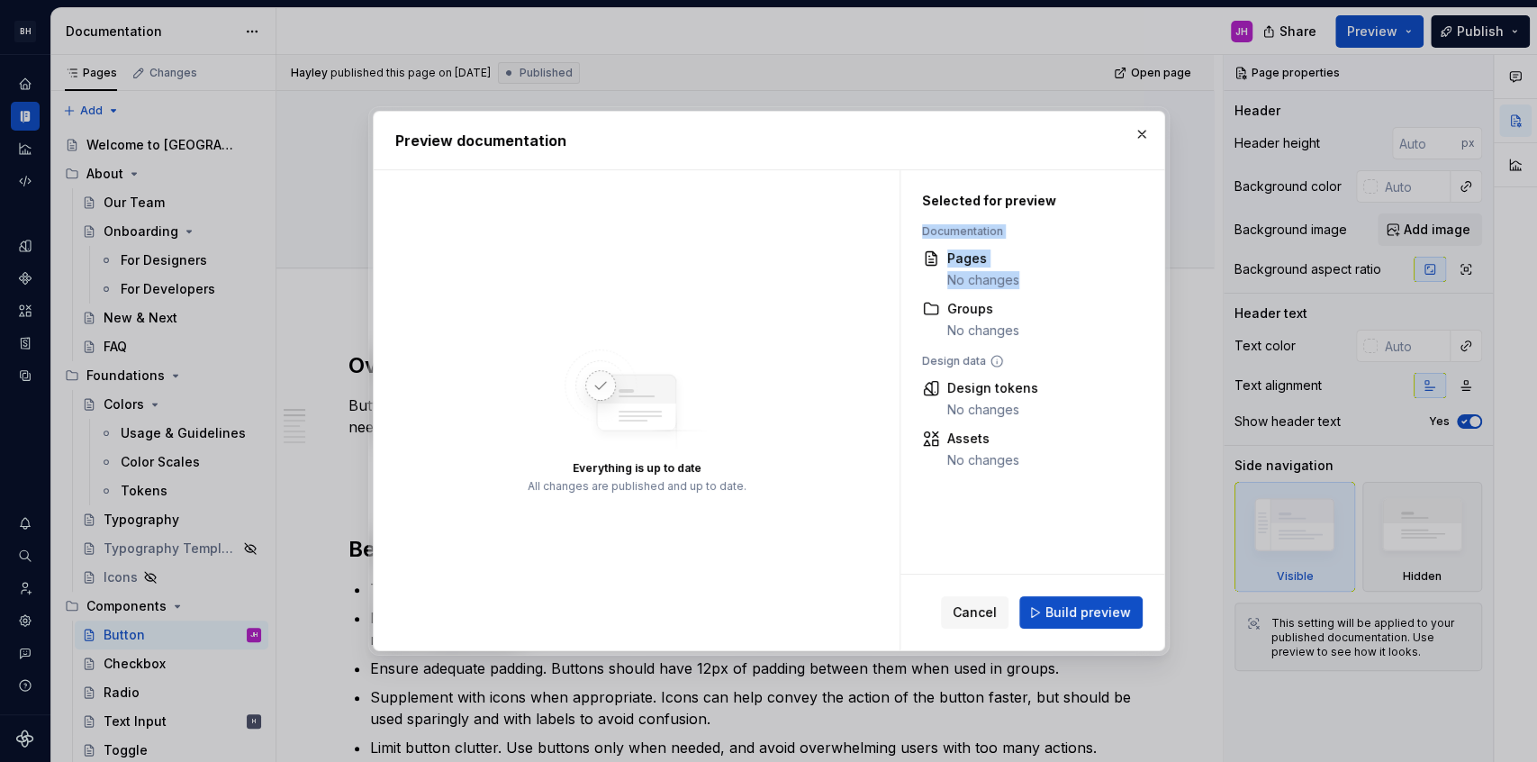
drag, startPoint x: 921, startPoint y: 225, endPoint x: 1066, endPoint y: 281, distance: 155.4
click at [1066, 279] on div "Documentation Pages No changes Groups No changes" at bounding box center [1028, 281] width 212 height 115
drag, startPoint x: 938, startPoint y: 196, endPoint x: 1068, endPoint y: 208, distance: 130.2
click at [1070, 206] on div "Selected for preview" at bounding box center [1028, 201] width 212 height 18
drag, startPoint x: 927, startPoint y: 254, endPoint x: 1032, endPoint y: 265, distance: 105.9
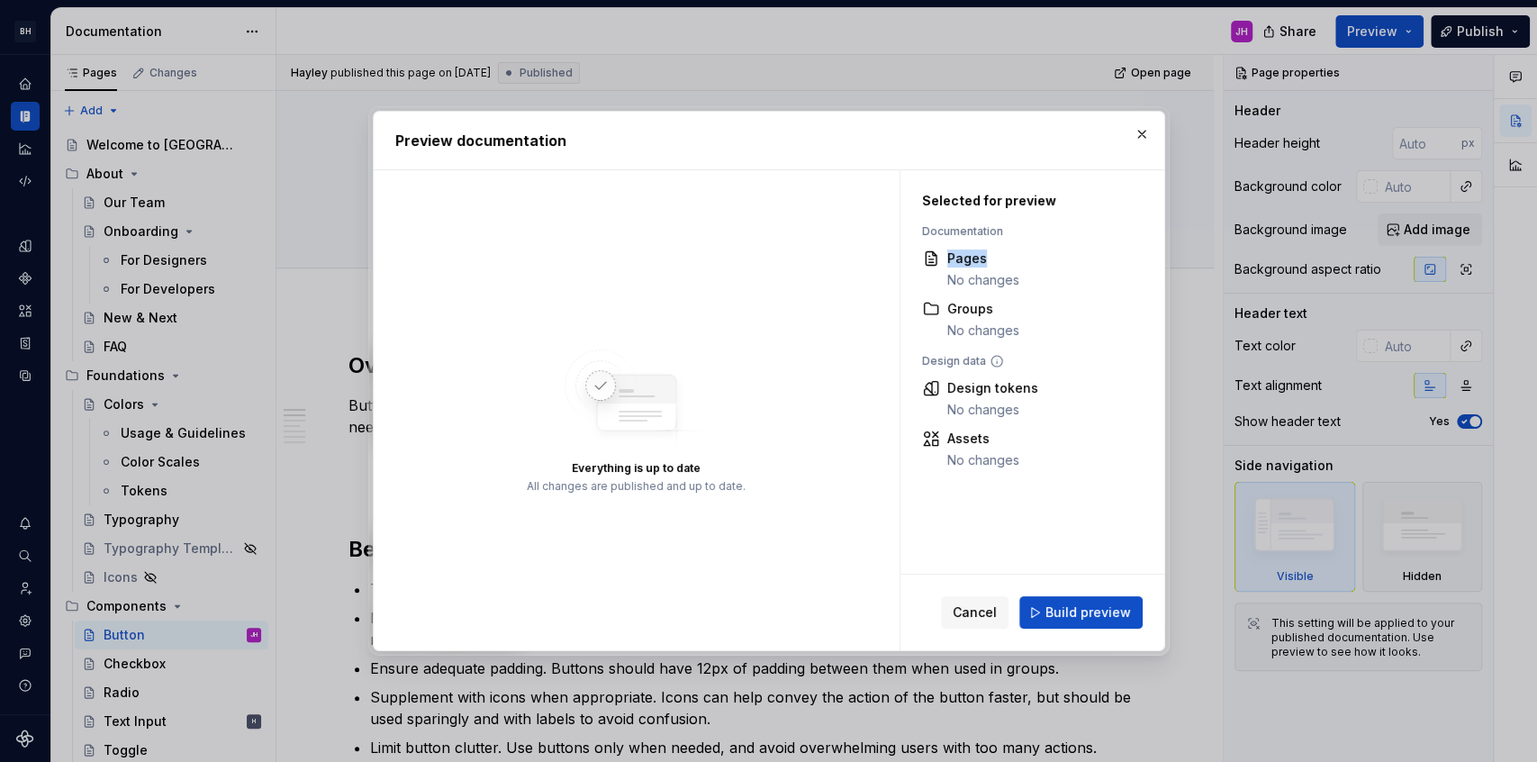
click at [1034, 264] on div "Pages No changes" at bounding box center [1028, 269] width 212 height 40
click at [1104, 612] on span "Build preview" at bounding box center [1089, 612] width 86 height 18
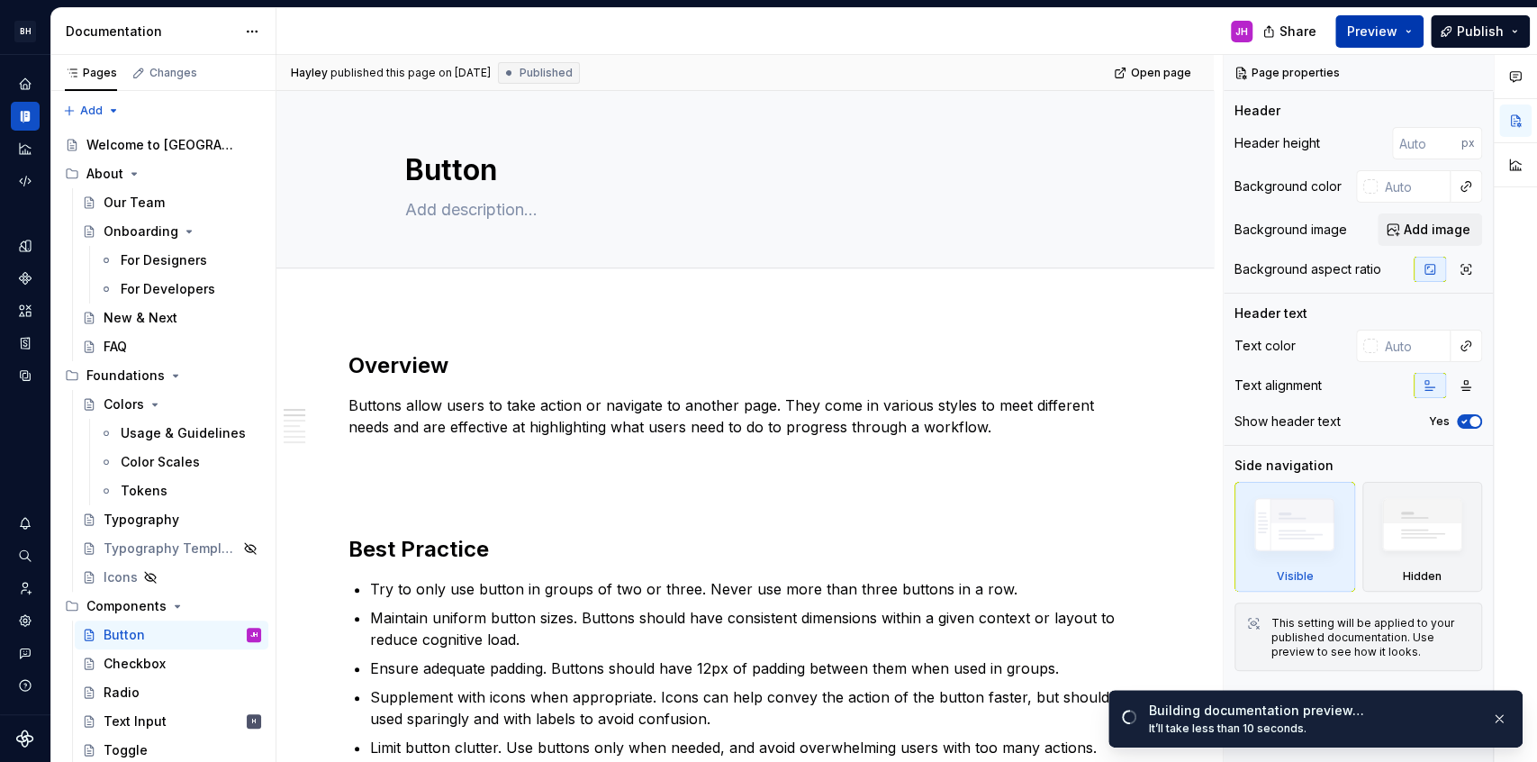
click at [1413, 32] on button "Preview" at bounding box center [1380, 31] width 88 height 32
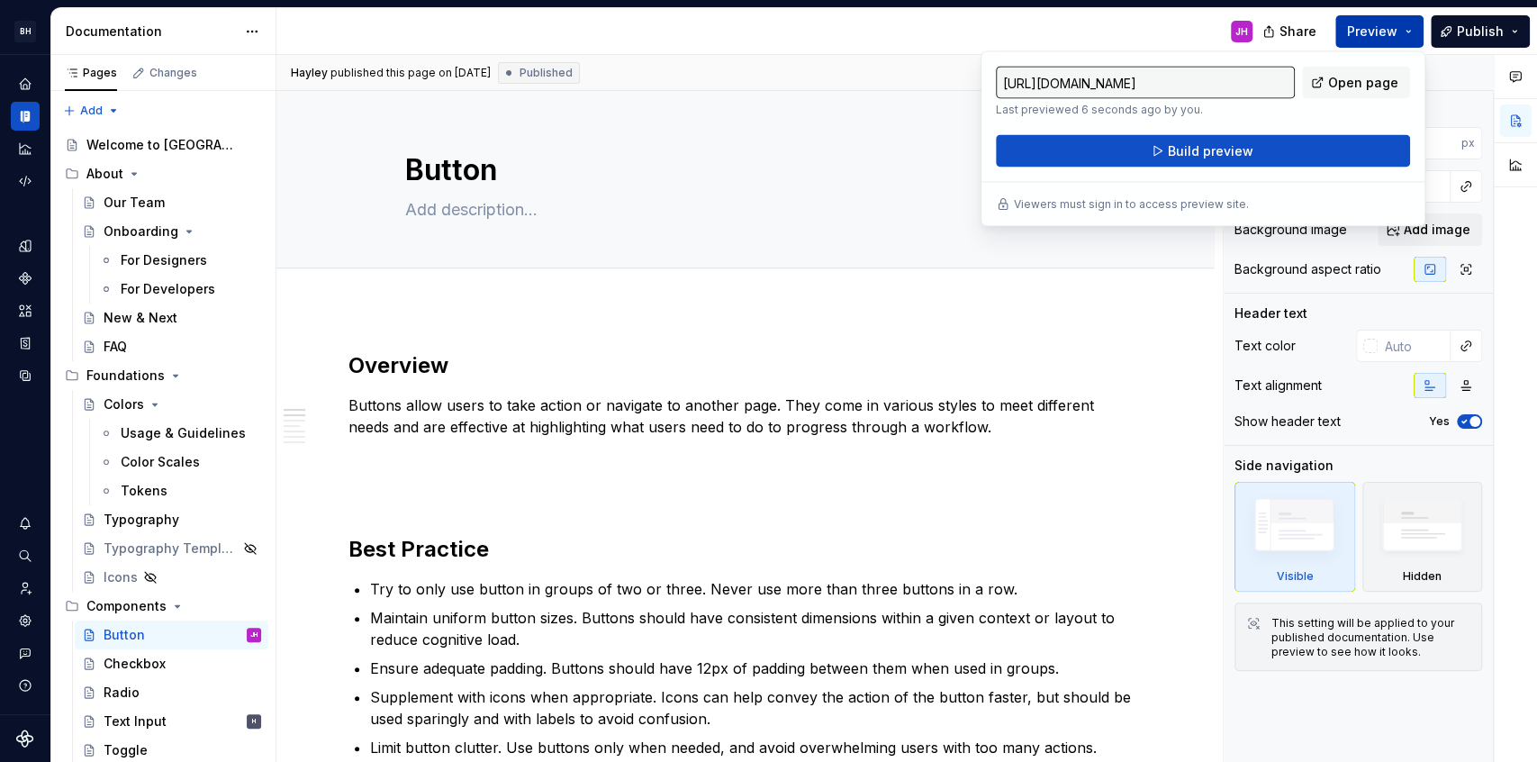
type textarea "*"
drag, startPoint x: 1475, startPoint y: 6, endPoint x: 1511, endPoint y: 19, distance: 38.2
click at [1477, 6] on div "BH Banner Atria Design System JH Design system data Documentation JH Share Prev…" at bounding box center [768, 381] width 1537 height 762
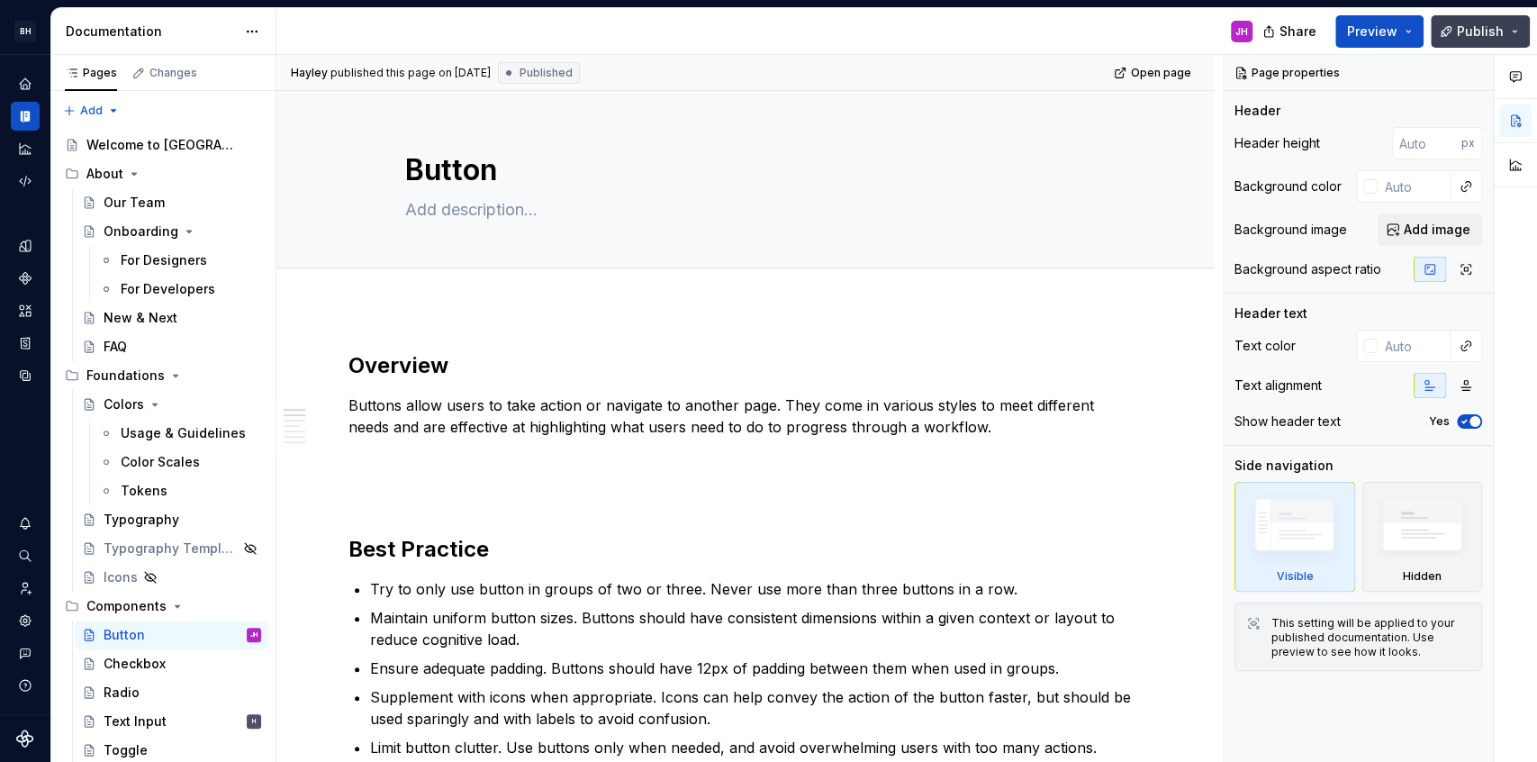
click at [1517, 28] on button "Publish" at bounding box center [1480, 31] width 99 height 32
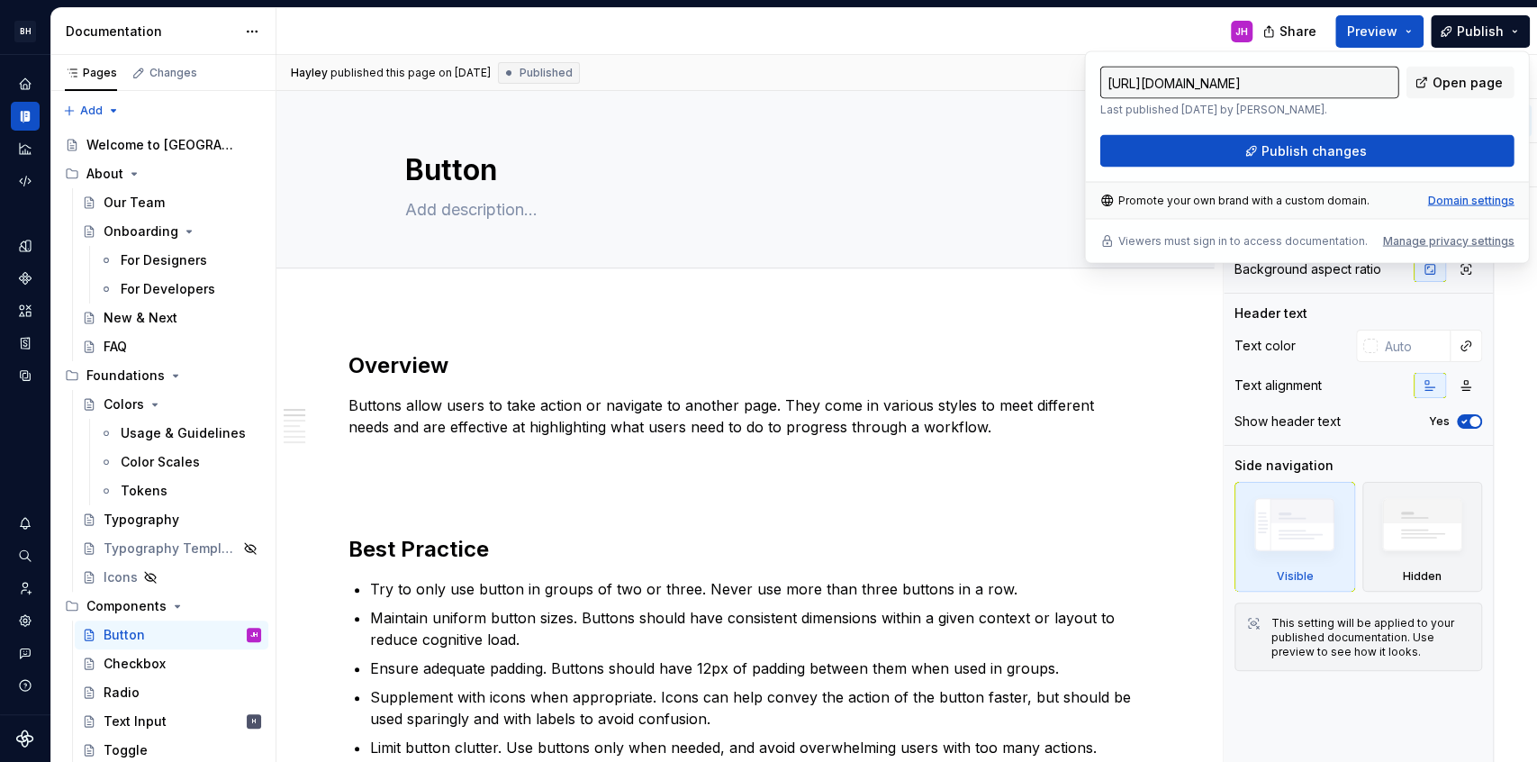
click at [1447, 200] on div "Domain settings" at bounding box center [1471, 201] width 86 height 14
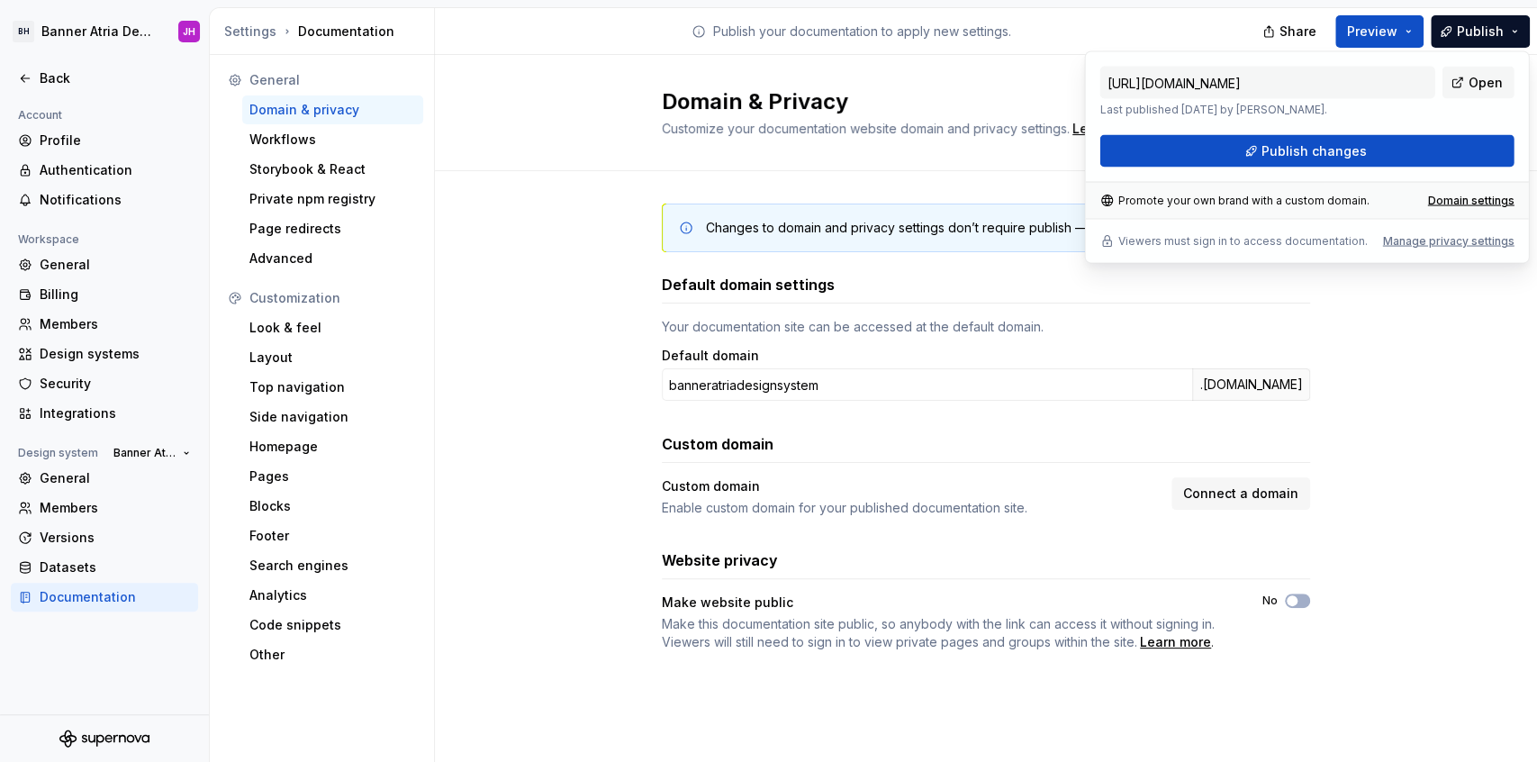
type input "[URL][DOMAIN_NAME]"
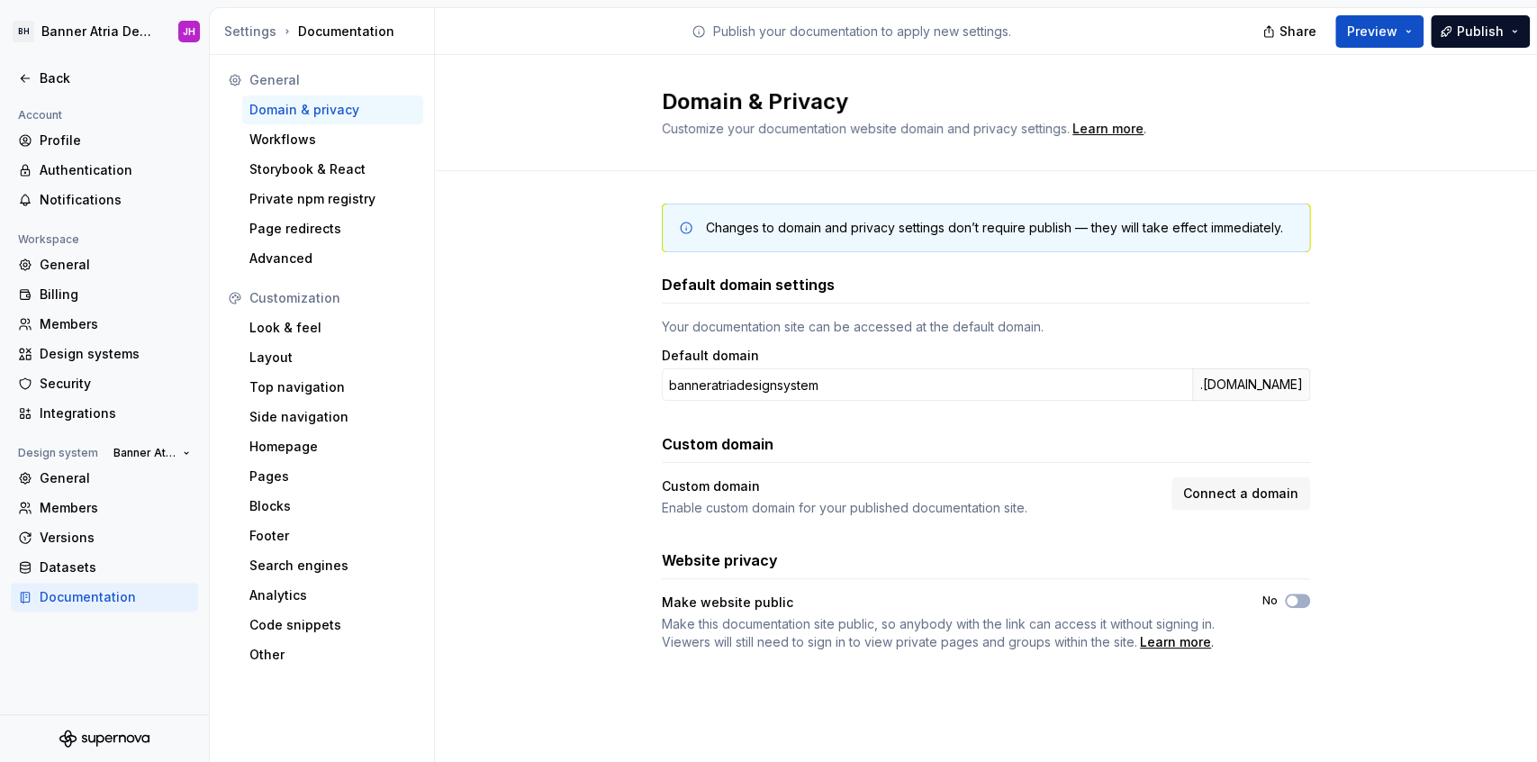
drag, startPoint x: 517, startPoint y: 168, endPoint x: 164, endPoint y: 94, distance: 360.7
click at [500, 164] on div "Domain & Privacy Customize your documentation website domain and privacy settin…" at bounding box center [986, 113] width 1102 height 116
click at [23, 69] on div "Back" at bounding box center [104, 78] width 173 height 18
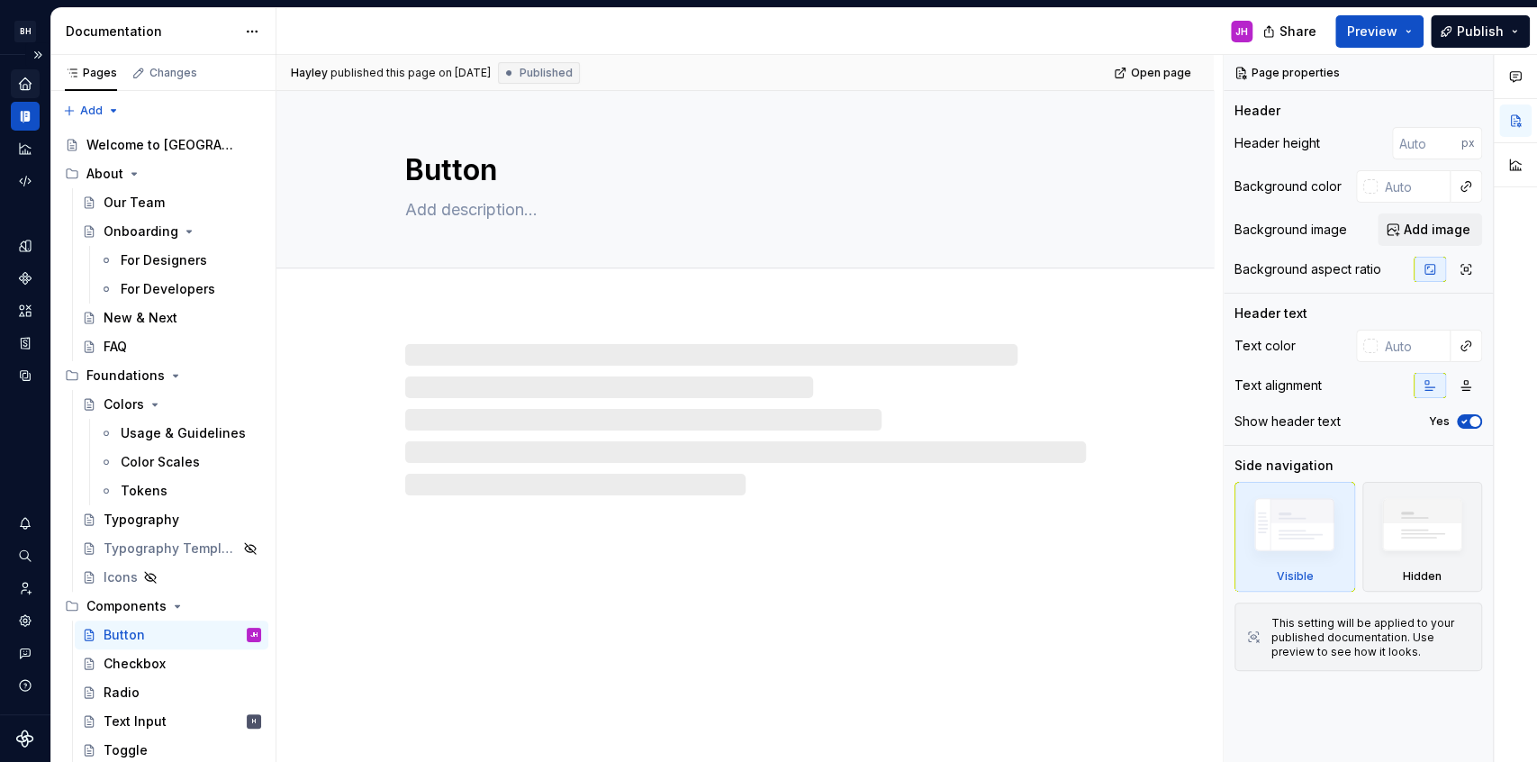
click at [23, 77] on icon "Home" at bounding box center [25, 84] width 16 height 16
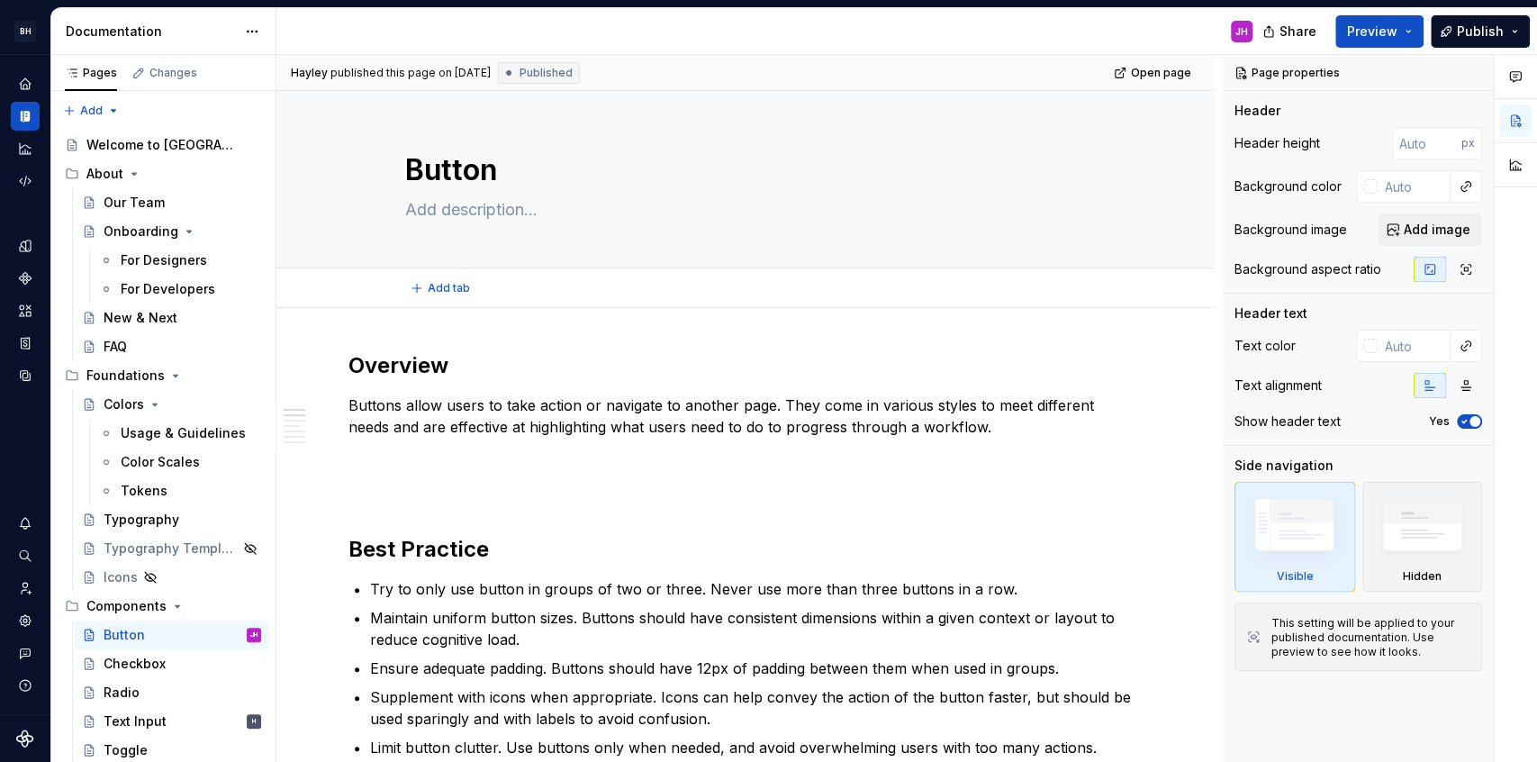
type textarea "*"
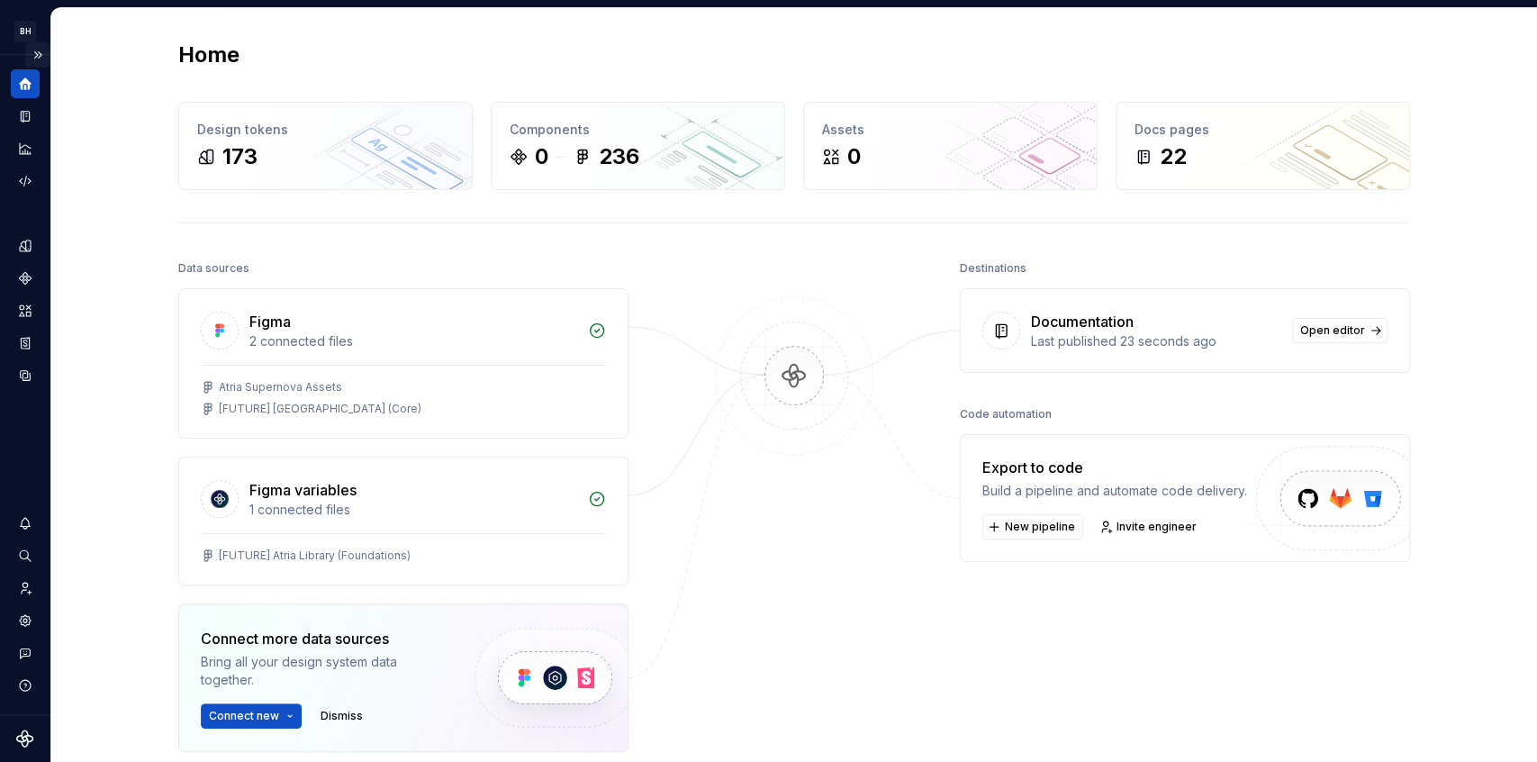
click at [41, 52] on button "Expand sidebar" at bounding box center [37, 54] width 25 height 25
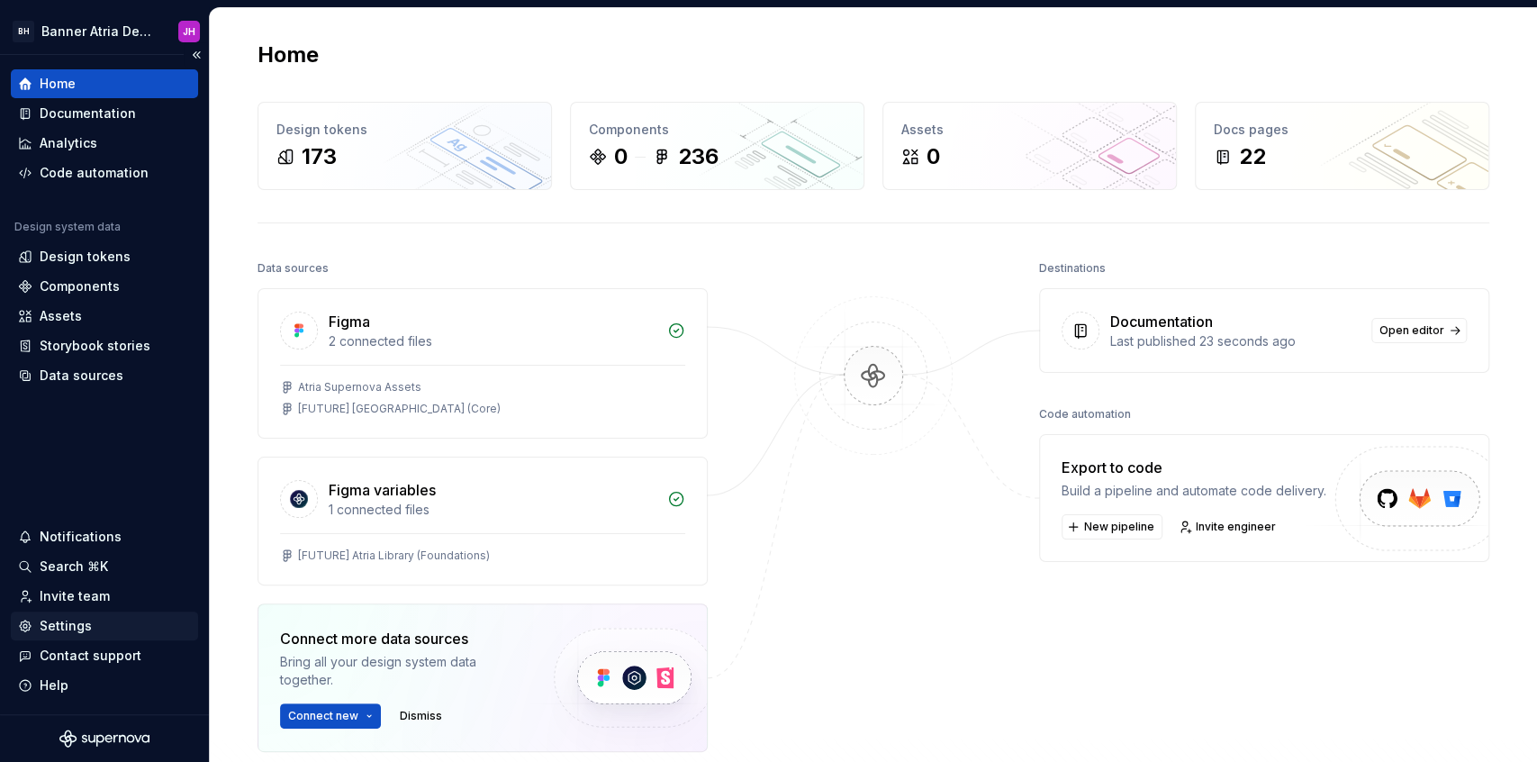
click at [88, 622] on div "Settings" at bounding box center [66, 626] width 52 height 18
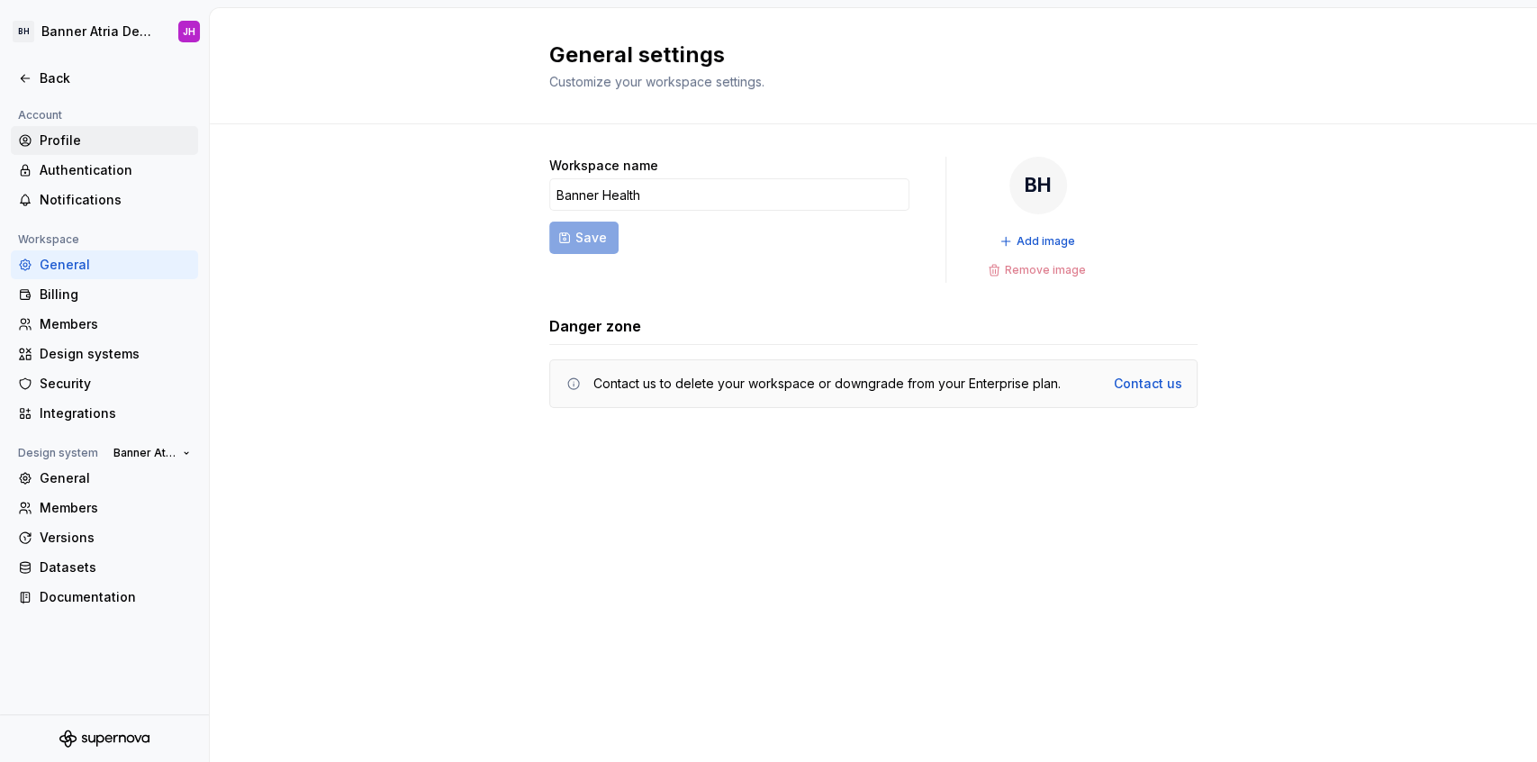
click at [122, 148] on div "Profile" at bounding box center [115, 140] width 151 height 18
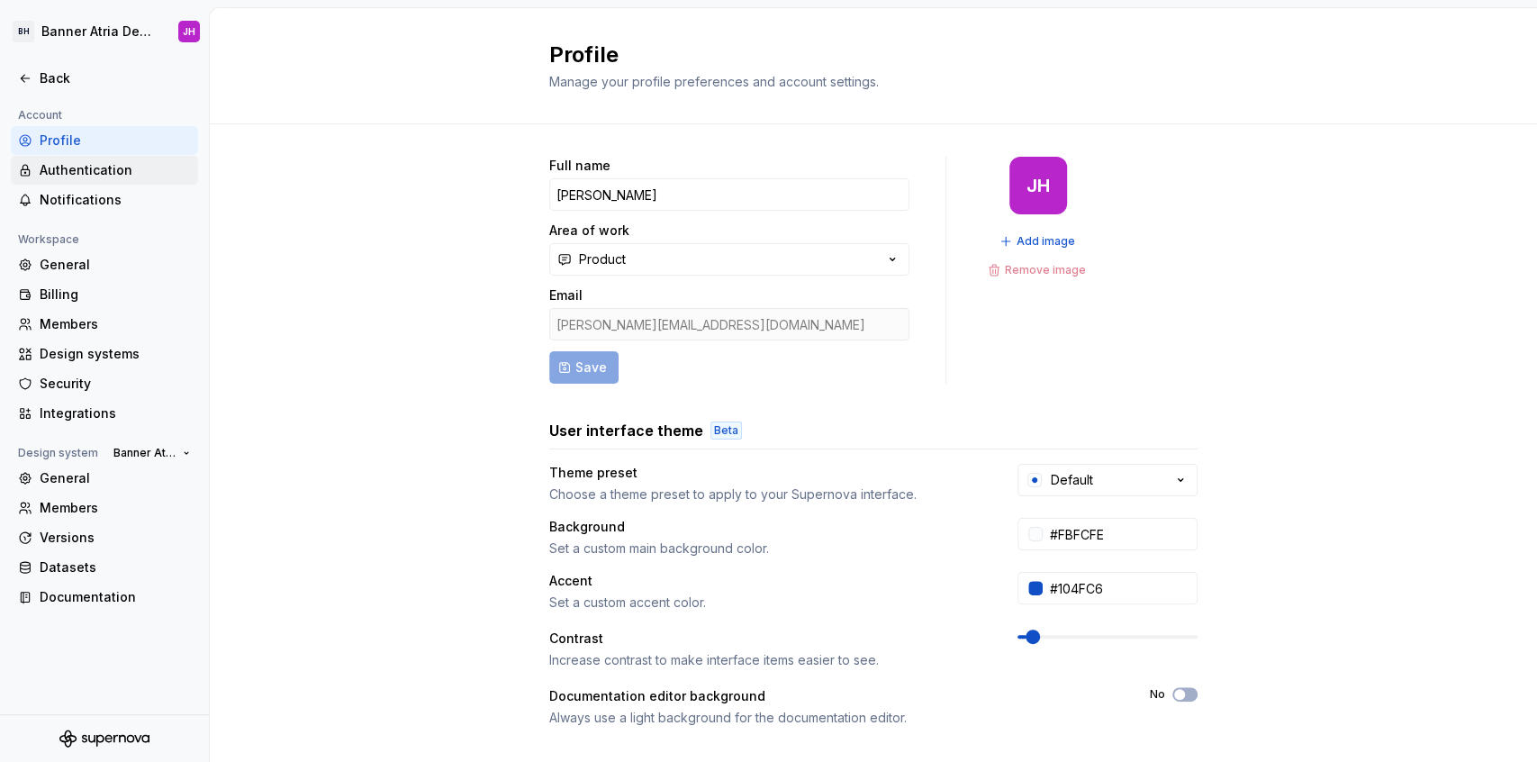
click at [124, 173] on div "Authentication" at bounding box center [115, 170] width 151 height 18
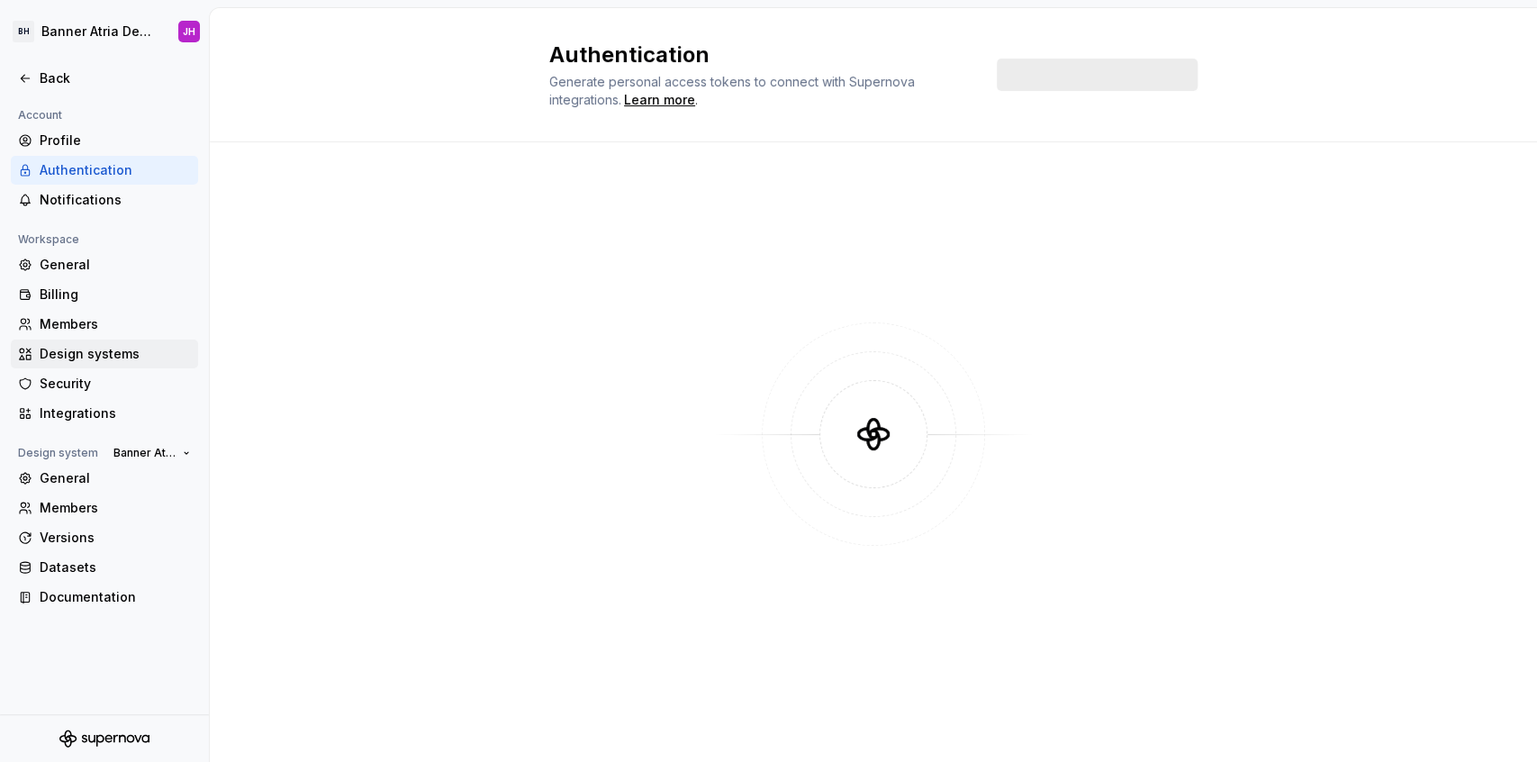
click at [103, 354] on div "Design systems" at bounding box center [115, 354] width 151 height 18
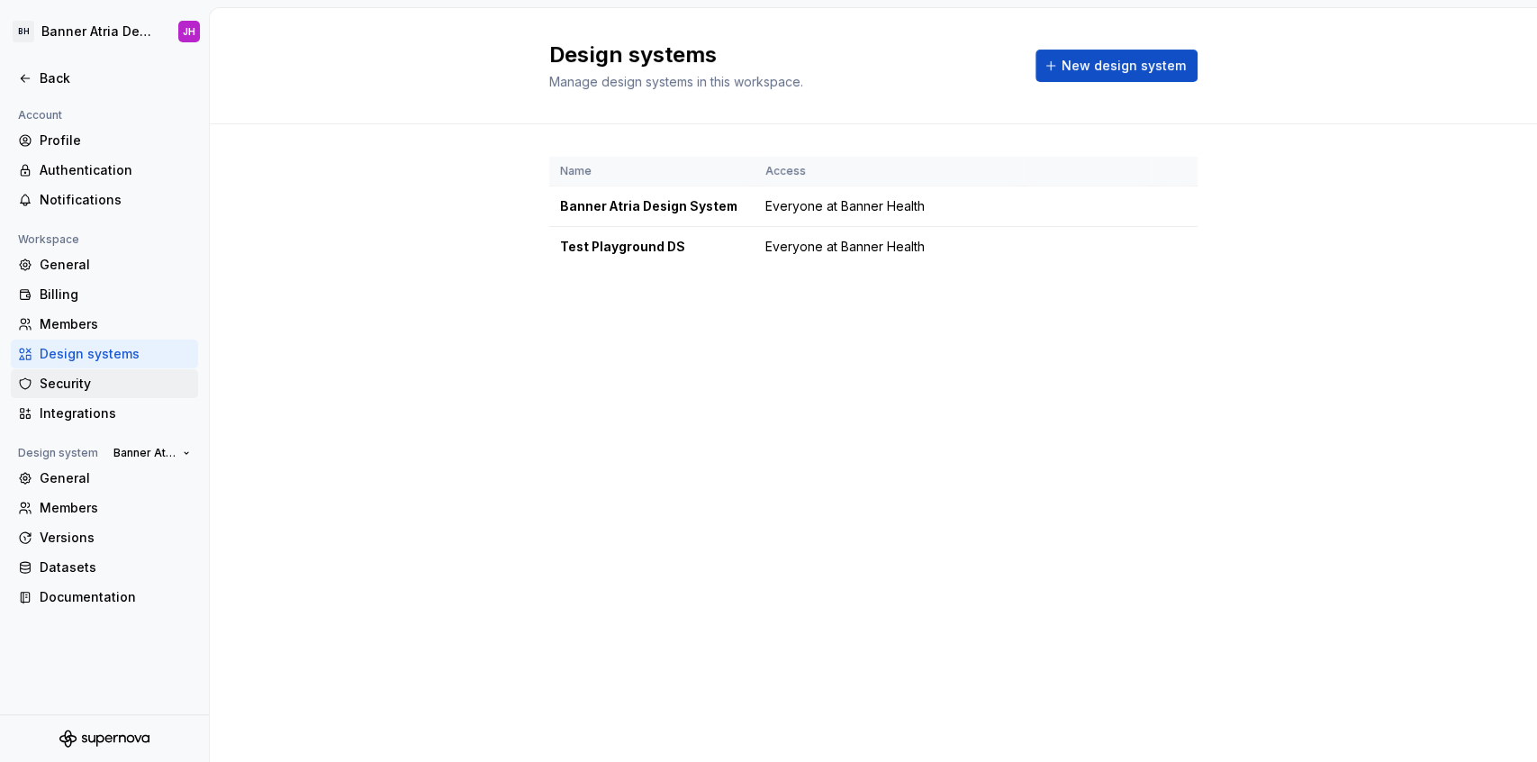
click at [116, 392] on div "Security" at bounding box center [115, 384] width 151 height 18
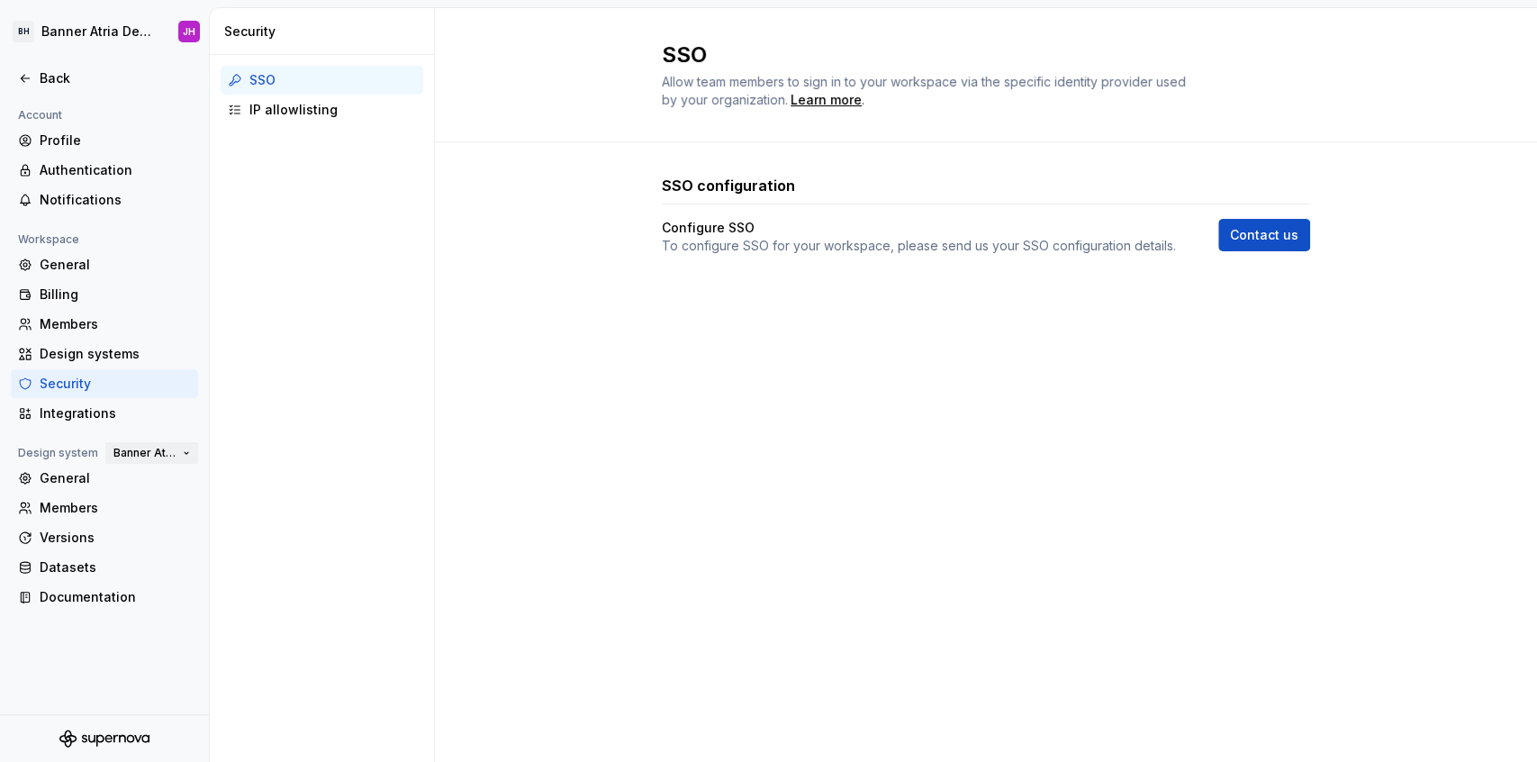
click at [182, 454] on button "Banner Atria Design System" at bounding box center [151, 452] width 93 height 25
drag, startPoint x: 340, startPoint y: 398, endPoint x: 160, endPoint y: 447, distance: 185.7
click at [339, 399] on div "SSO IP allowlisting" at bounding box center [322, 408] width 225 height 707
click at [81, 475] on div "General" at bounding box center [115, 478] width 151 height 18
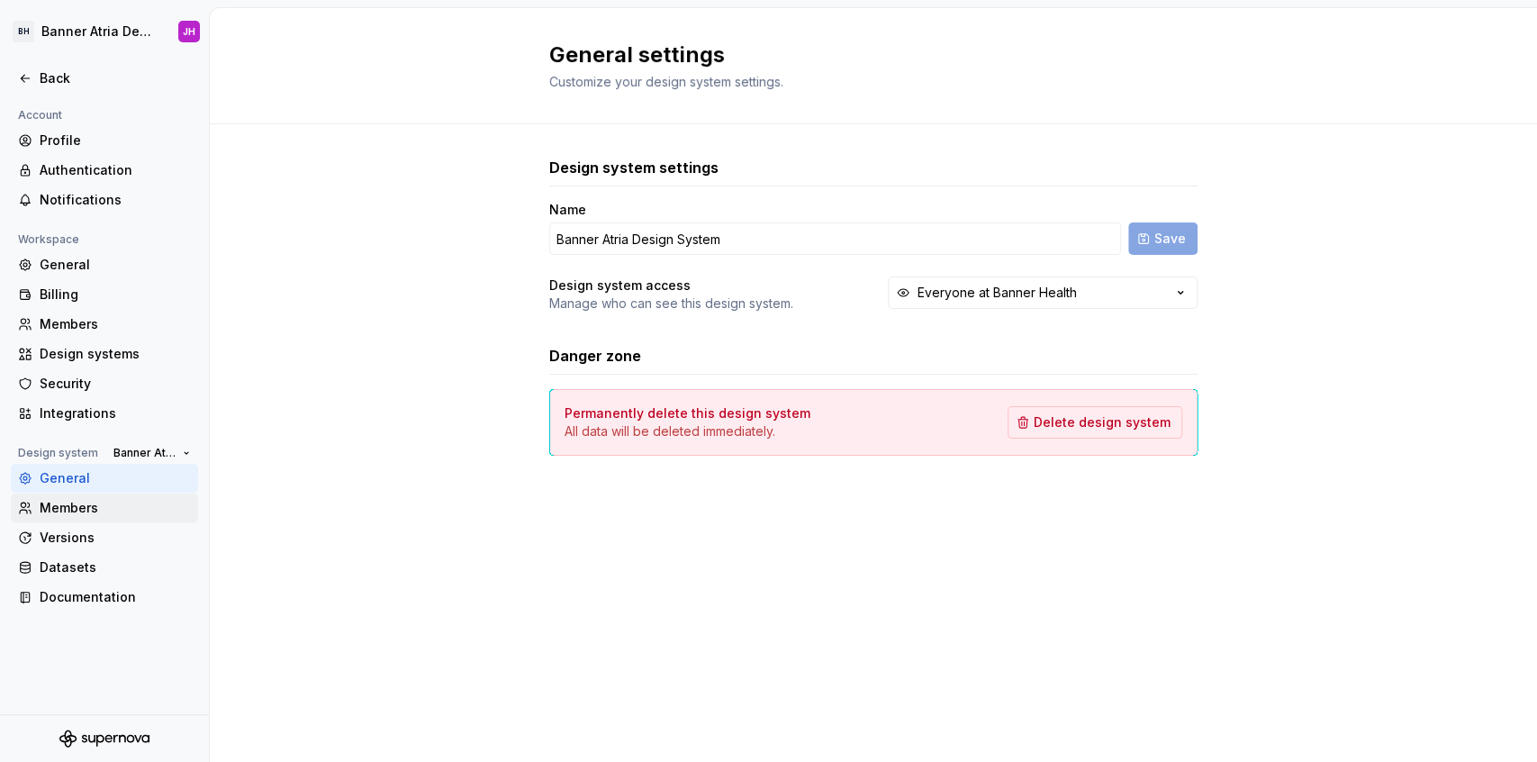
click at [99, 511] on div "Members" at bounding box center [115, 508] width 151 height 18
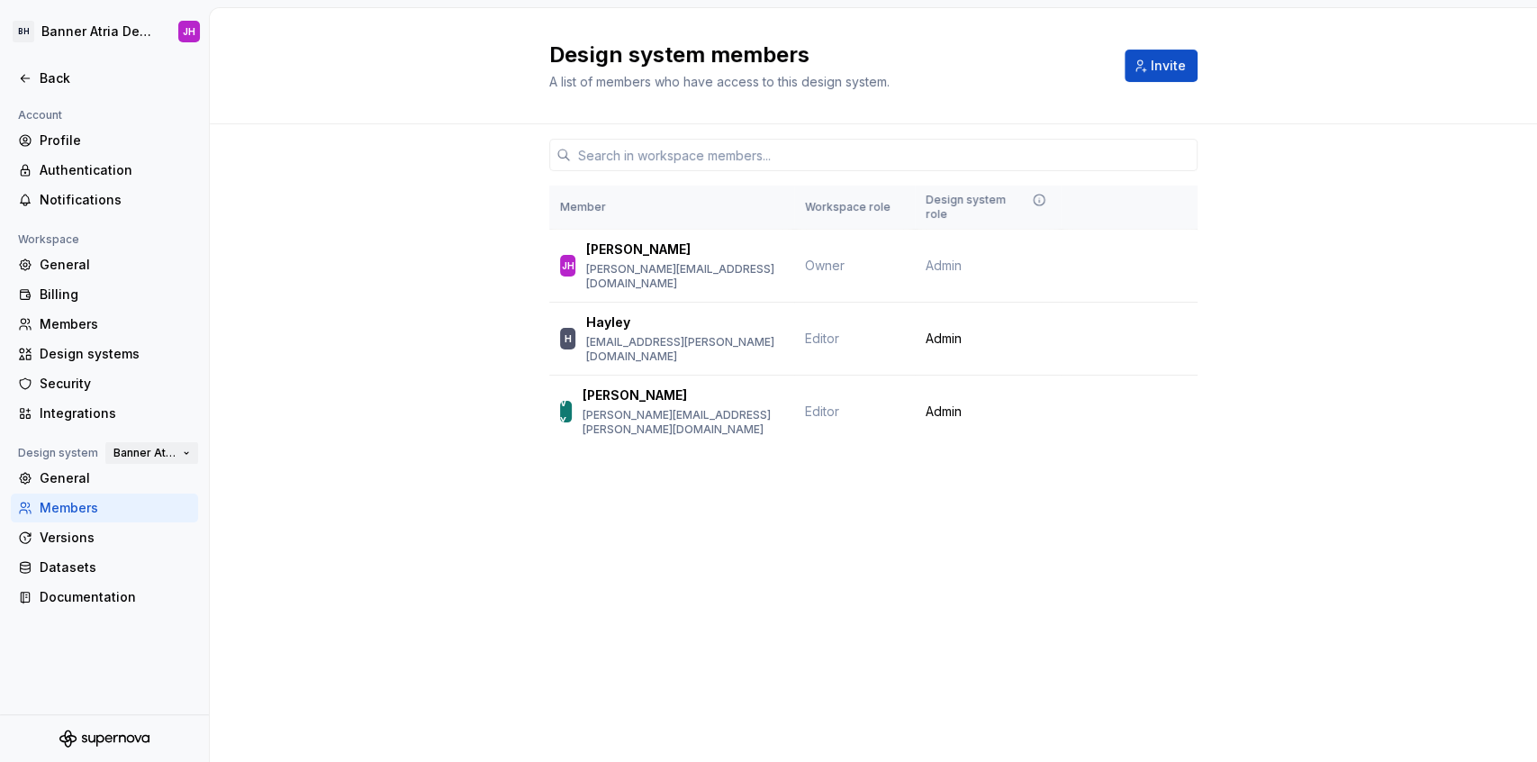
click at [182, 453] on button "Banner Atria Design System" at bounding box center [151, 452] width 93 height 25
click at [294, 384] on div "Member Workspace role Design system role JH [PERSON_NAME] [PERSON_NAME][EMAIL_A…" at bounding box center [874, 320] width 1328 height 392
click at [86, 530] on div "Versions" at bounding box center [115, 538] width 151 height 18
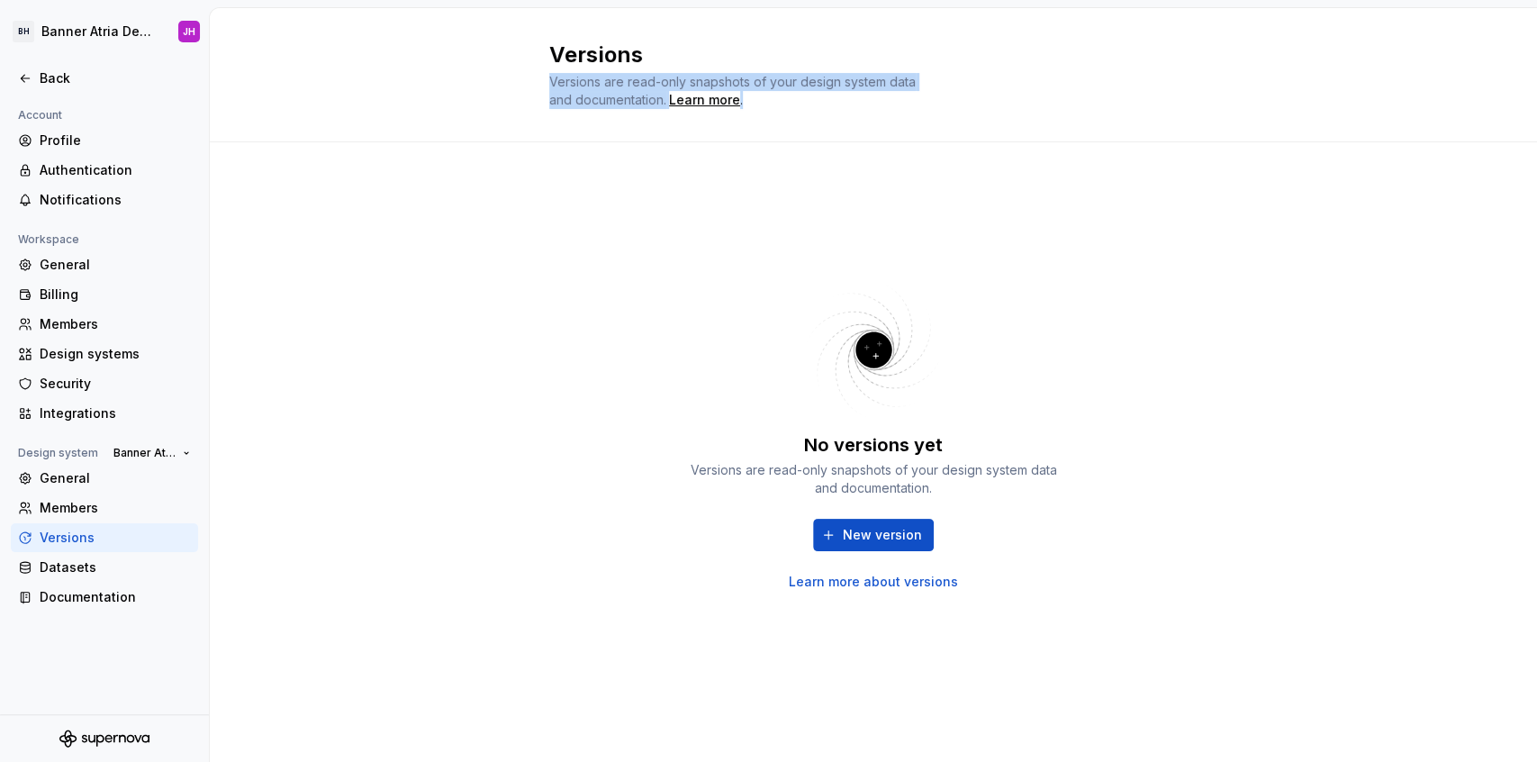
drag, startPoint x: 547, startPoint y: 79, endPoint x: 811, endPoint y: 102, distance: 264.9
click at [811, 102] on div "Versions Versions are read-only snapshots of your design system data and docume…" at bounding box center [874, 75] width 1328 height 134
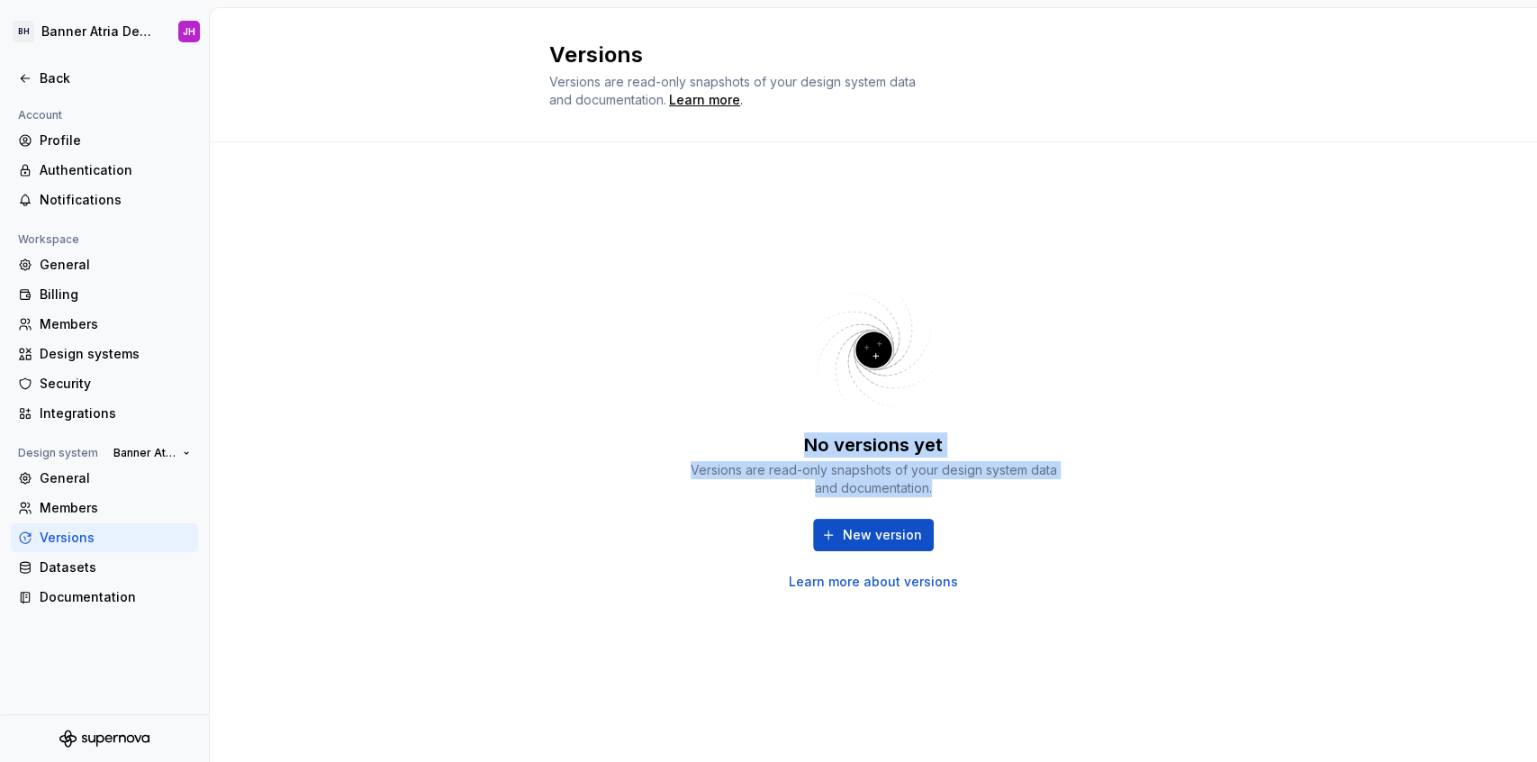
drag, startPoint x: 808, startPoint y: 440, endPoint x: 1097, endPoint y: 494, distance: 294.1
click at [1121, 490] on div "No versions yet Versions are read-only snapshots of your design system data and…" at bounding box center [873, 434] width 648 height 519
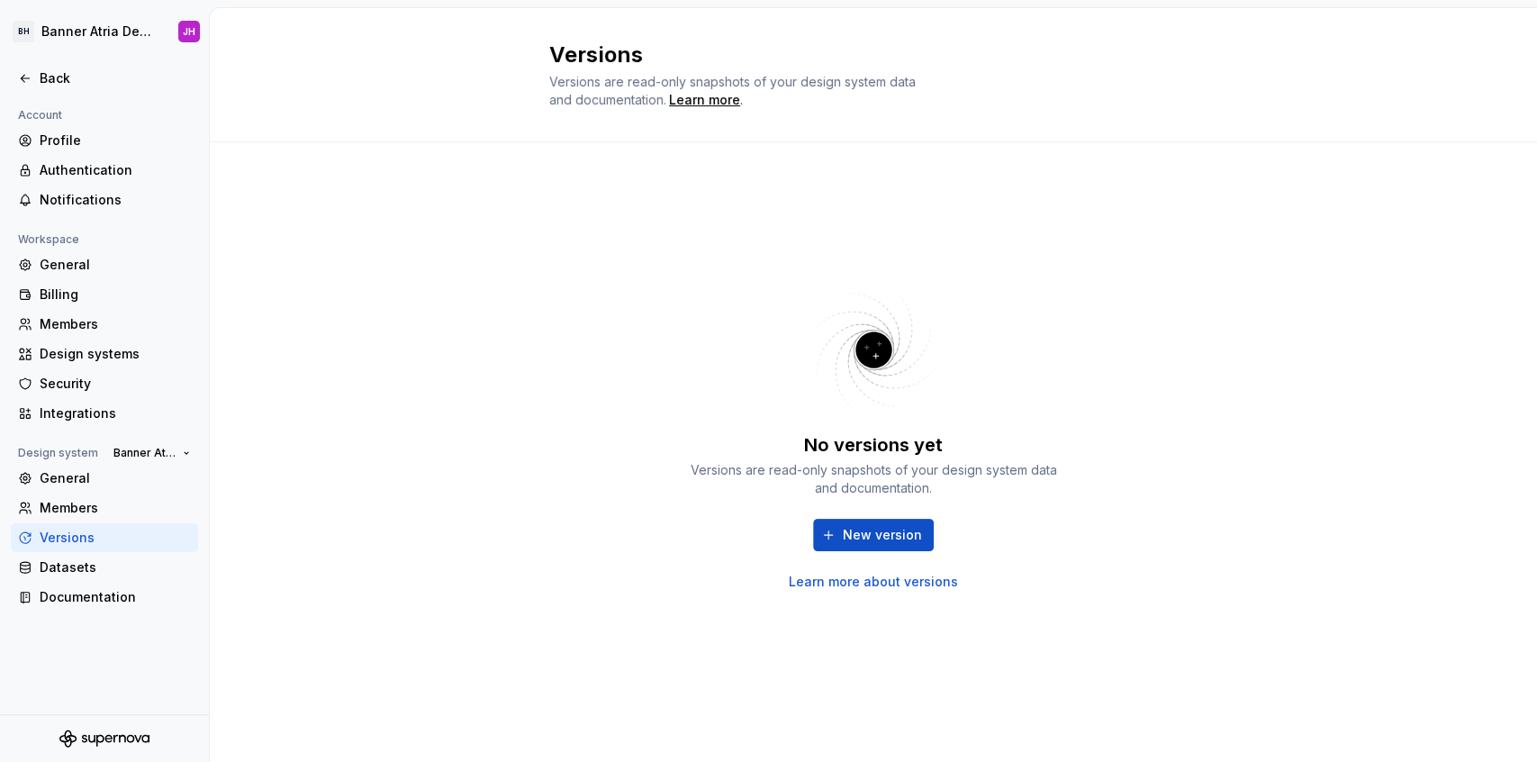
drag, startPoint x: 1000, startPoint y: 546, endPoint x: 965, endPoint y: 564, distance: 39.5
click at [1000, 546] on div "New version Learn more about versions" at bounding box center [874, 555] width 378 height 72
click at [924, 578] on link "Learn more about versions" at bounding box center [873, 582] width 169 height 18
drag, startPoint x: 436, startPoint y: 313, endPoint x: 101, endPoint y: 408, distance: 348.1
click at [425, 317] on div "No versions yet Versions are read-only snapshots of your design system data and…" at bounding box center [874, 452] width 1328 height 620
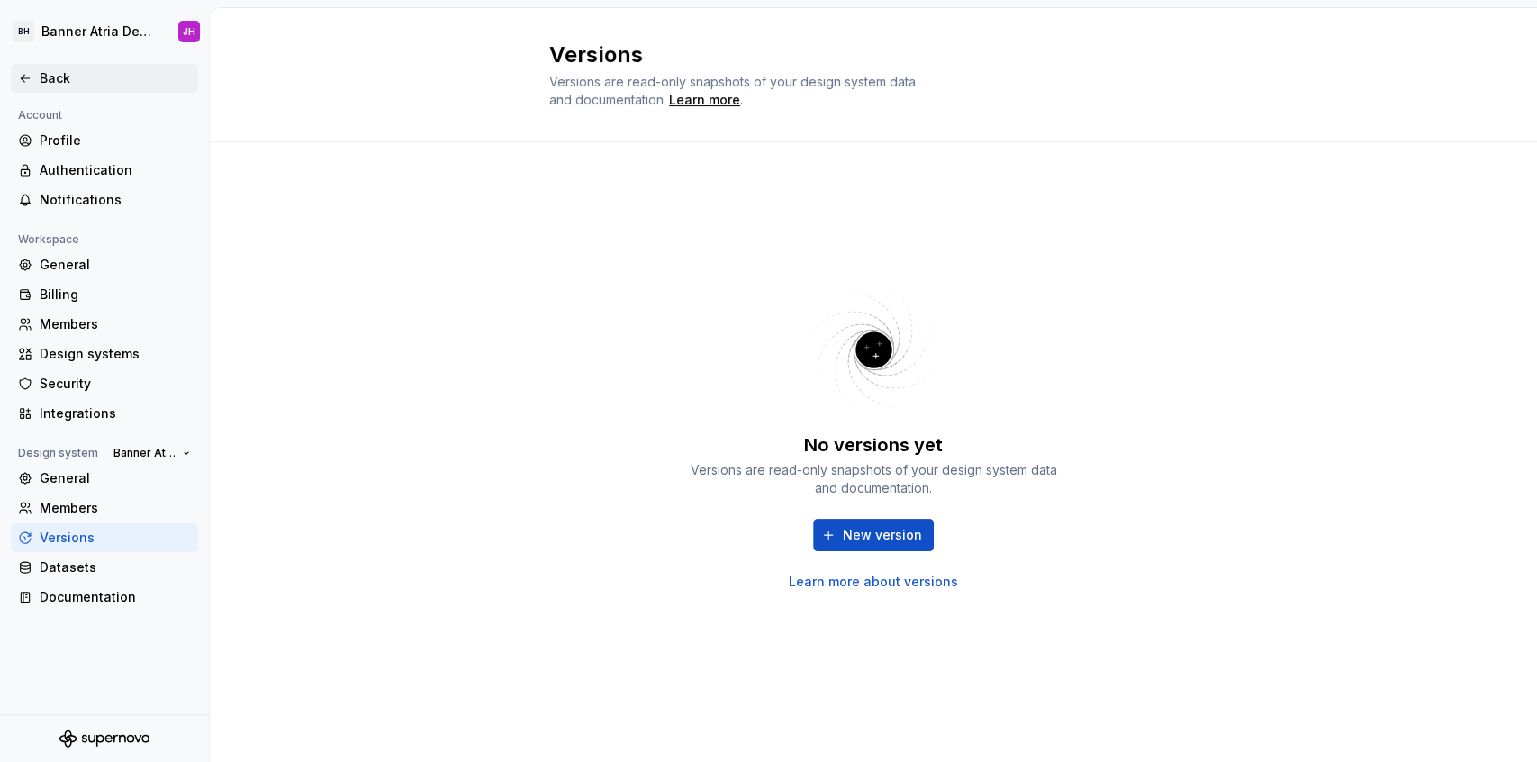
click at [52, 70] on div "Back" at bounding box center [115, 78] width 151 height 18
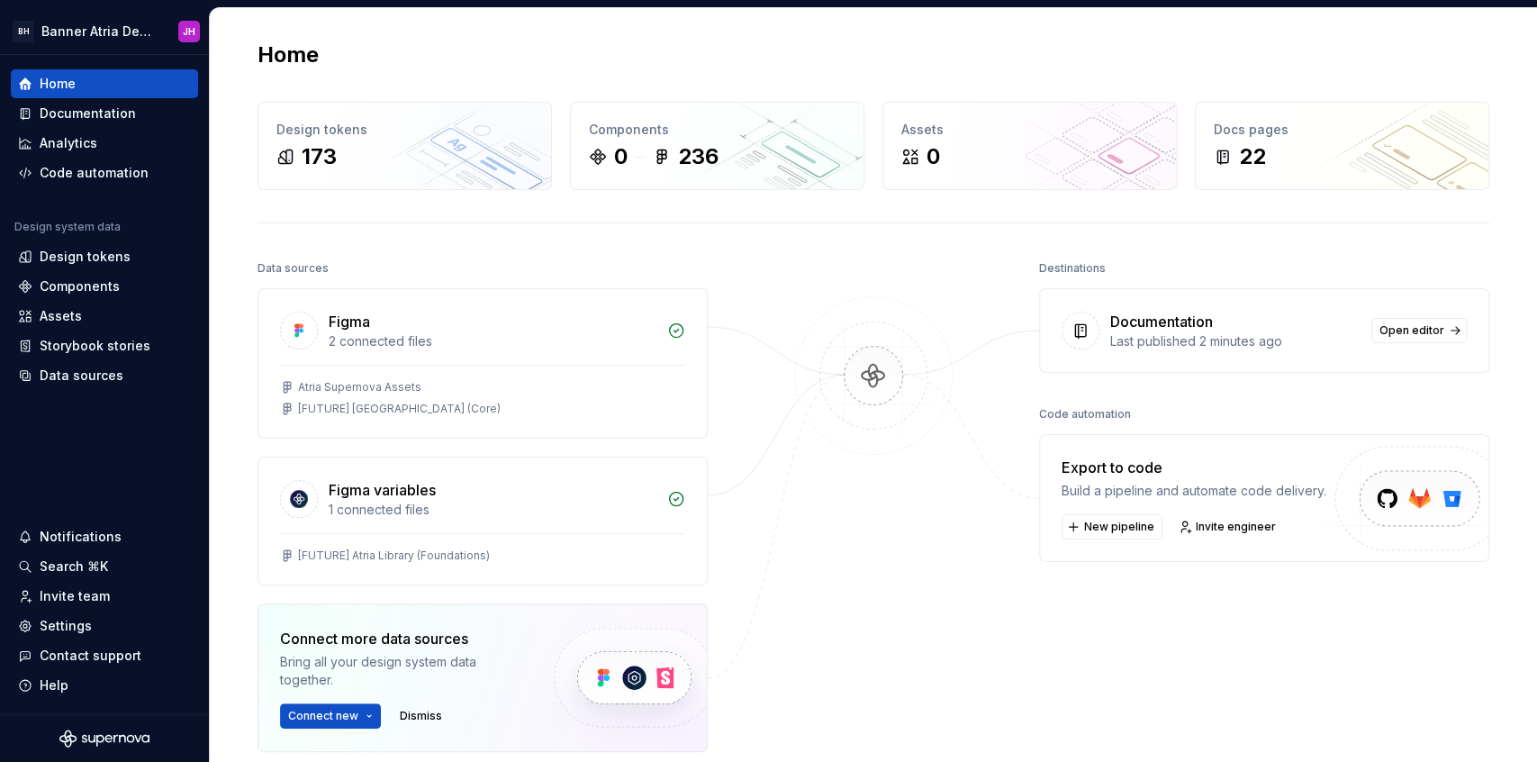
click at [757, 37] on div "Home Design tokens 173 Components 0 236 Assets 0 Docs pages 22 Data sources Fig…" at bounding box center [873, 477] width 1297 height 938
